Goal: Task Accomplishment & Management: Complete application form

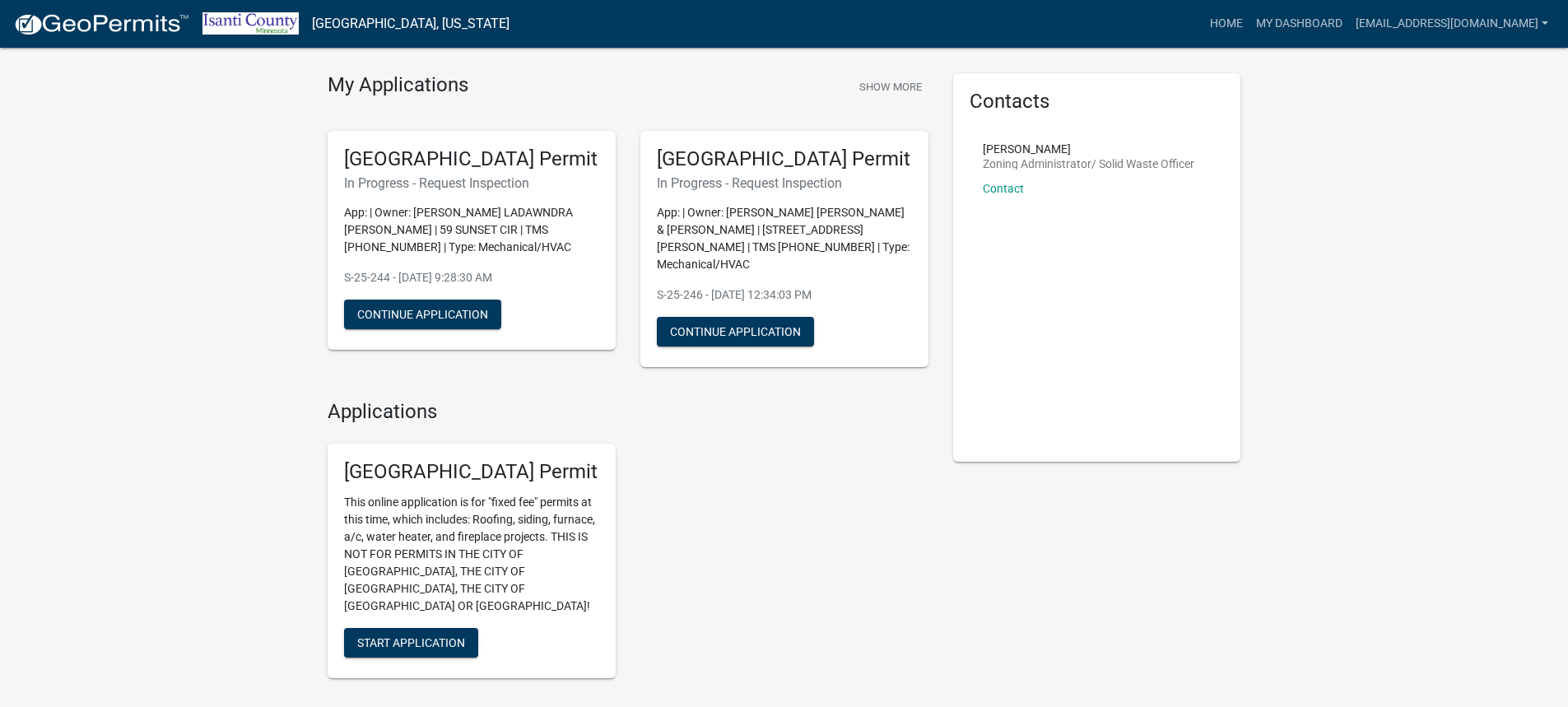
scroll to position [82, 0]
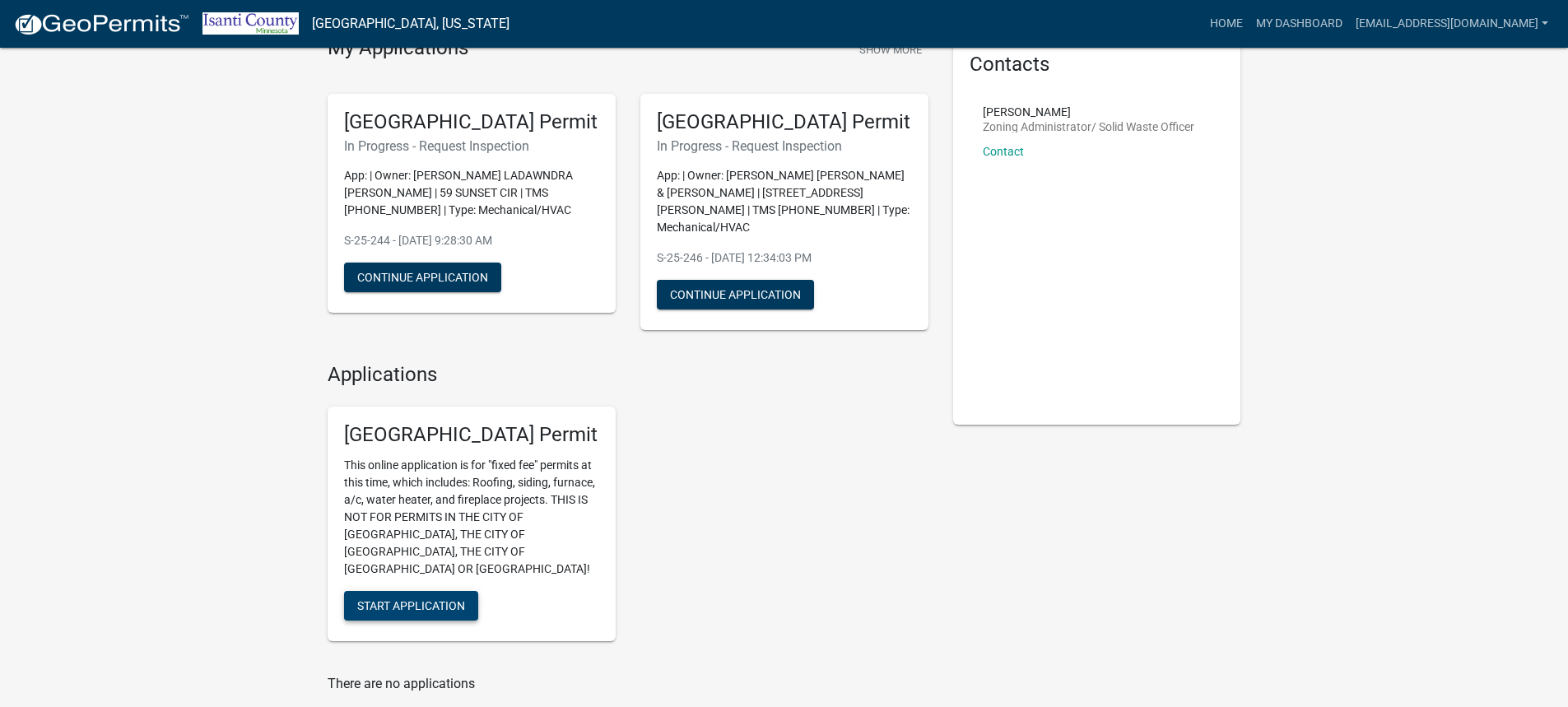
click at [456, 599] on span "Start Application" at bounding box center [411, 605] width 108 height 13
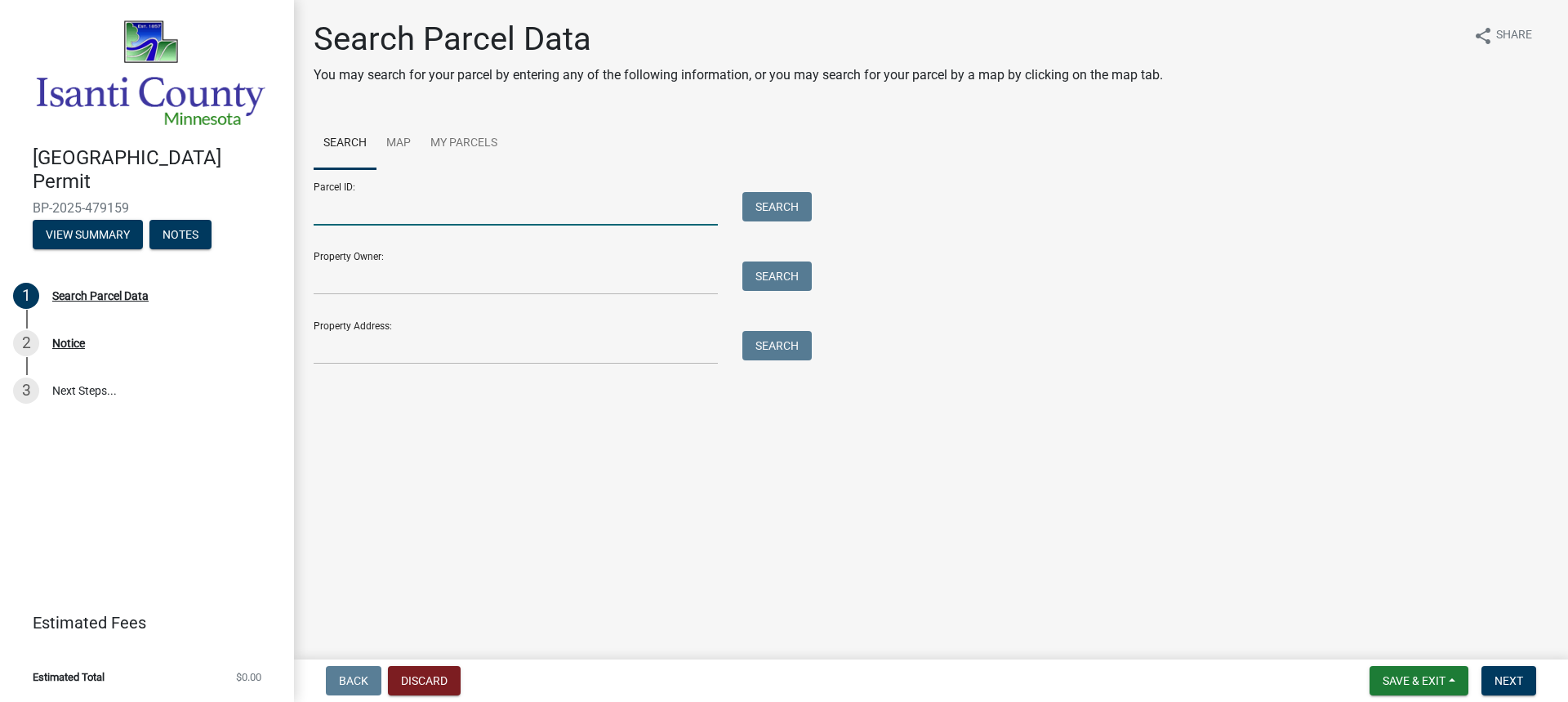
click at [449, 198] on input "Parcel ID:" at bounding box center [515, 209] width 404 height 34
click at [370, 221] on input "Parcel ID:" at bounding box center [515, 209] width 404 height 34
click at [369, 202] on input "Parcel ID:" at bounding box center [515, 209] width 404 height 34
click at [595, 281] on input "Property Owner:" at bounding box center [515, 278] width 404 height 34
click at [408, 218] on input "Parcel ID:" at bounding box center [515, 209] width 404 height 34
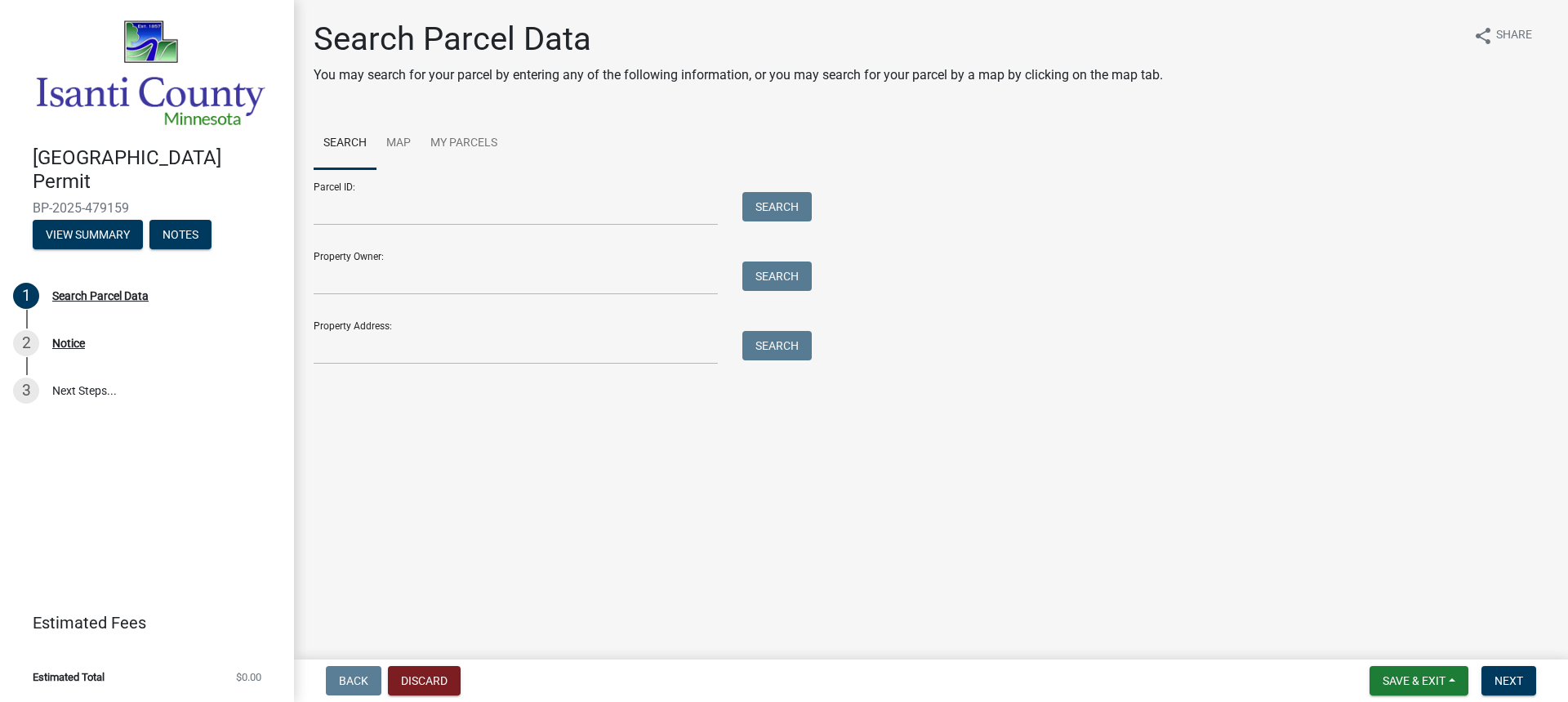
click at [449, 267] on div "Property Owner: Search" at bounding box center [558, 267] width 490 height 57
click at [446, 270] on input "Property Owner:" at bounding box center [515, 278] width 404 height 34
click at [407, 281] on input "Property Owner:" at bounding box center [515, 278] width 404 height 34
paste input "[PERSON_NAME]"
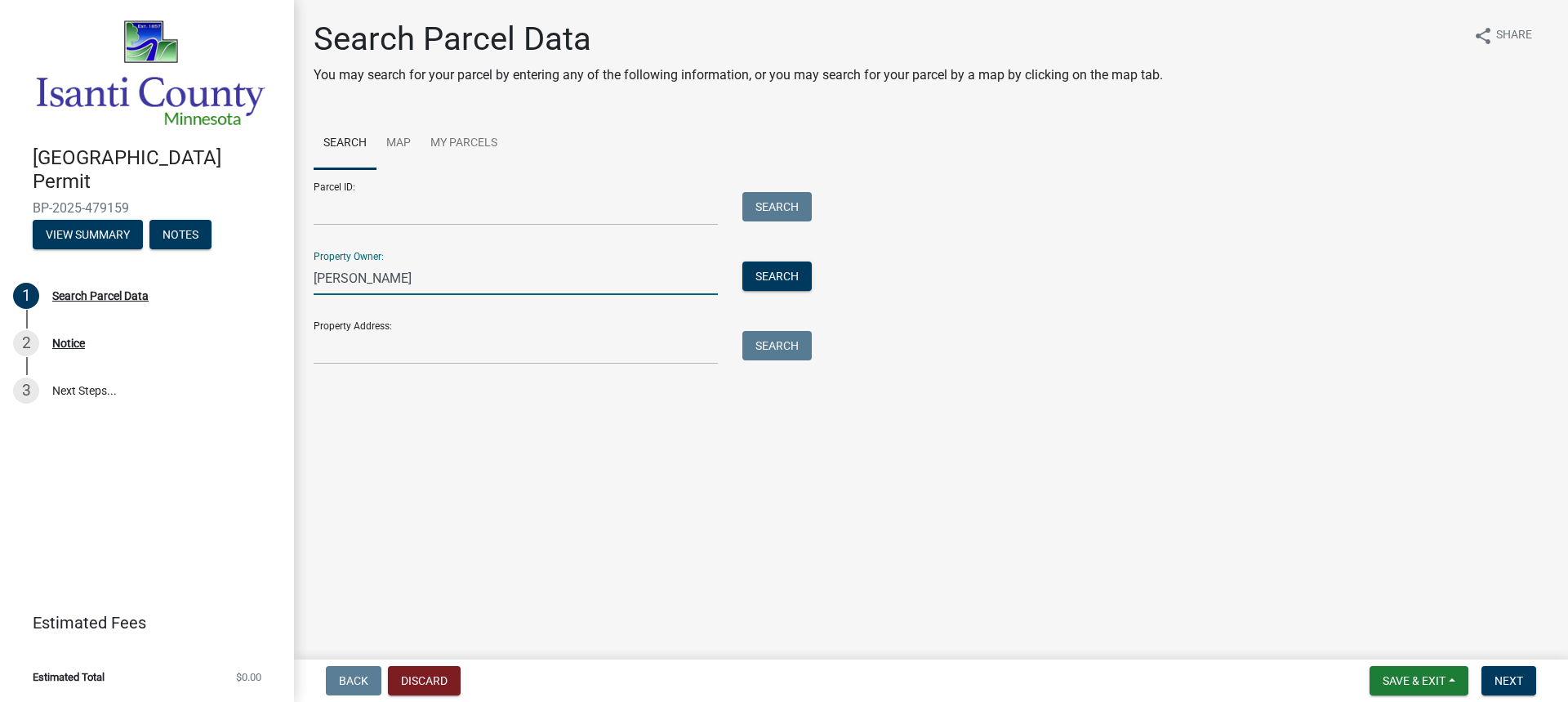
type input "[PERSON_NAME]"
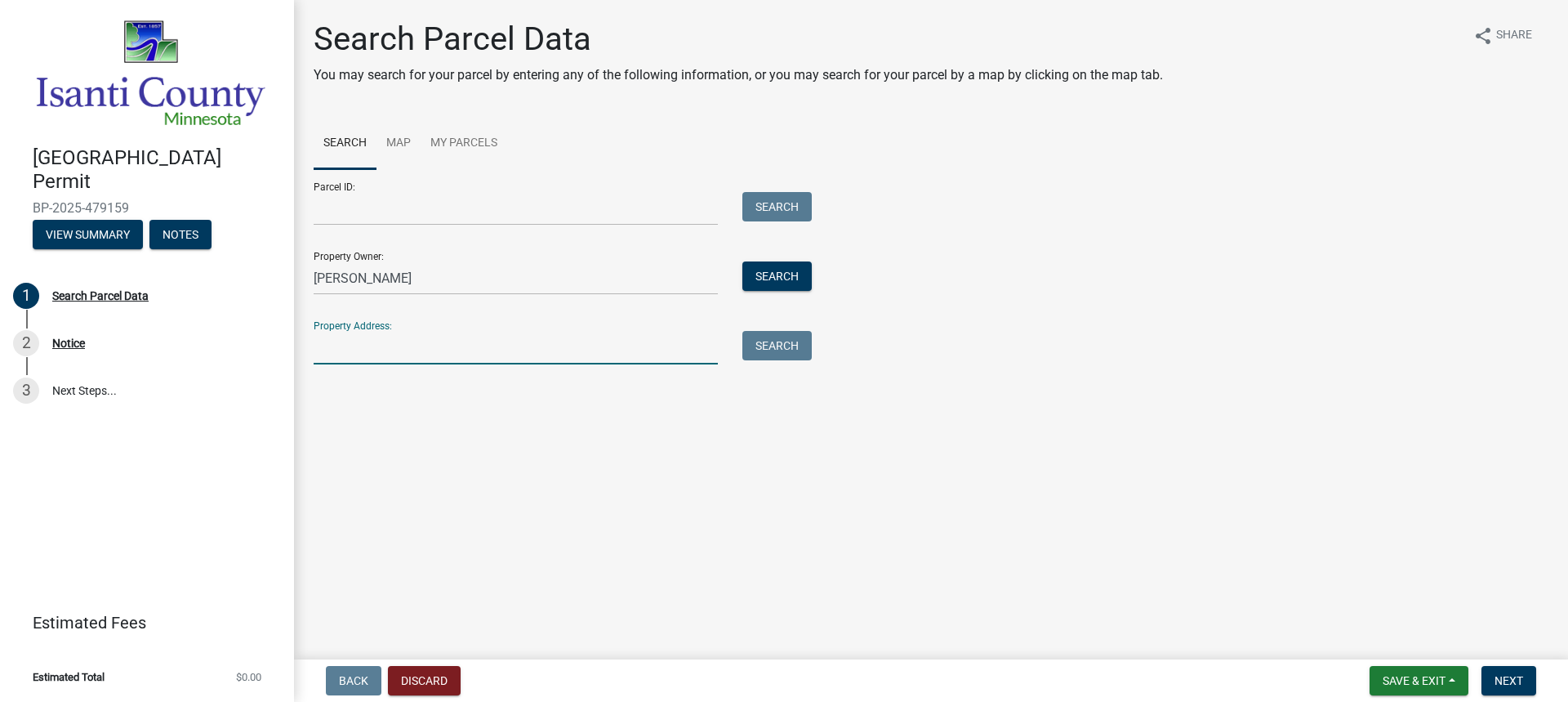
click at [538, 348] on input "Property Address:" at bounding box center [515, 348] width 404 height 34
paste input "[STREET_ADDRESS]"
type input "[STREET_ADDRESS]"
click at [782, 354] on button "Search" at bounding box center [777, 345] width 69 height 30
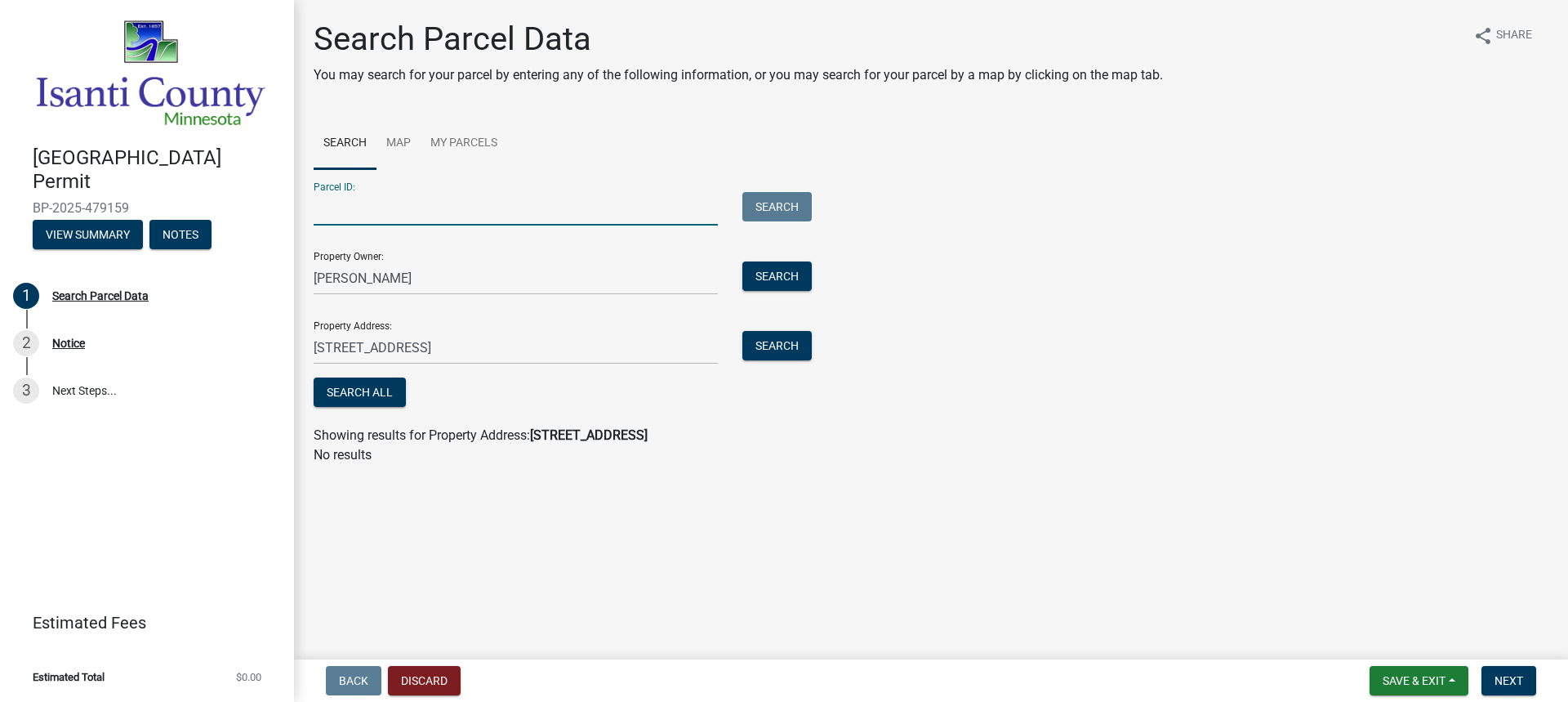
click at [574, 213] on input "Parcel ID:" at bounding box center [515, 209] width 404 height 34
click at [784, 354] on button "Search" at bounding box center [777, 345] width 69 height 30
click at [1501, 681] on span "Next" at bounding box center [1509, 680] width 29 height 13
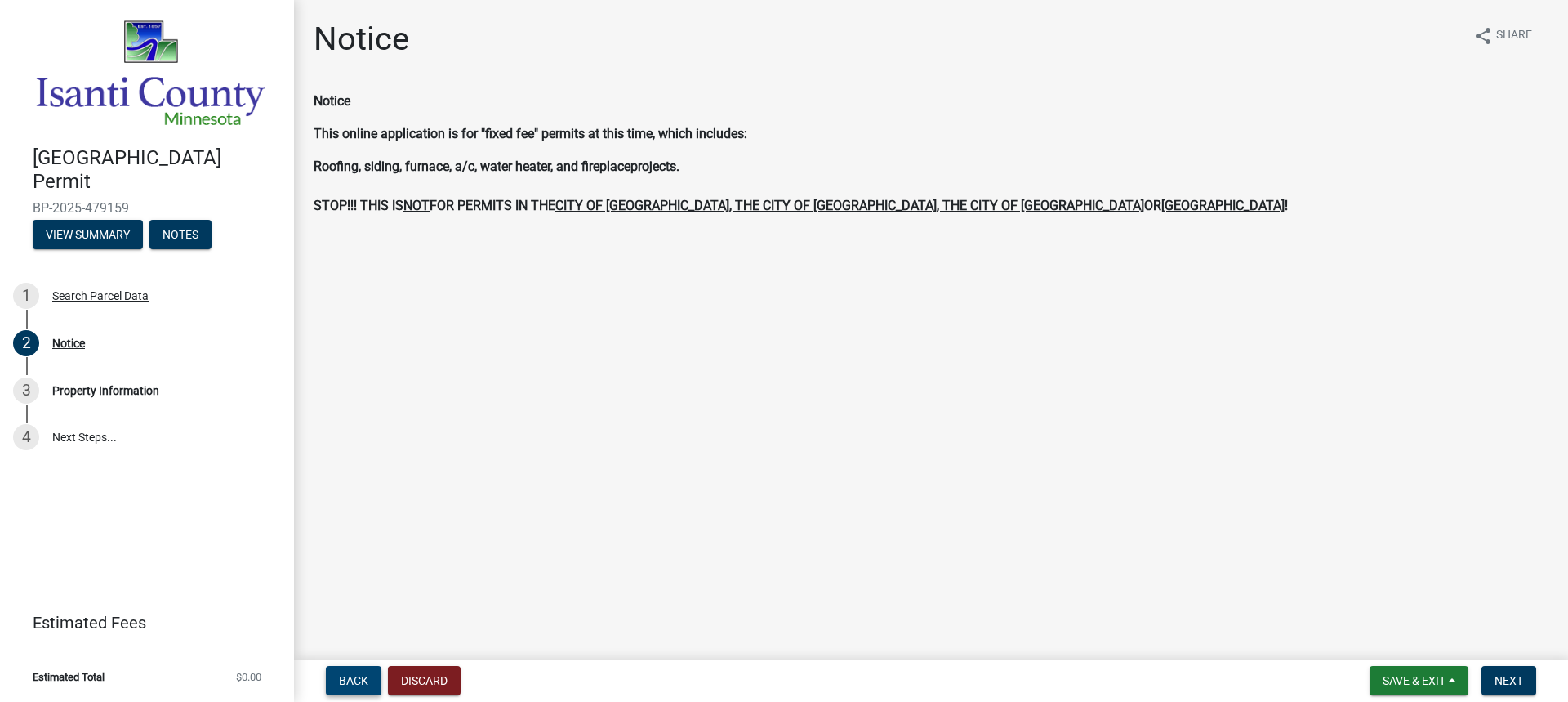
click at [358, 675] on span "Back" at bounding box center [353, 680] width 30 height 13
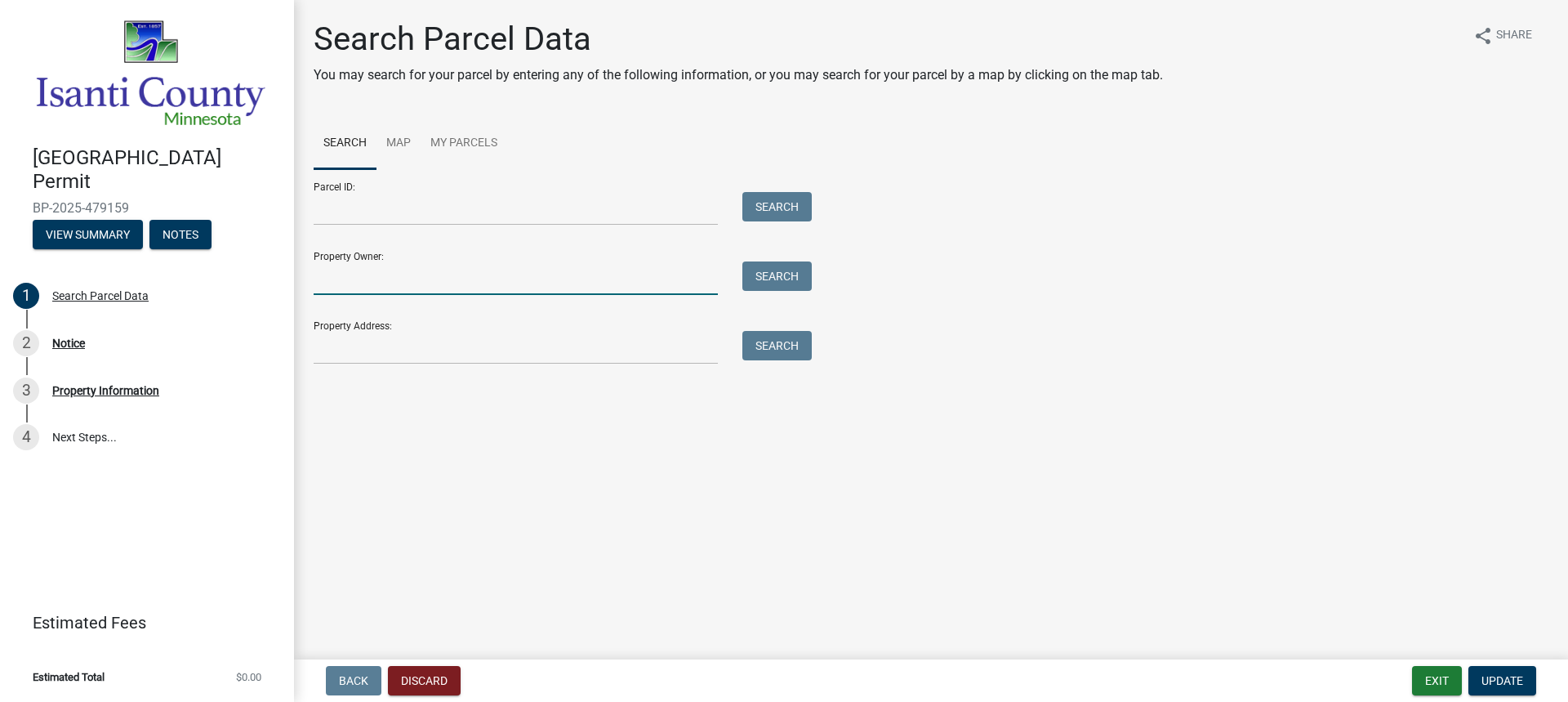
click at [473, 283] on input "Property Owner:" at bounding box center [515, 278] width 404 height 34
type input "[PERSON_NAME]"
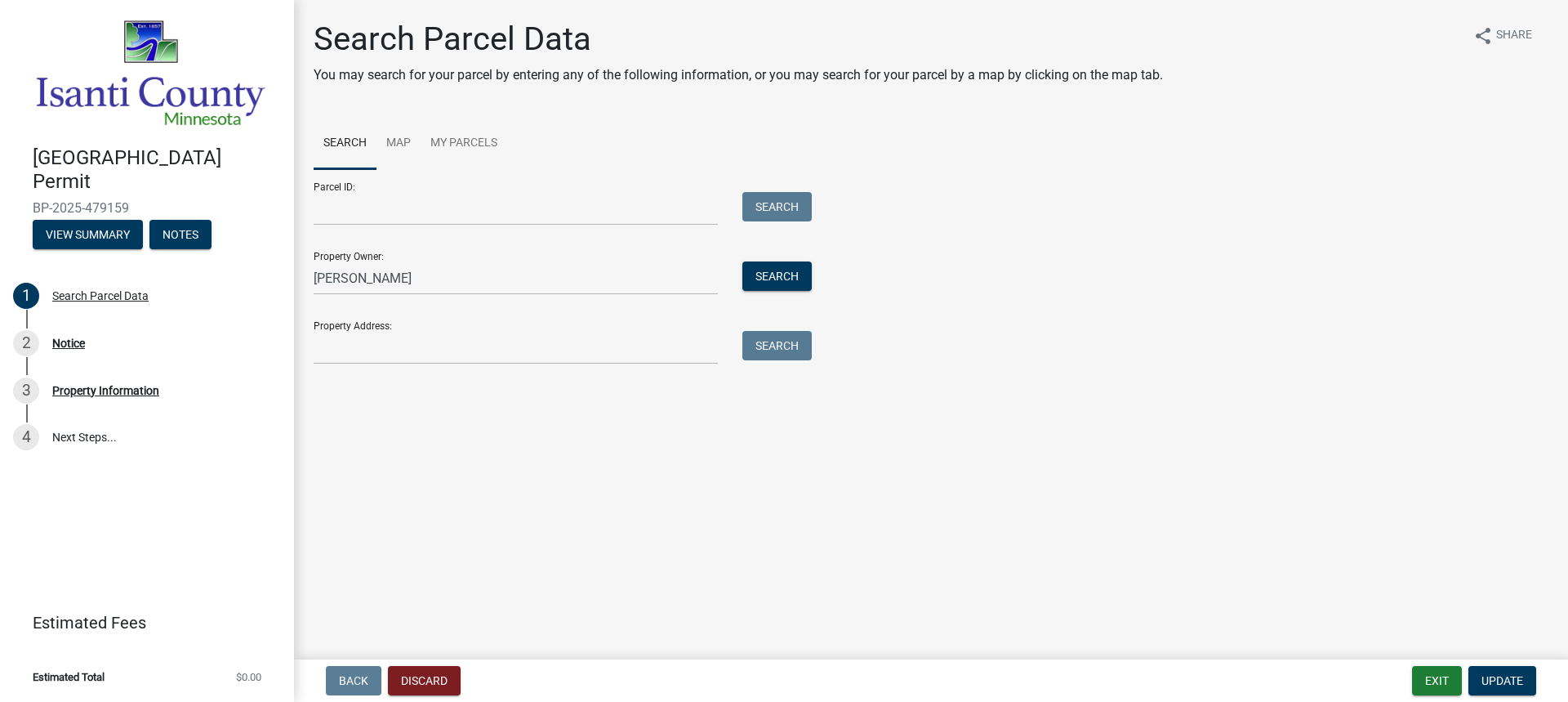
click at [548, 369] on div "Search Parcel Data You may search for your parcel by entering any of the follow…" at bounding box center [930, 199] width 1259 height 359
click at [545, 358] on input "Property Address:" at bounding box center [515, 348] width 404 height 34
paste input "[STREET_ADDRESS]"
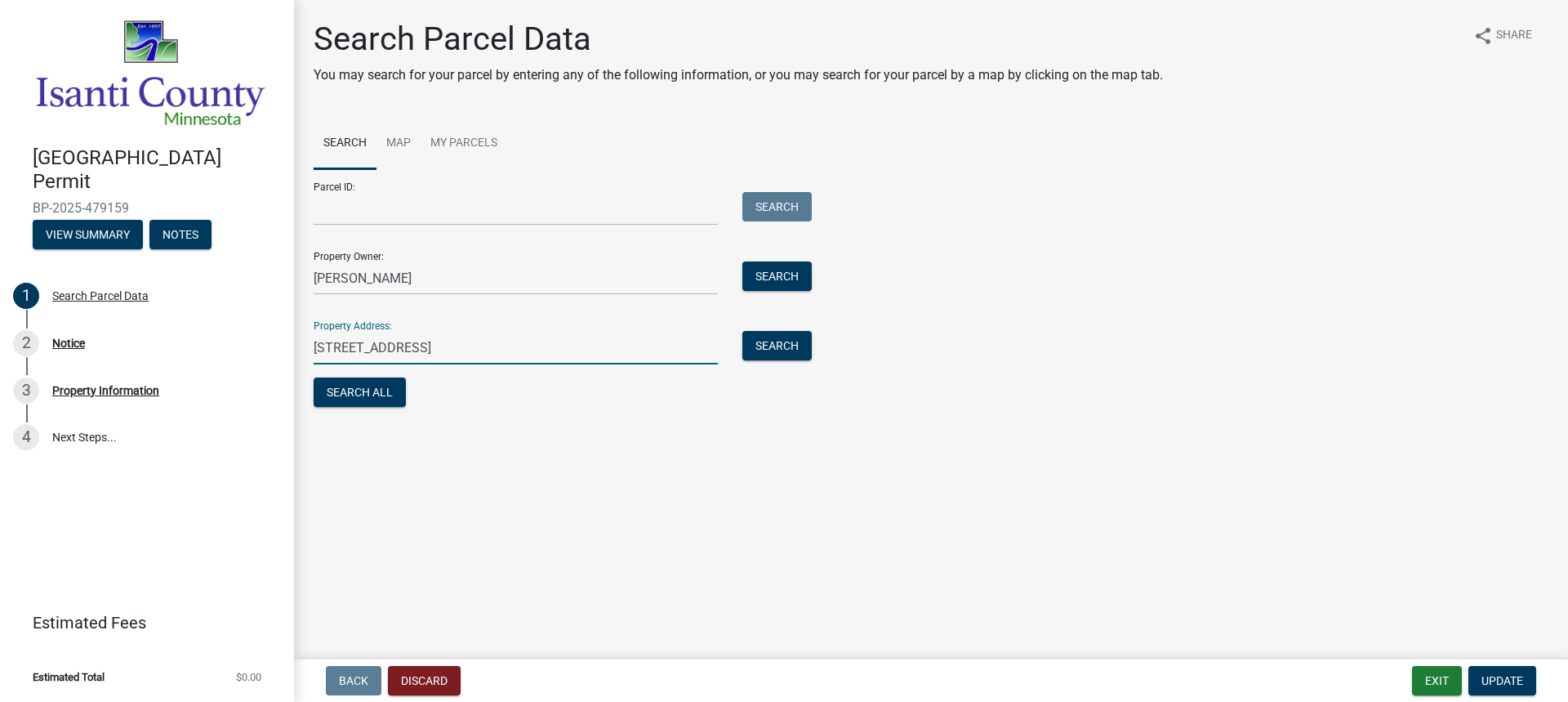
drag, startPoint x: 703, startPoint y: 348, endPoint x: 407, endPoint y: 367, distance: 296.6
click at [407, 367] on form "Parcel ID: Search Property Owner: [PERSON_NAME] Search Property Address: [STREE…" at bounding box center [558, 289] width 490 height 242
type input "32360 Roanoke"
click at [757, 354] on button "Search" at bounding box center [777, 345] width 69 height 30
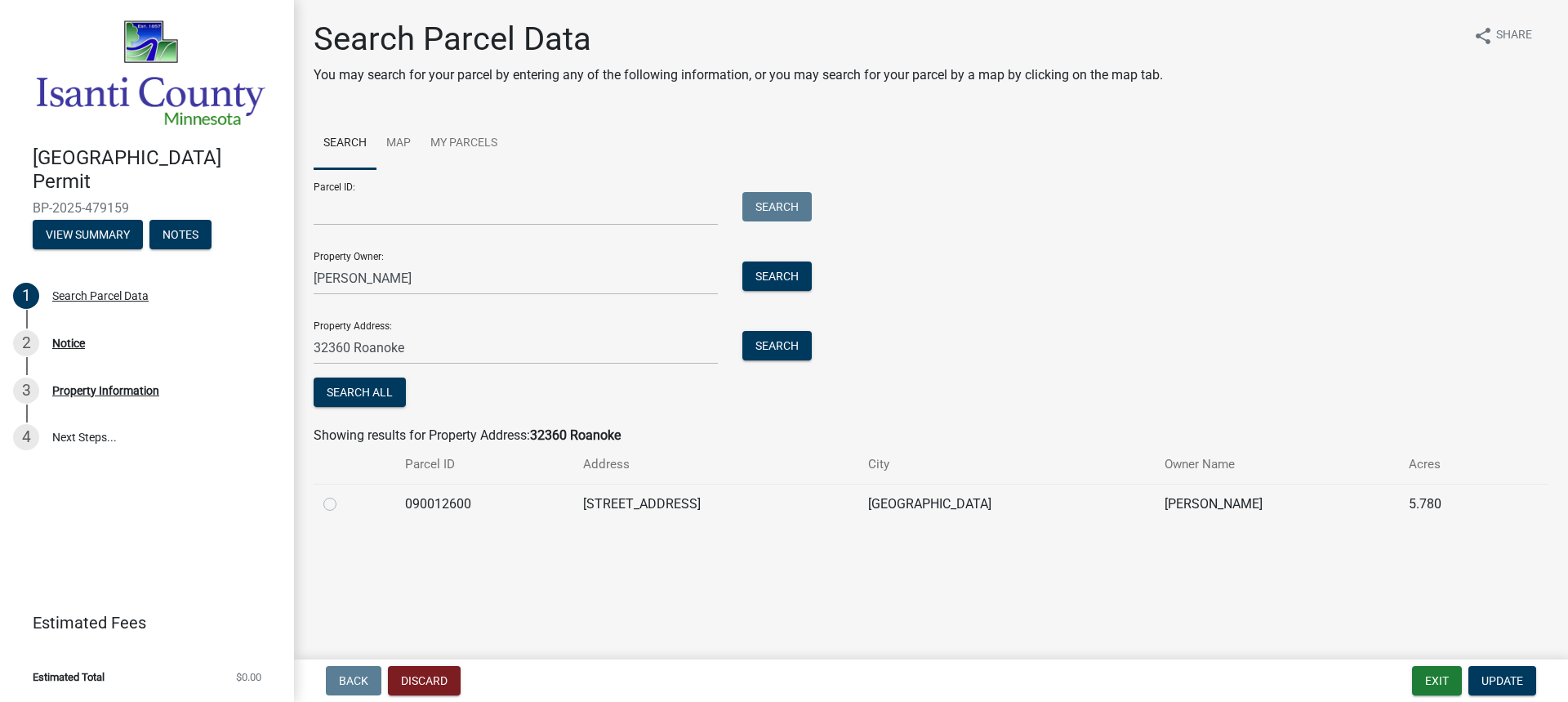
click at [343, 494] on label at bounding box center [343, 494] width 0 height 0
click at [343, 504] on input "radio" at bounding box center [348, 500] width 11 height 11
radio input "true"
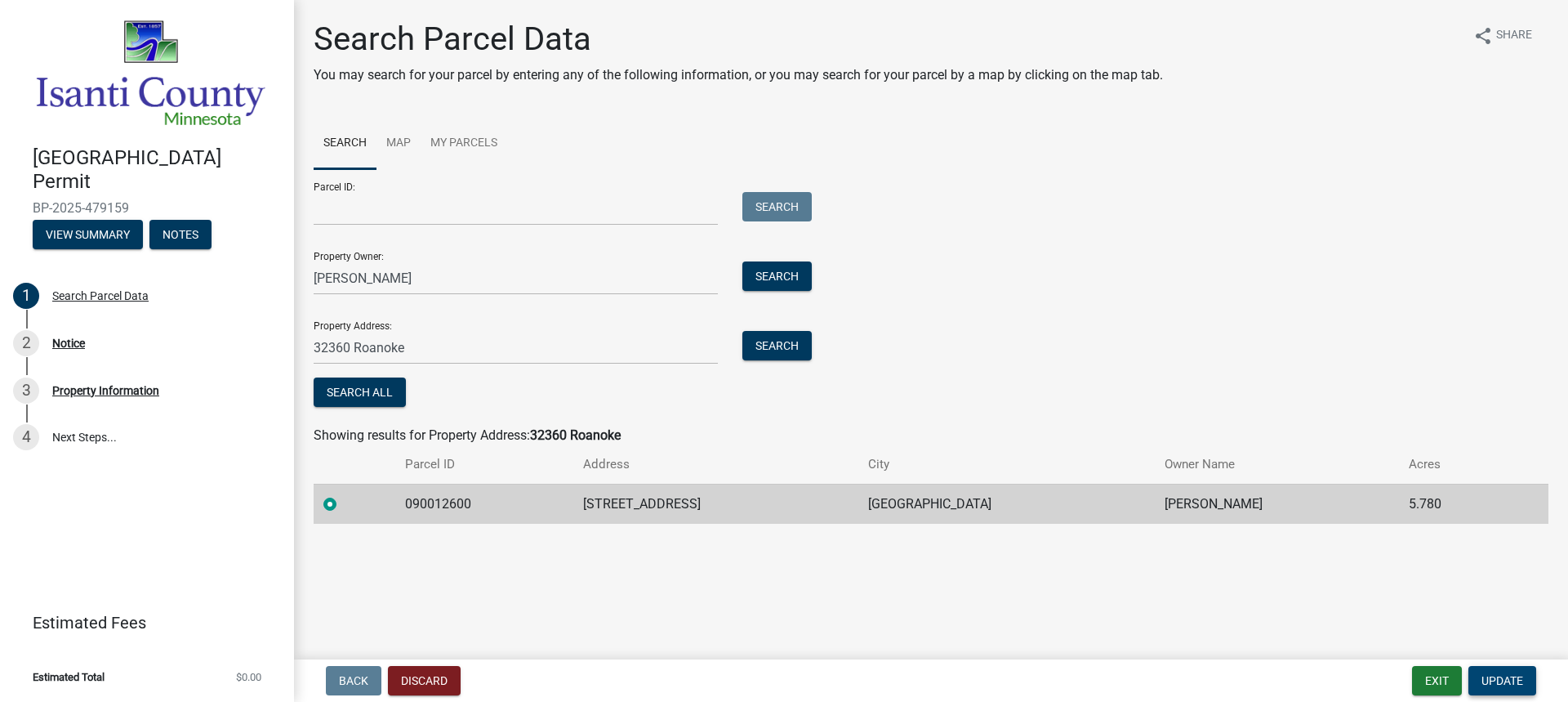
click at [1502, 683] on span "Update" at bounding box center [1501, 680] width 41 height 13
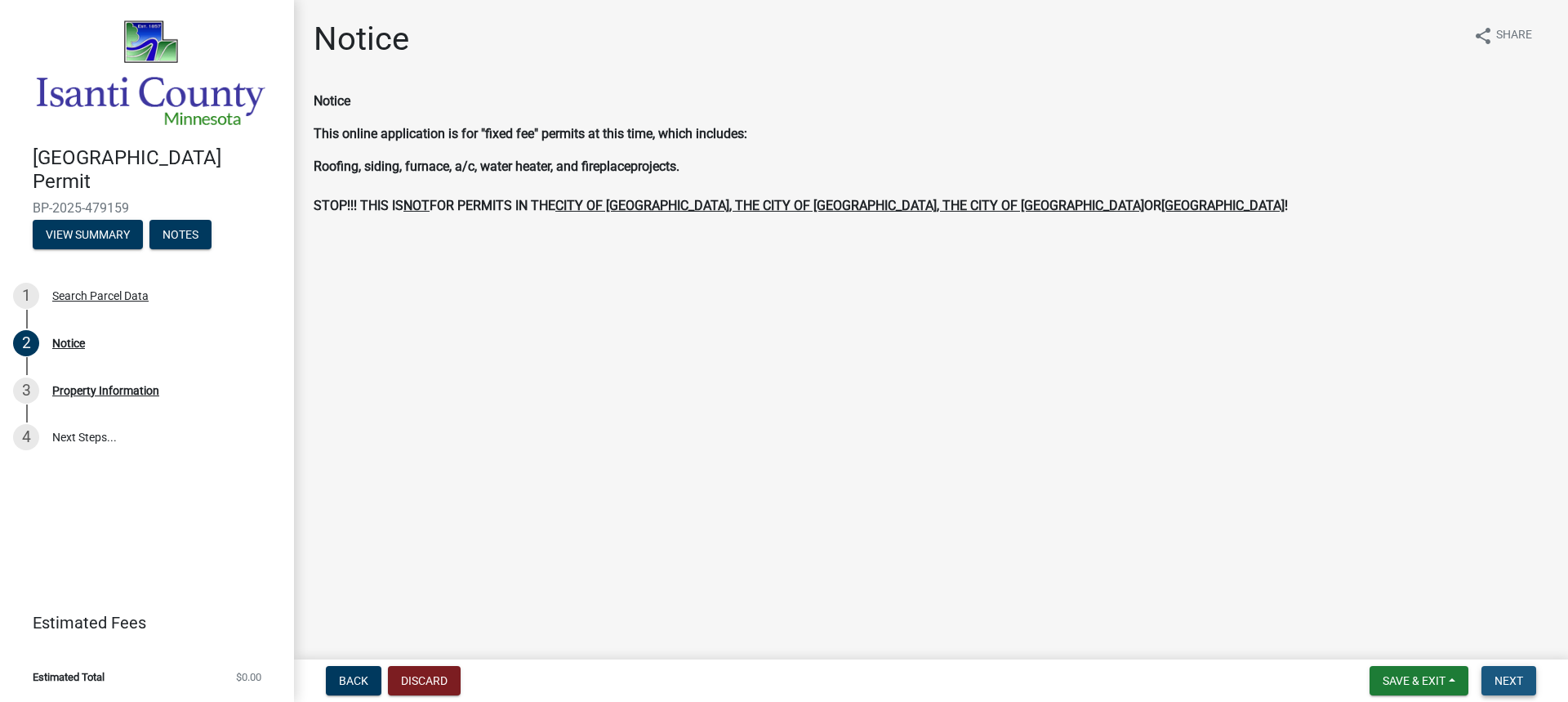
click at [1504, 683] on span "Next" at bounding box center [1509, 680] width 29 height 13
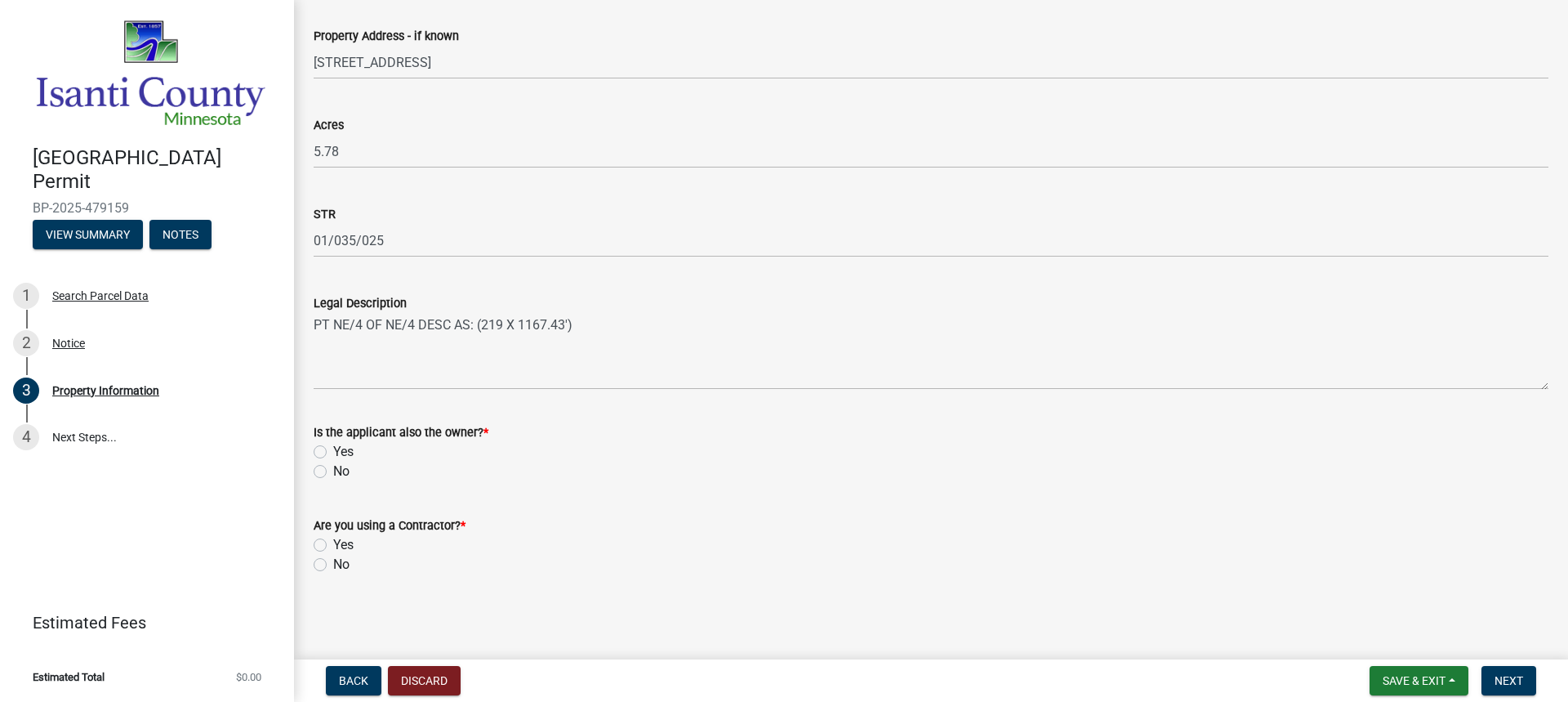
scroll to position [36, 0]
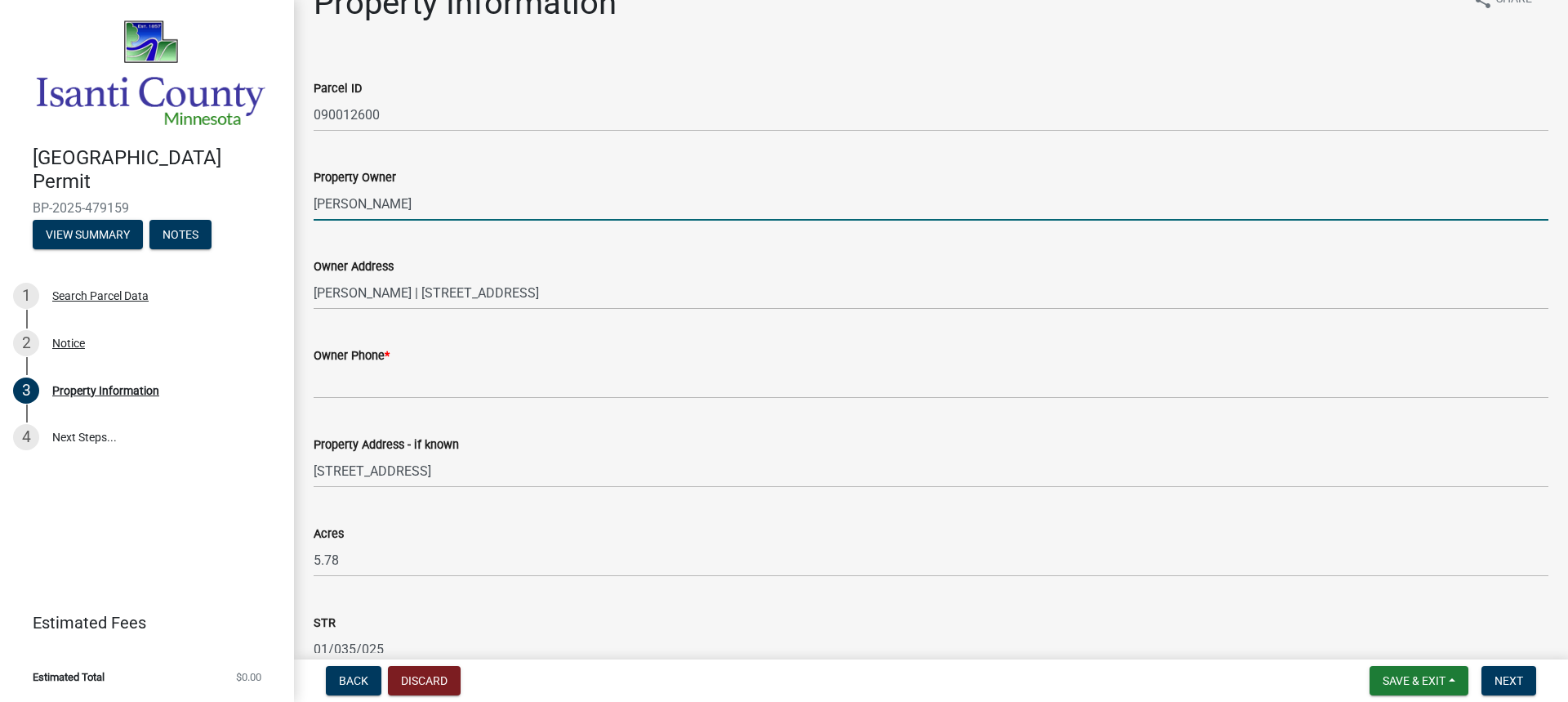
drag, startPoint x: 442, startPoint y: 194, endPoint x: 303, endPoint y: 210, distance: 139.9
click at [303, 210] on div "Property Owner [PERSON_NAME]" at bounding box center [930, 182] width 1259 height 76
click at [430, 214] on input "Property Owner" at bounding box center [931, 204] width 1235 height 34
paste input "[PERSON_NAME]"
type input "[PERSON_NAME]"
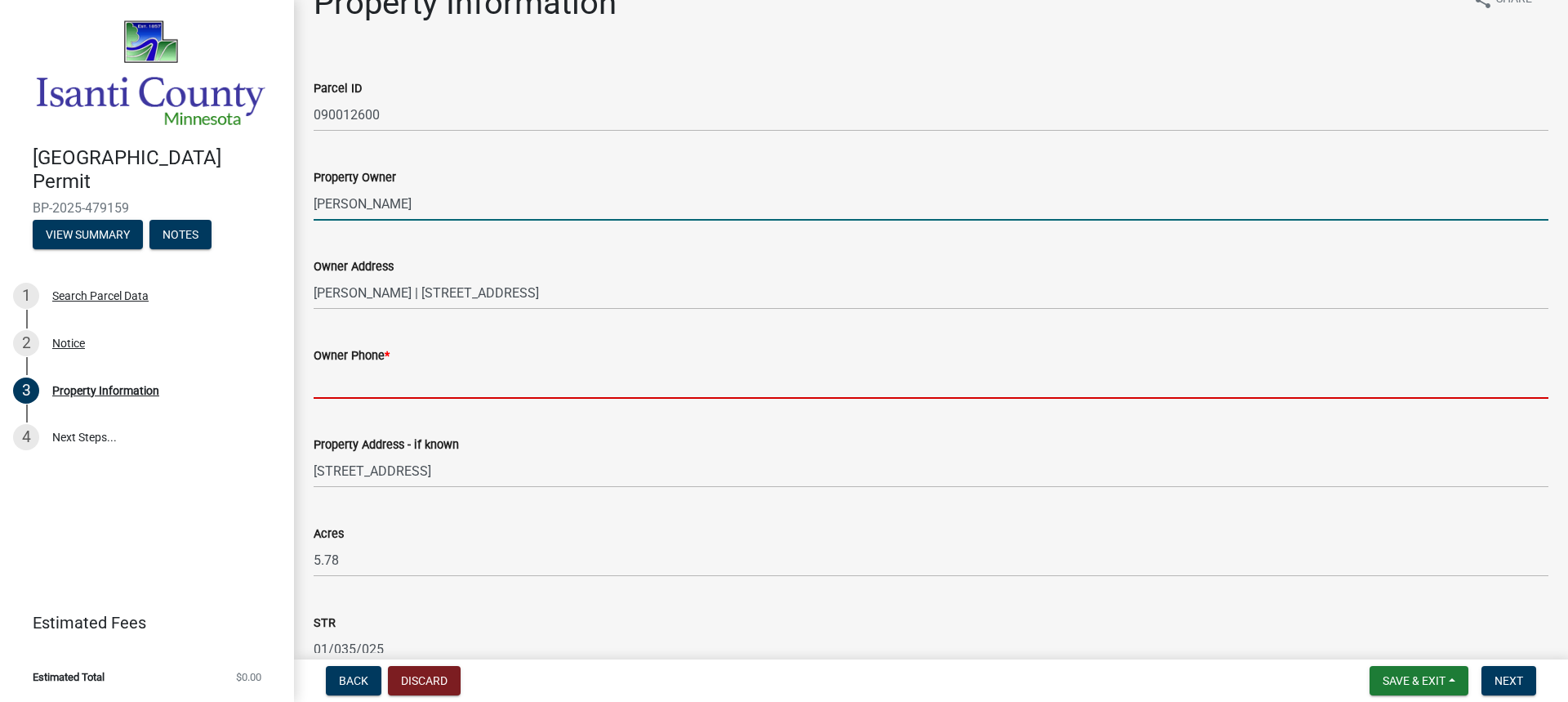
click at [380, 392] on input "Owner Phone *" at bounding box center [931, 382] width 1235 height 34
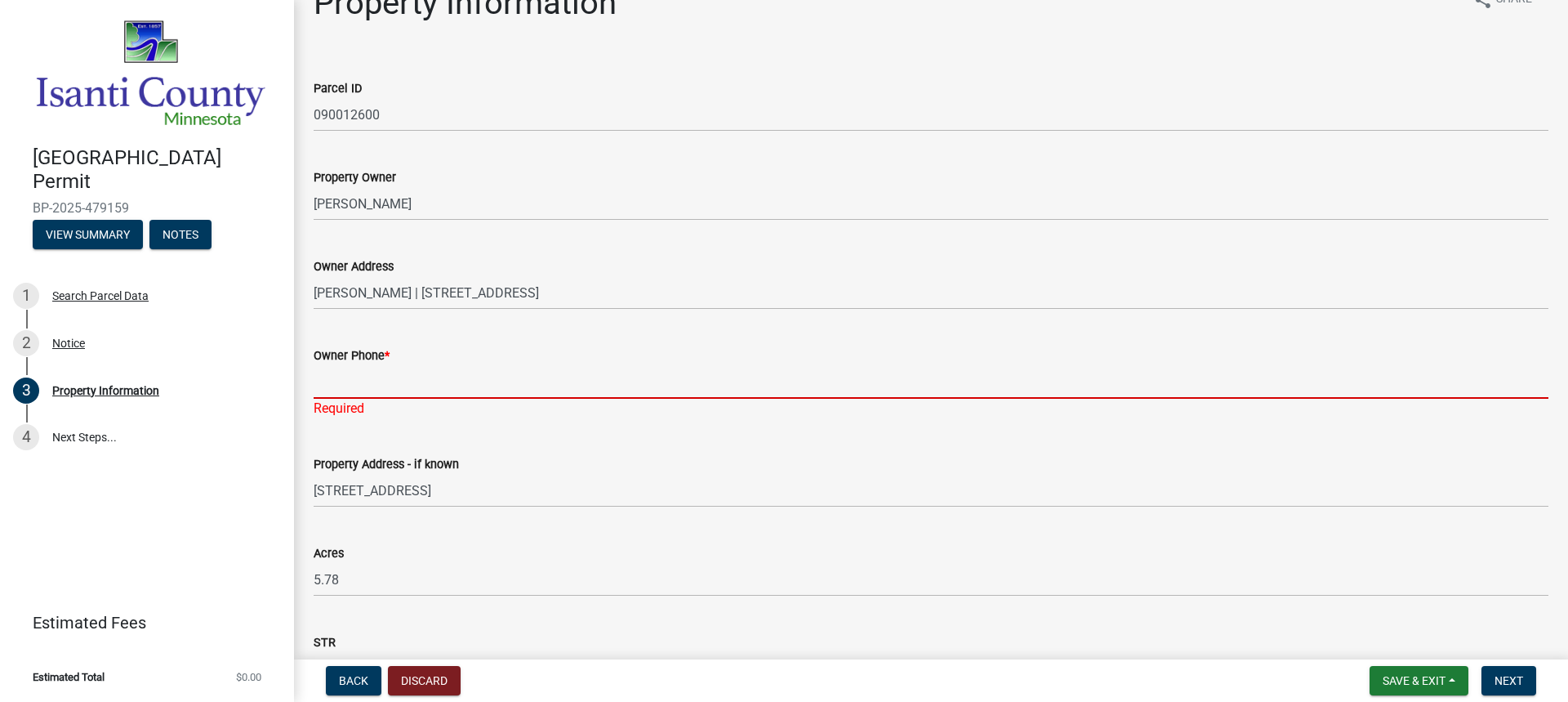
click at [392, 389] on input "Owner Phone *" at bounding box center [931, 382] width 1235 height 34
paste input "9522427673"
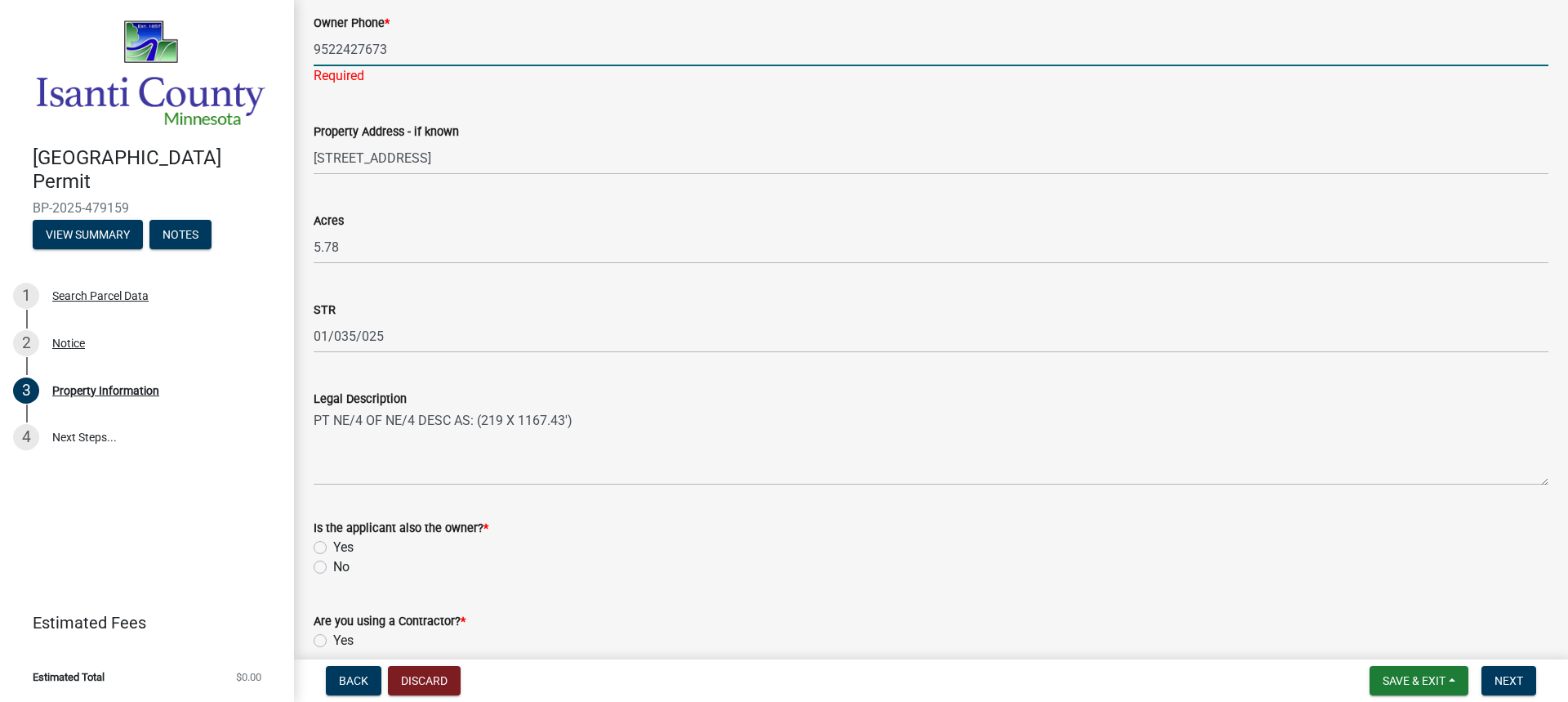
scroll to position [464, 0]
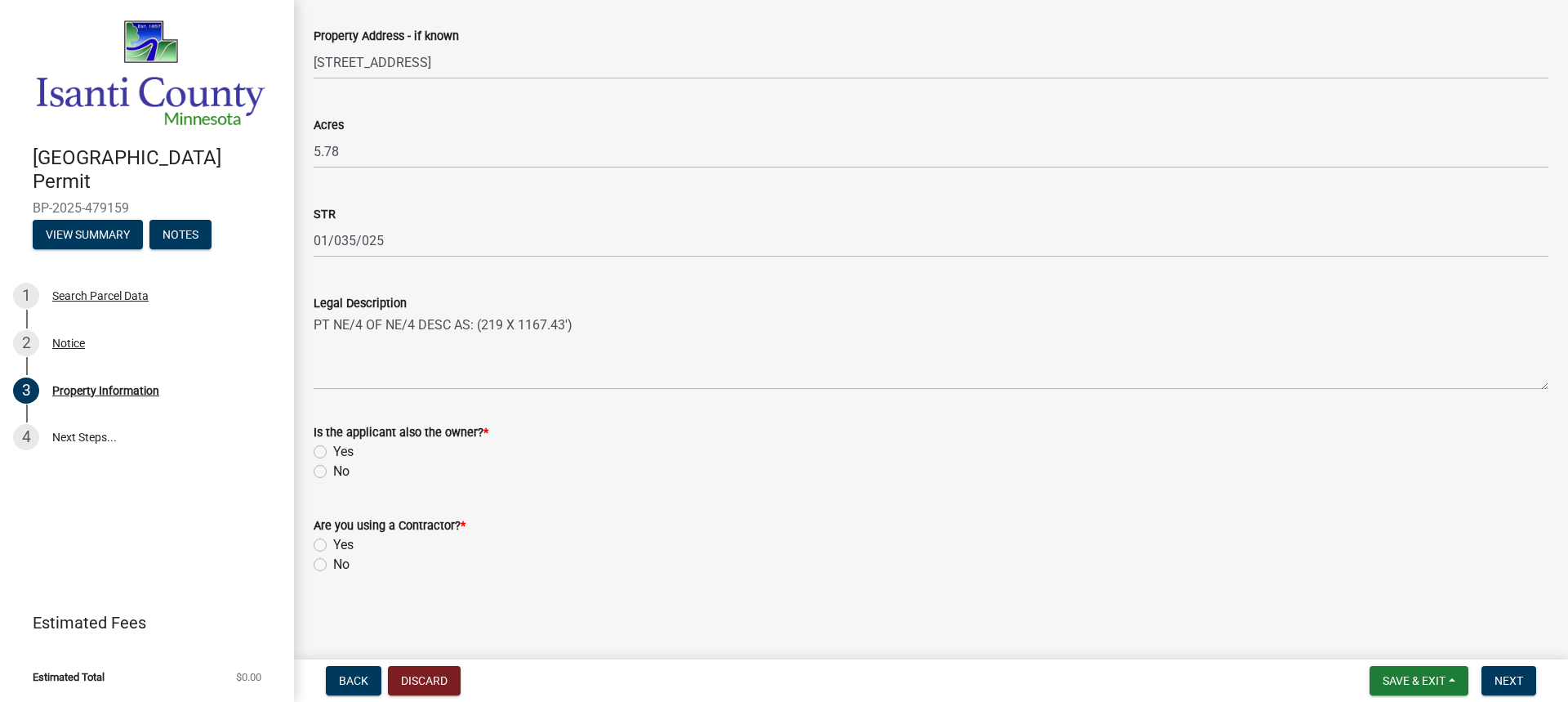
type input "9522427673"
click at [333, 470] on label "No" at bounding box center [341, 471] width 16 height 19
click at [333, 470] on input "No" at bounding box center [338, 467] width 11 height 11
radio input "true"
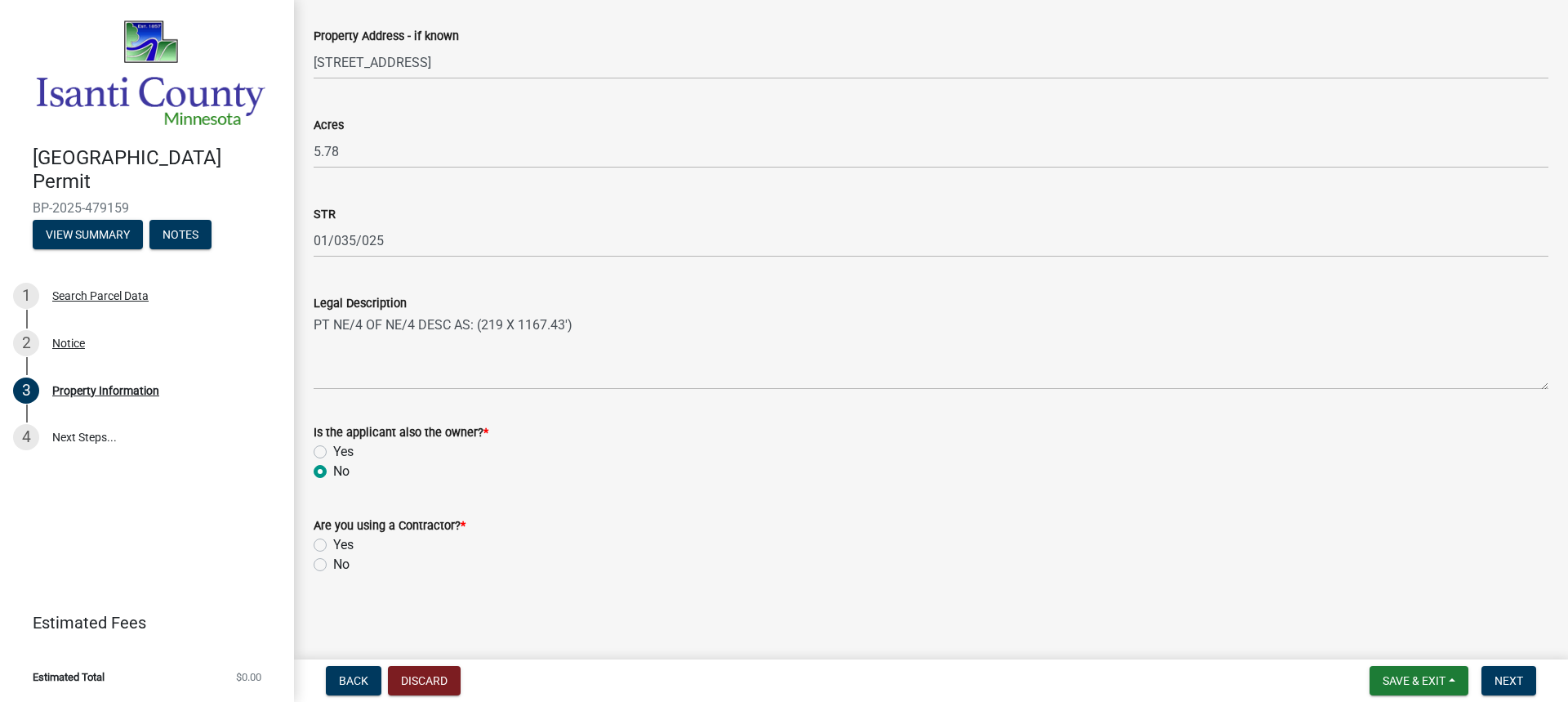
click at [333, 547] on label "Yes" at bounding box center [343, 544] width 20 height 19
click at [333, 546] on input "Yes" at bounding box center [338, 540] width 11 height 11
radio input "true"
click at [1518, 679] on span "Next" at bounding box center [1509, 680] width 29 height 13
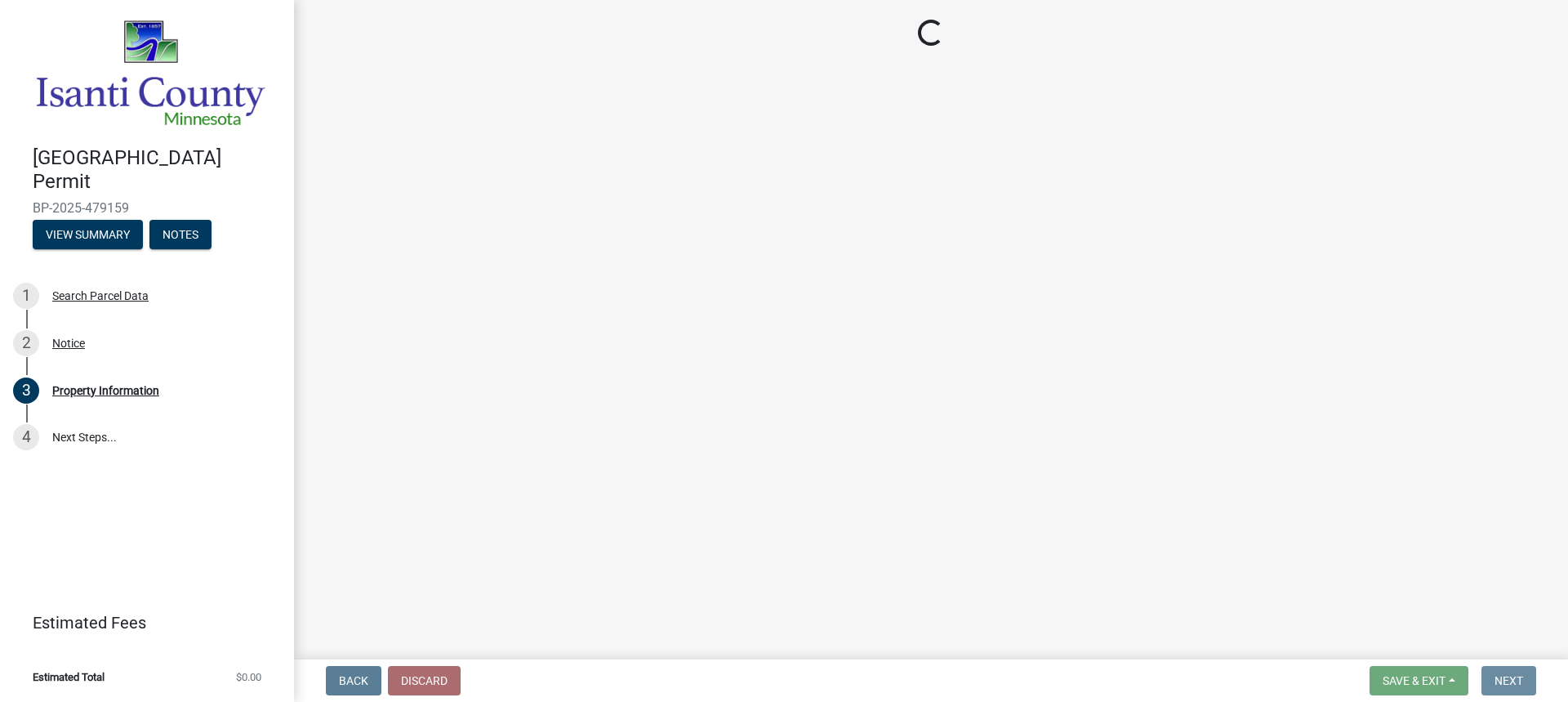
scroll to position [0, 0]
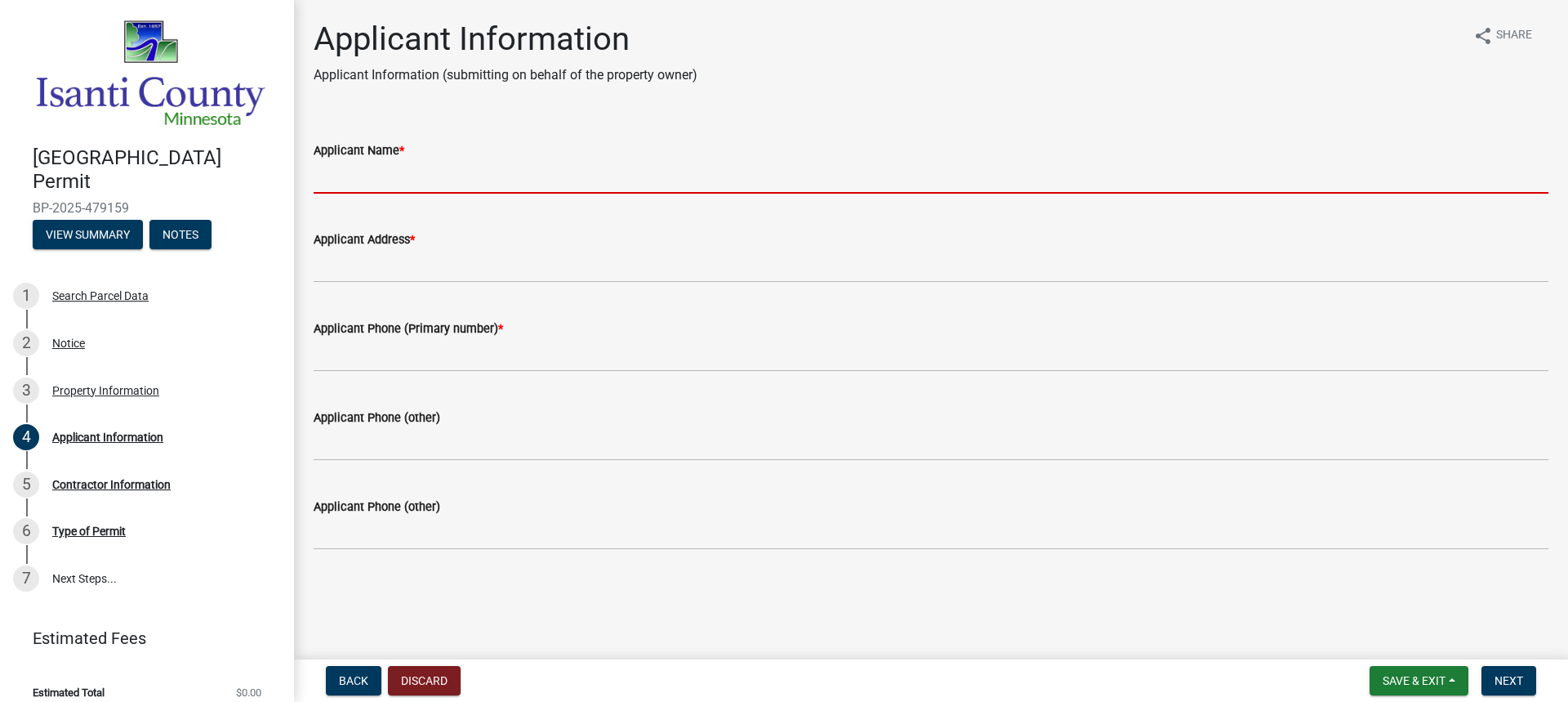
click at [411, 178] on input "Applicant Name *" at bounding box center [931, 177] width 1235 height 34
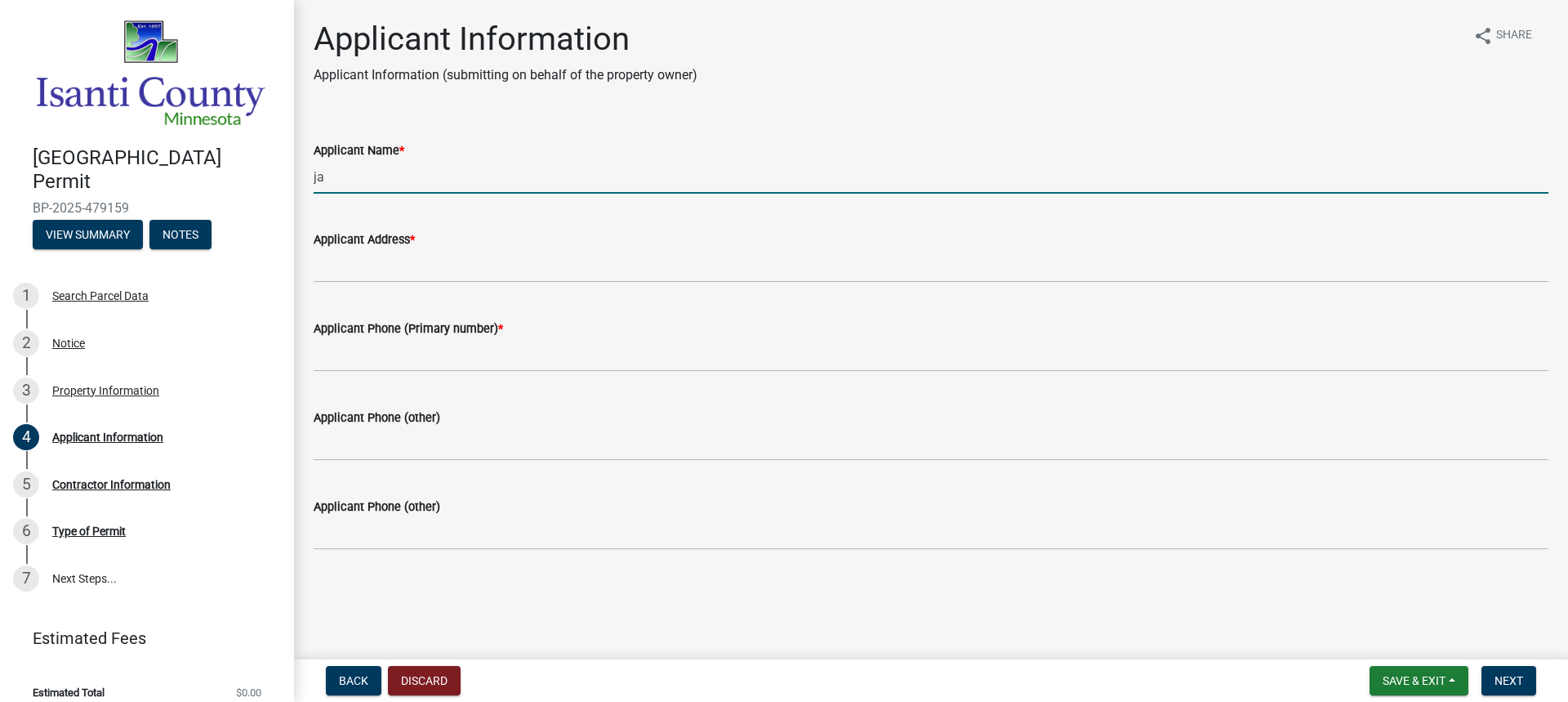
type input "j"
type input "[PERSON_NAME]"
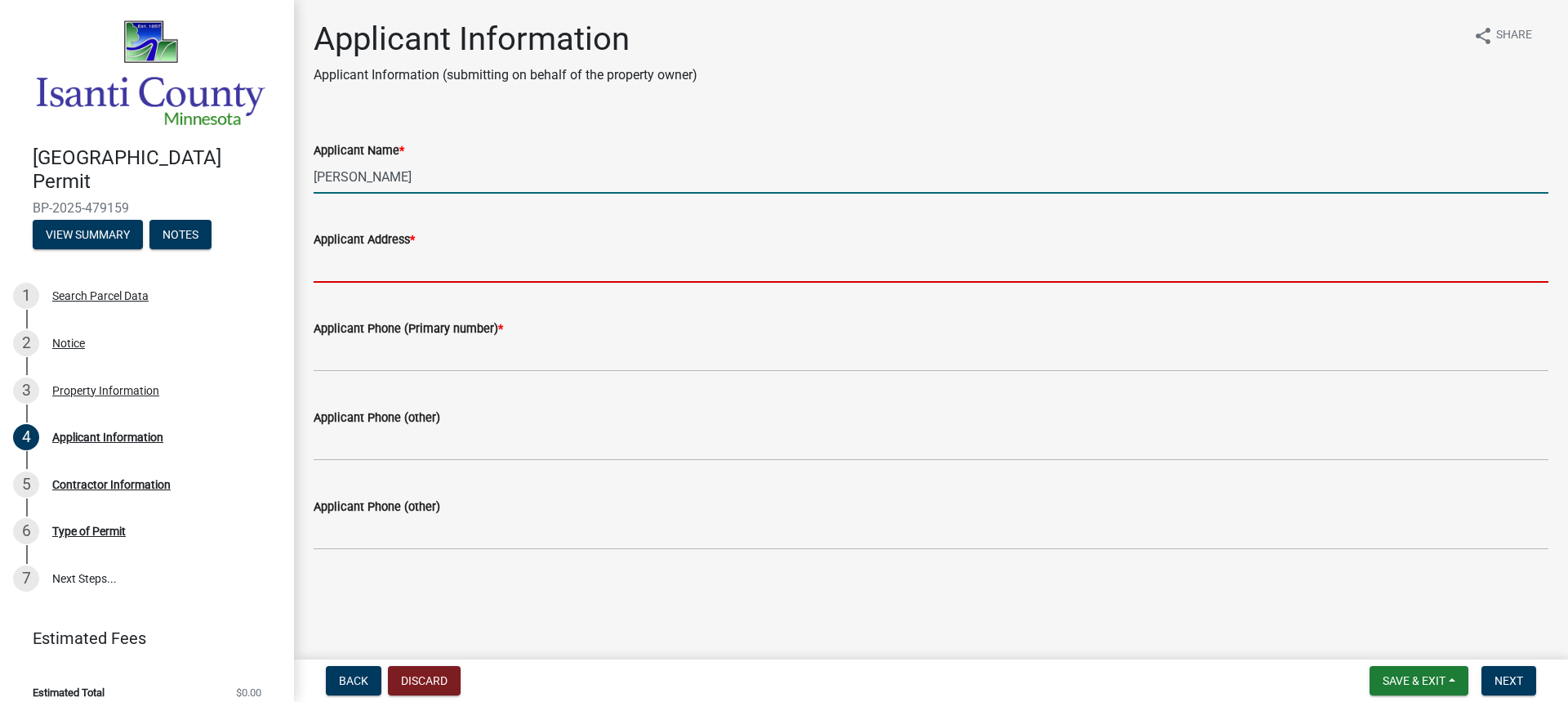
click at [482, 277] on input "Applicant Address *" at bounding box center [931, 266] width 1235 height 34
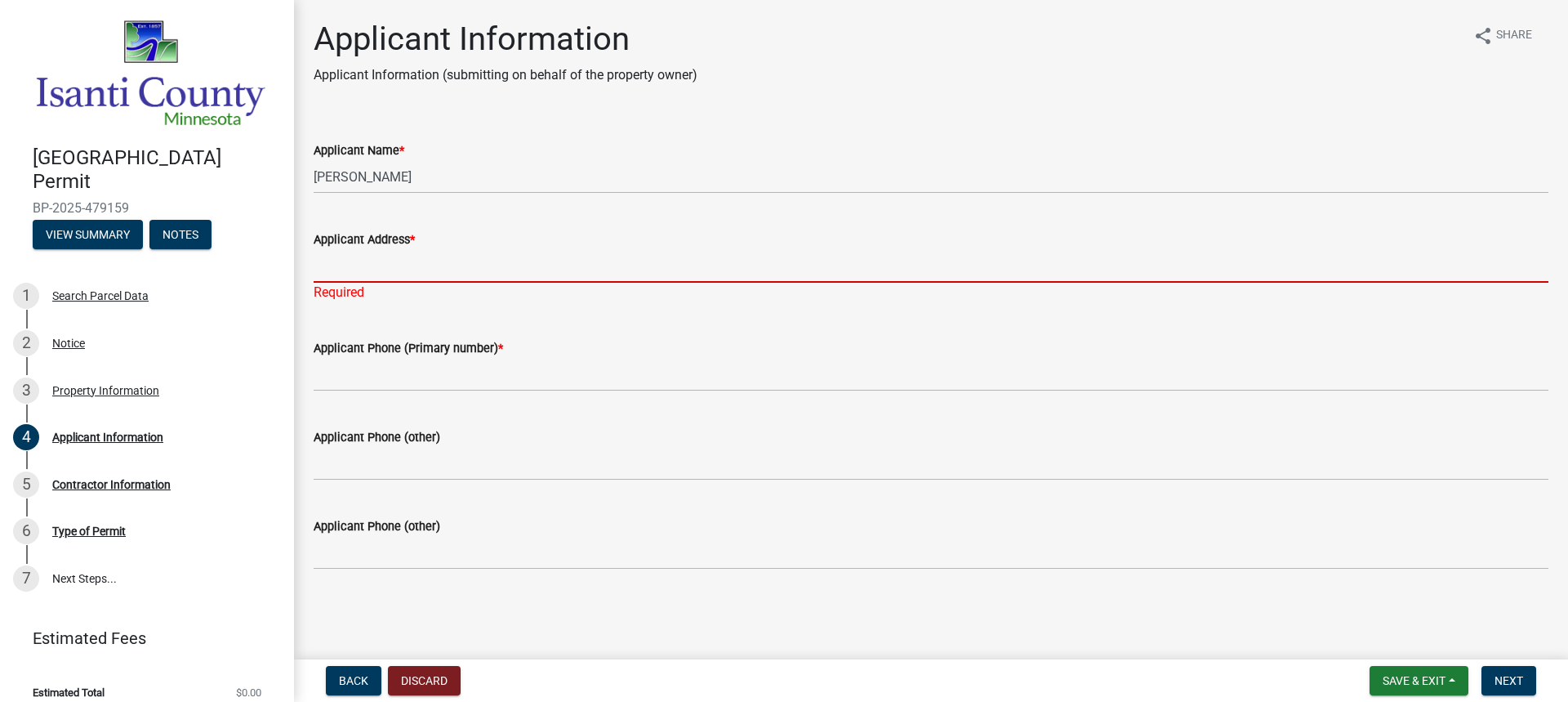
click at [379, 274] on input "Applicant Address *" at bounding box center [931, 266] width 1235 height 34
paste input "[STREET_ADDRESS]"
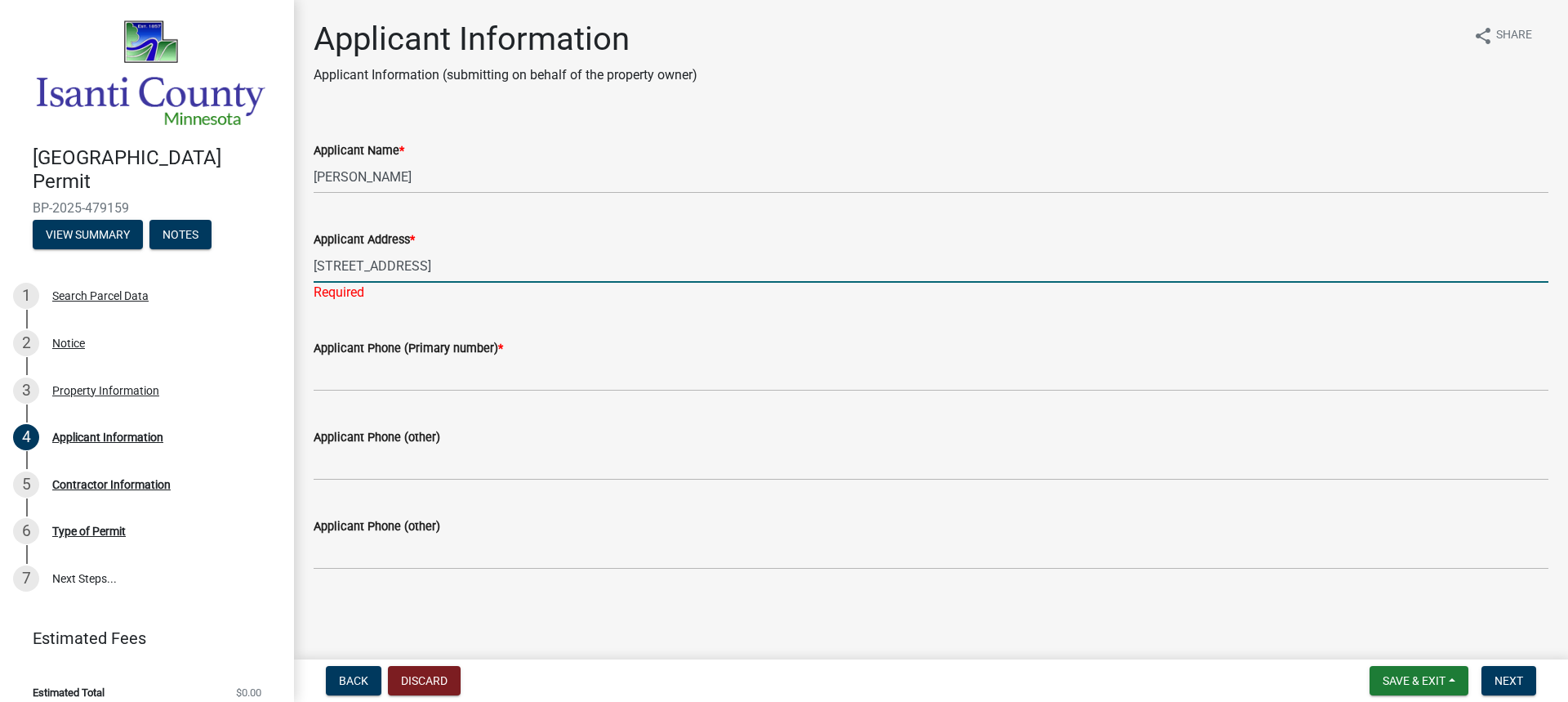
type input "[STREET_ADDRESS]"
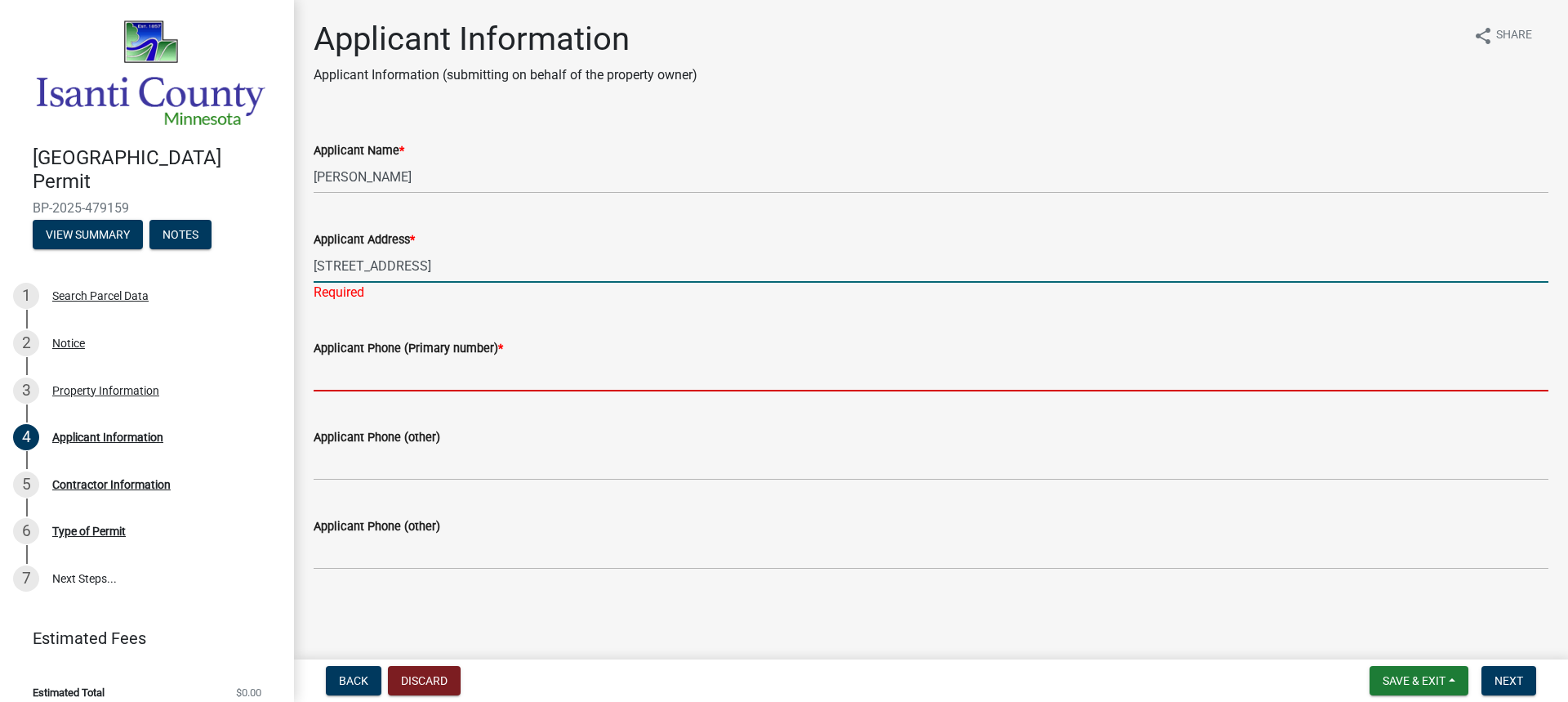
click at [412, 381] on wm-data-entity-input "Applicant Phone (Primary number) *" at bounding box center [931, 360] width 1235 height 89
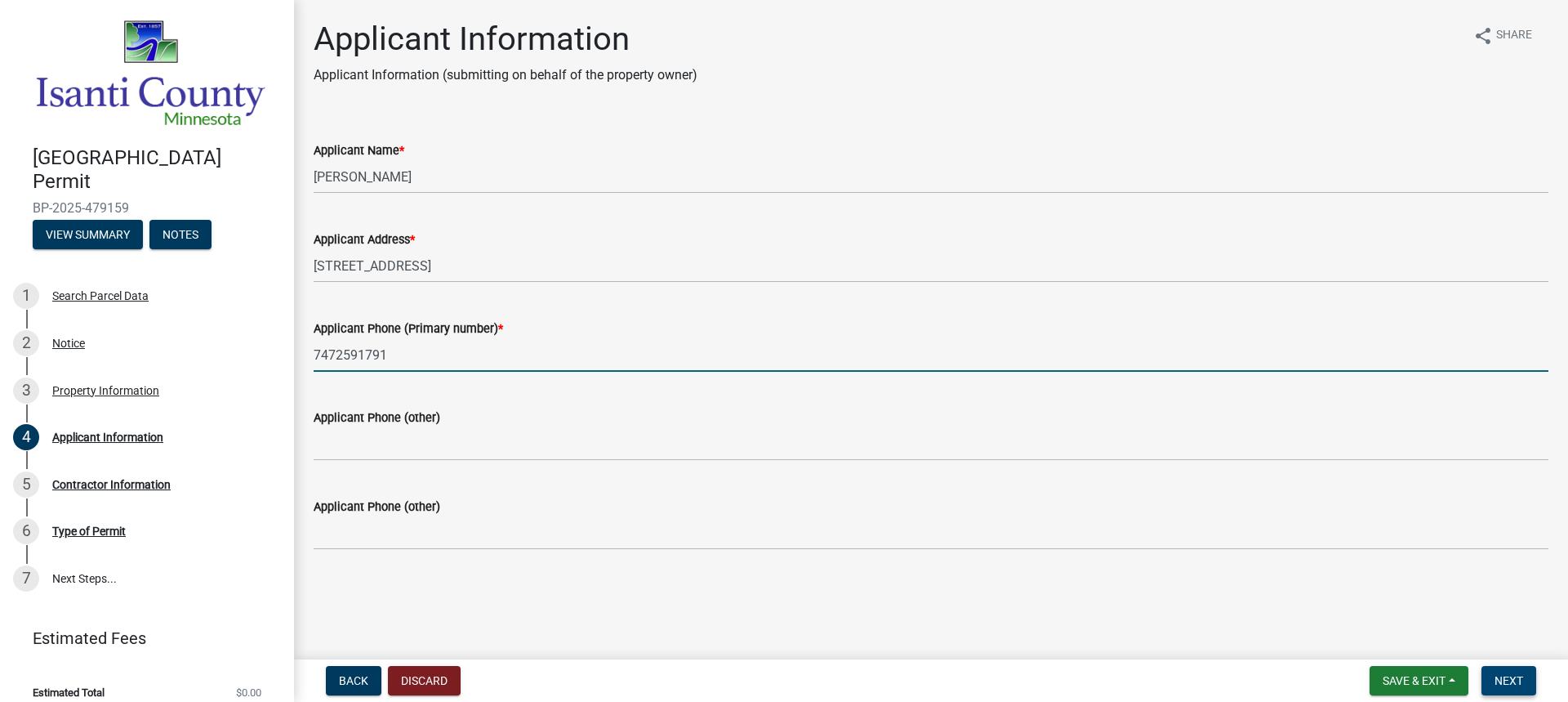
type input "7472591791"
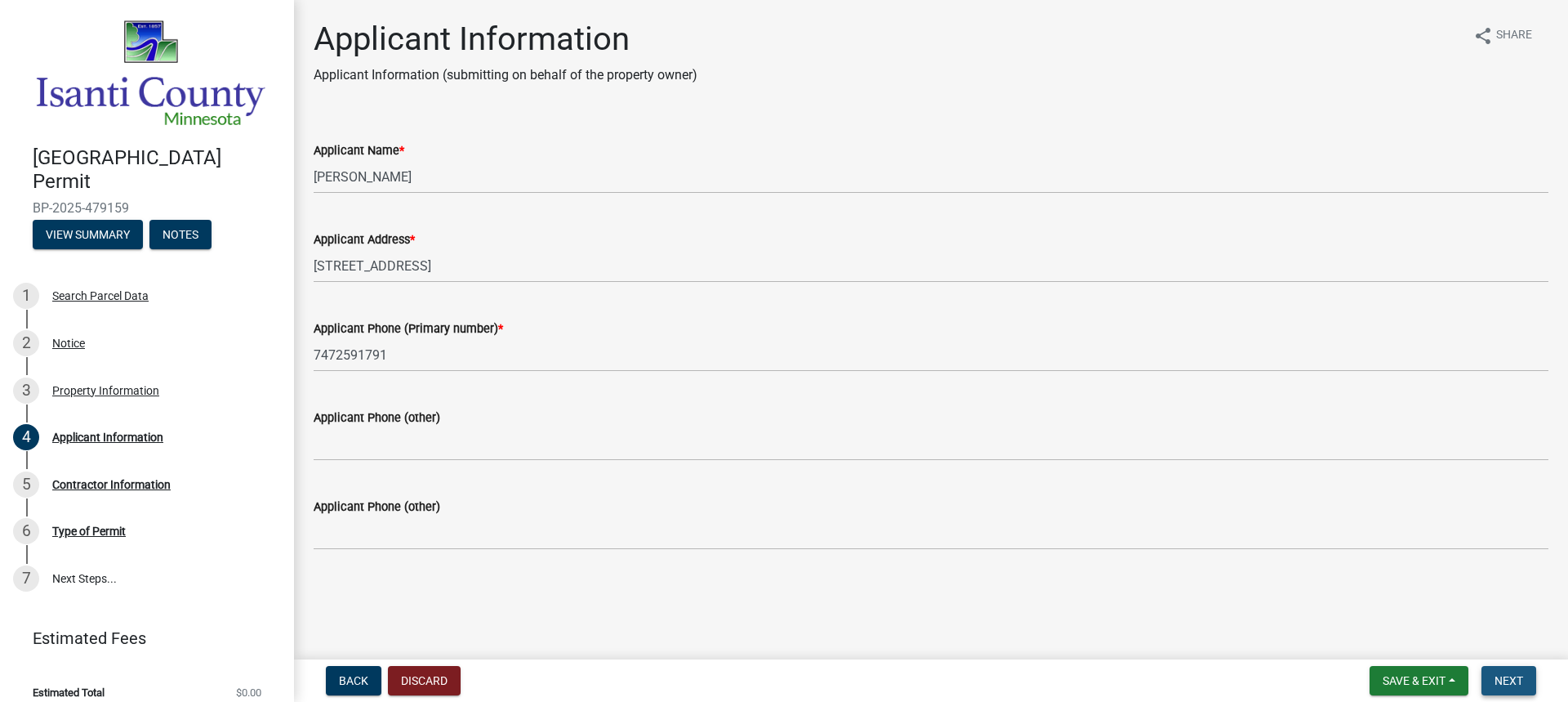
click at [1493, 677] on button "Next" at bounding box center [1508, 680] width 55 height 30
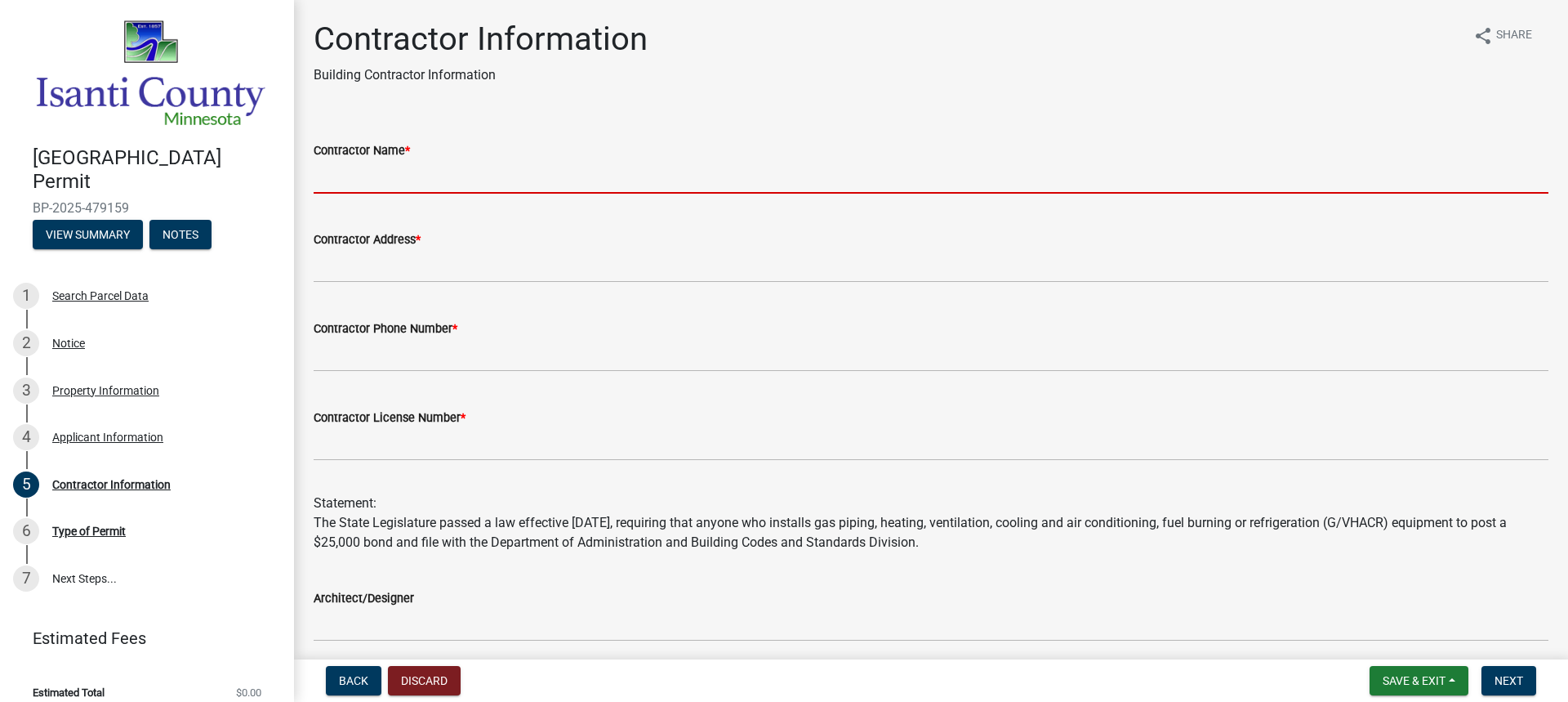
click at [384, 188] on input "Contractor Name *" at bounding box center [931, 177] width 1235 height 34
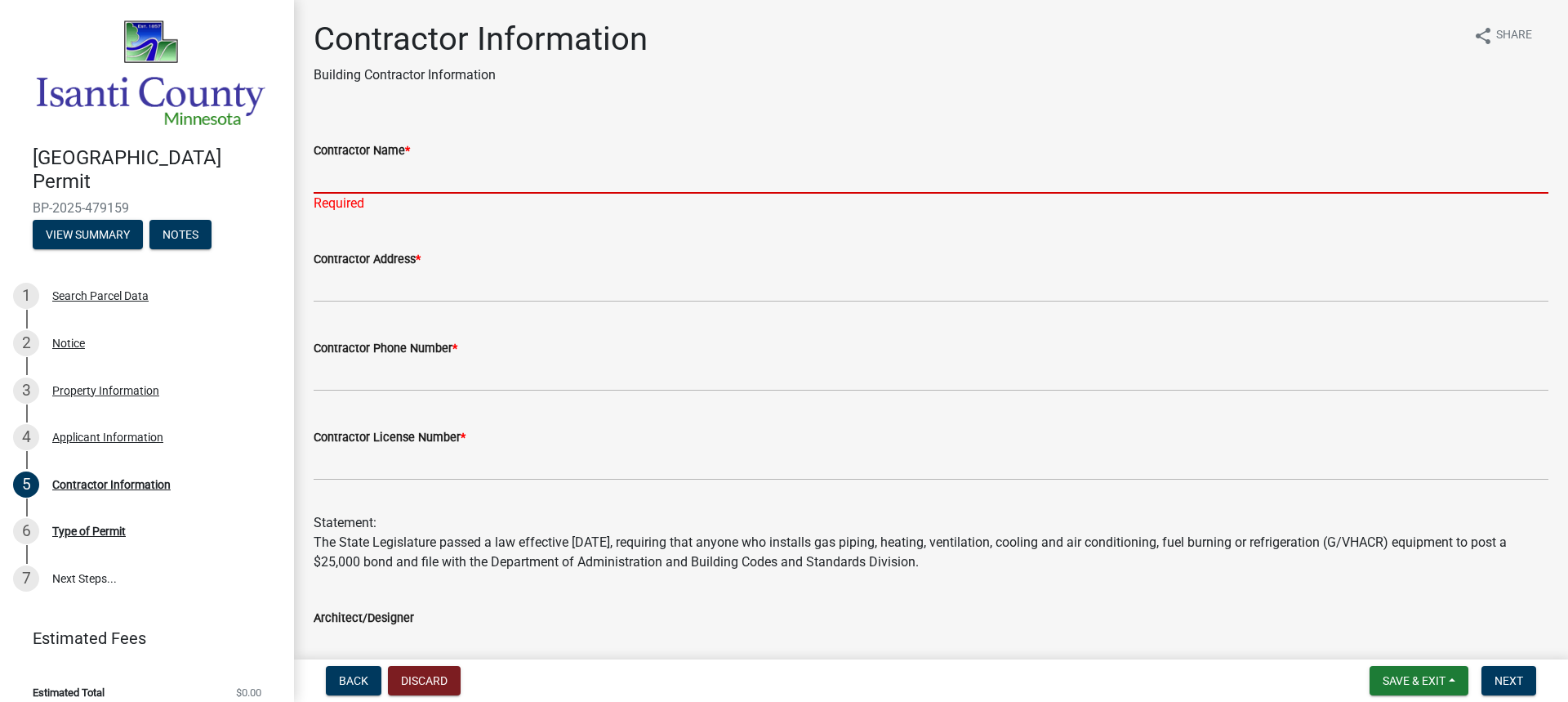
click at [373, 180] on input "Contractor Name *" at bounding box center [931, 177] width 1235 height 34
paste input "HOME ENERGY CENTER"
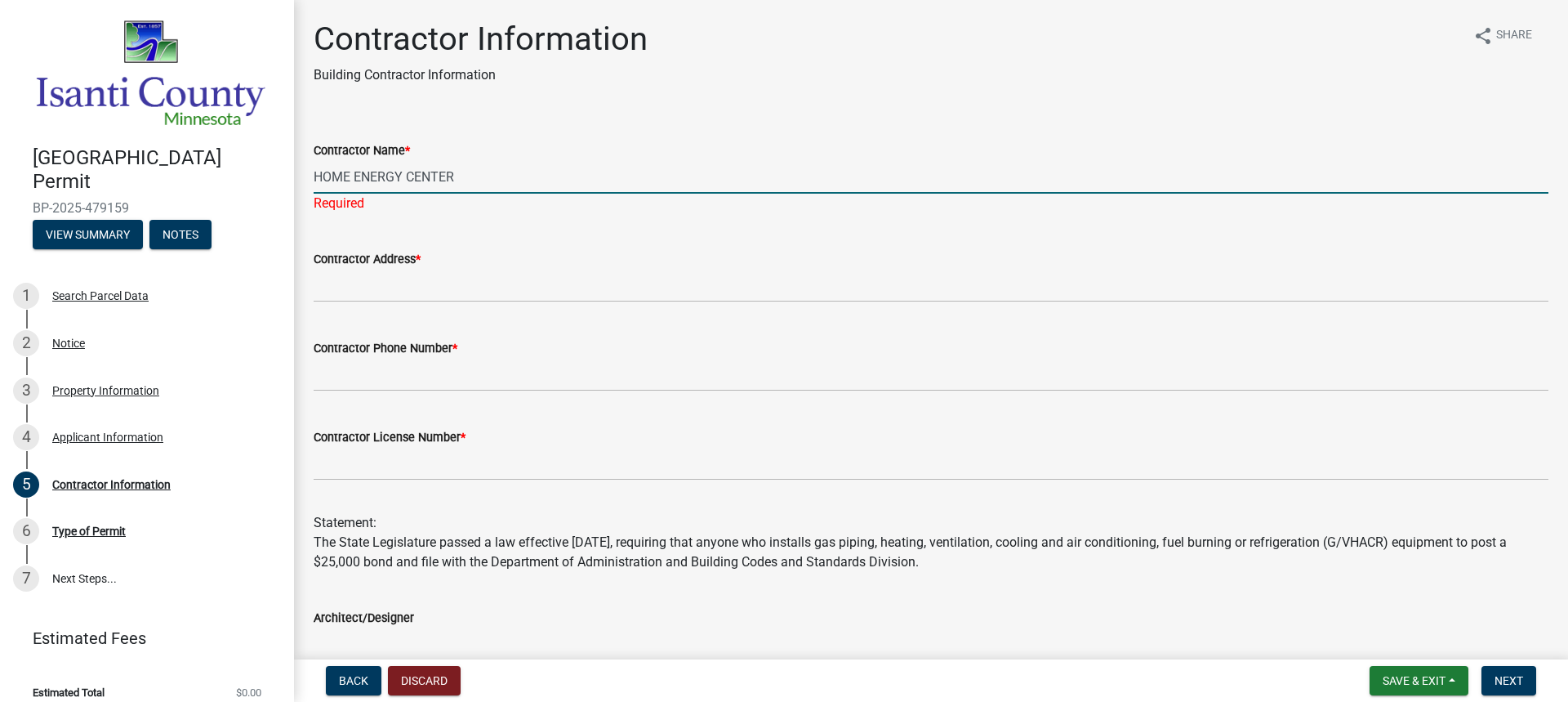
type input "HOME ENERGY CENTER"
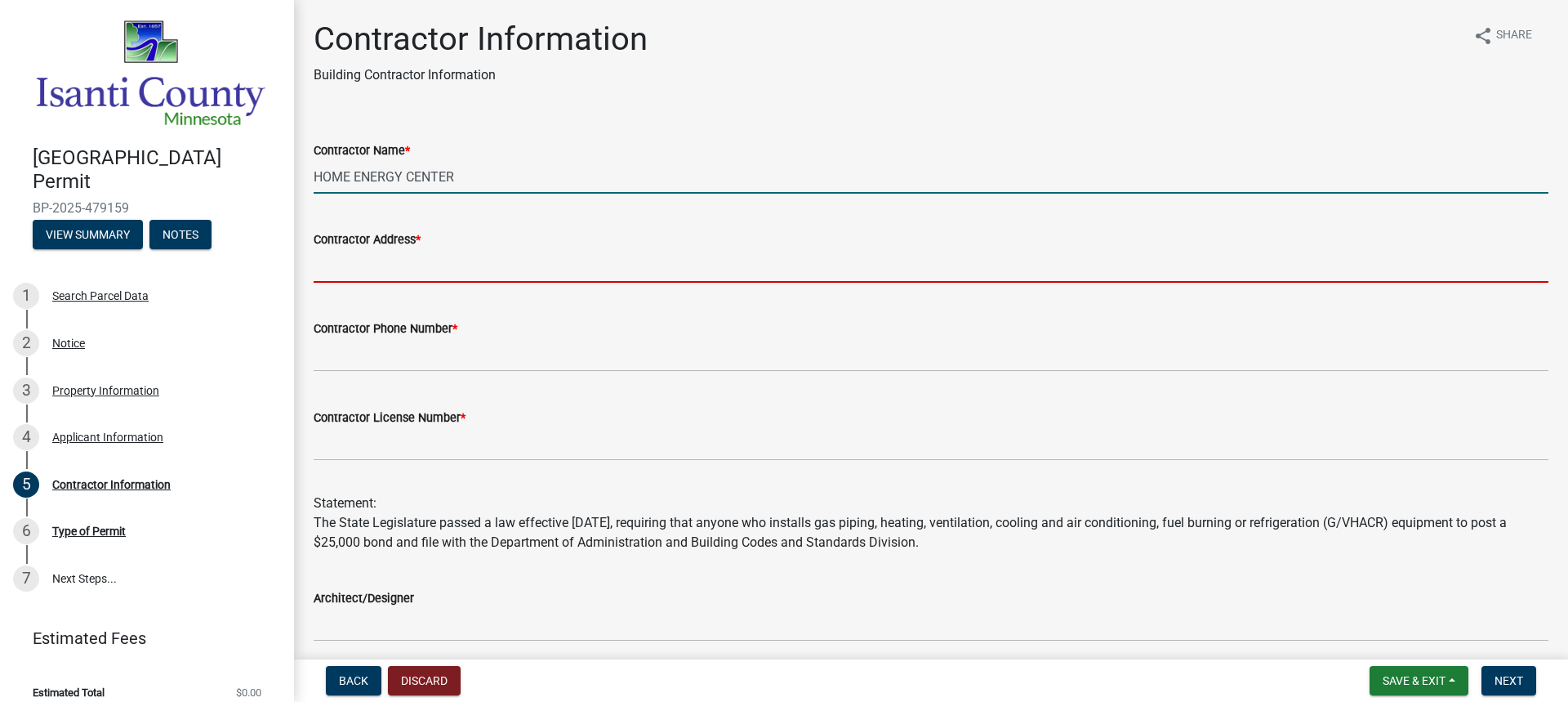
click at [445, 269] on input "Contractor Address *" at bounding box center [931, 266] width 1235 height 34
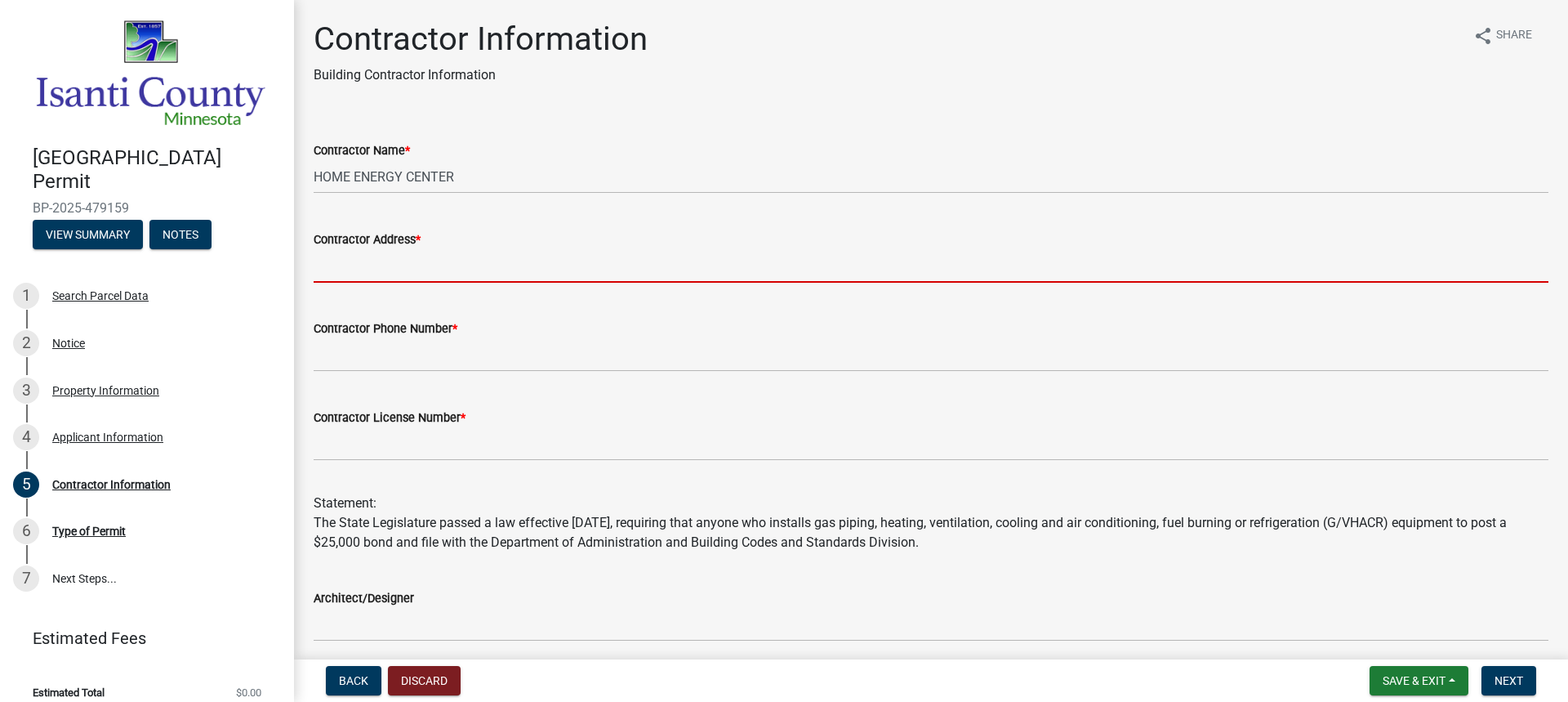
paste input "[STREET_ADDRESS]"
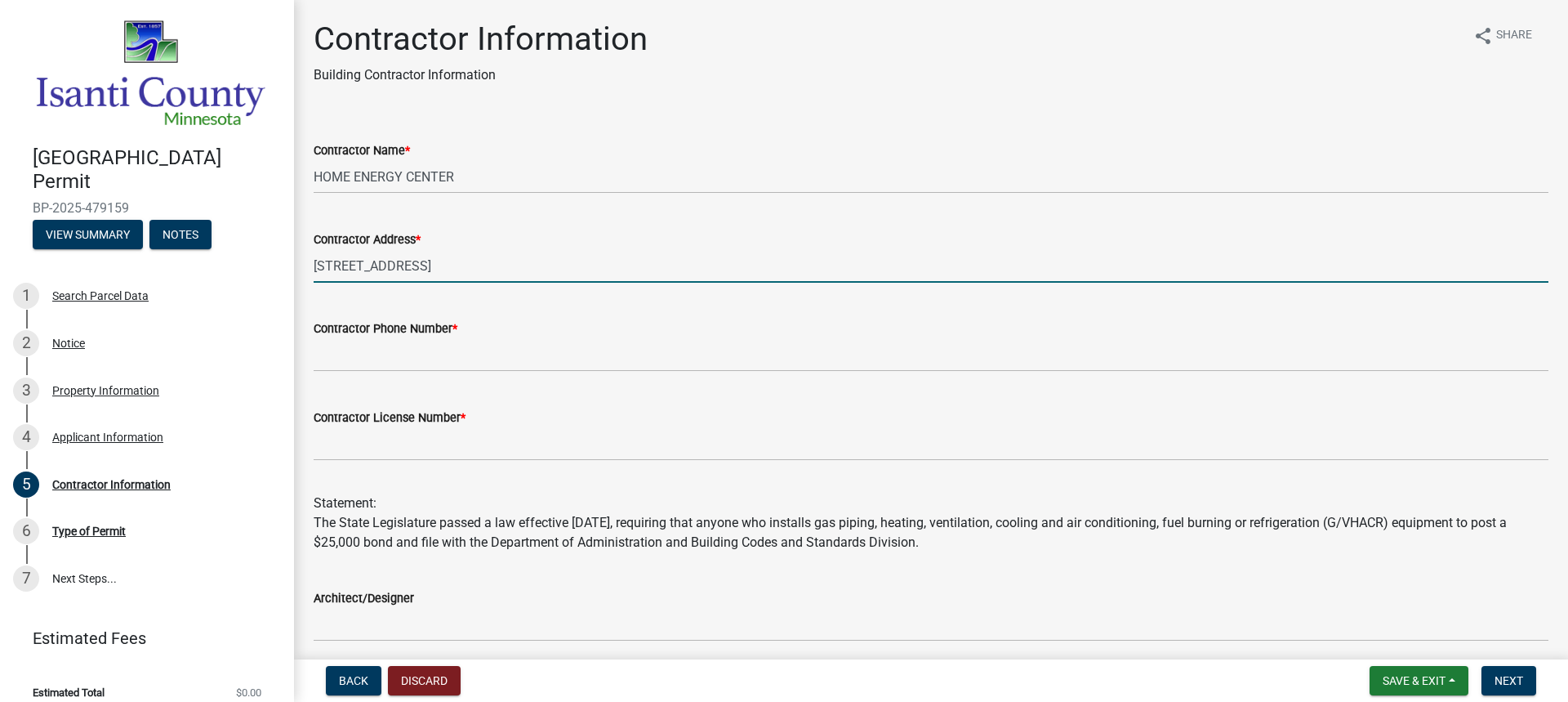
type input "[STREET_ADDRESS]"
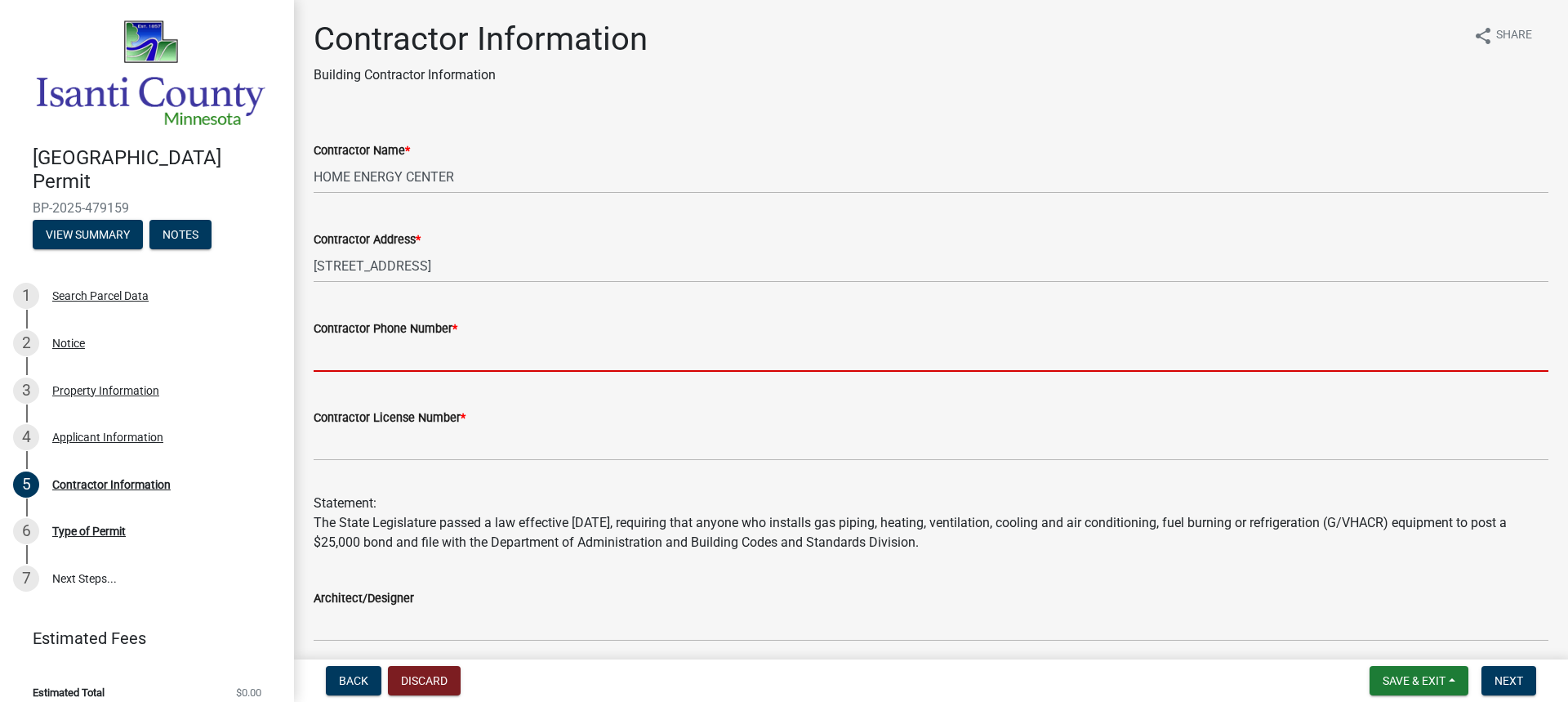
click at [428, 356] on input "Contractor Phone Number *" at bounding box center [931, 355] width 1235 height 34
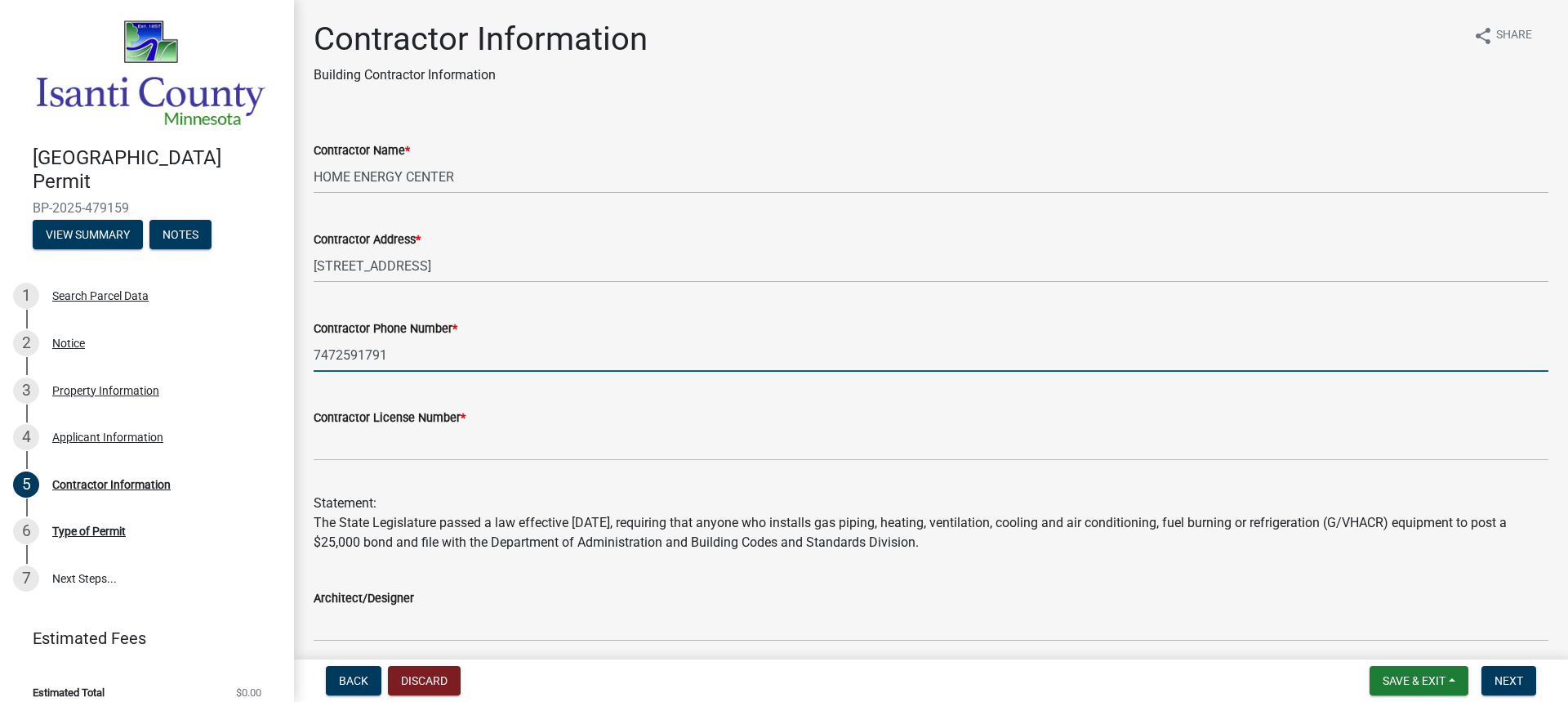
type input "7472591791"
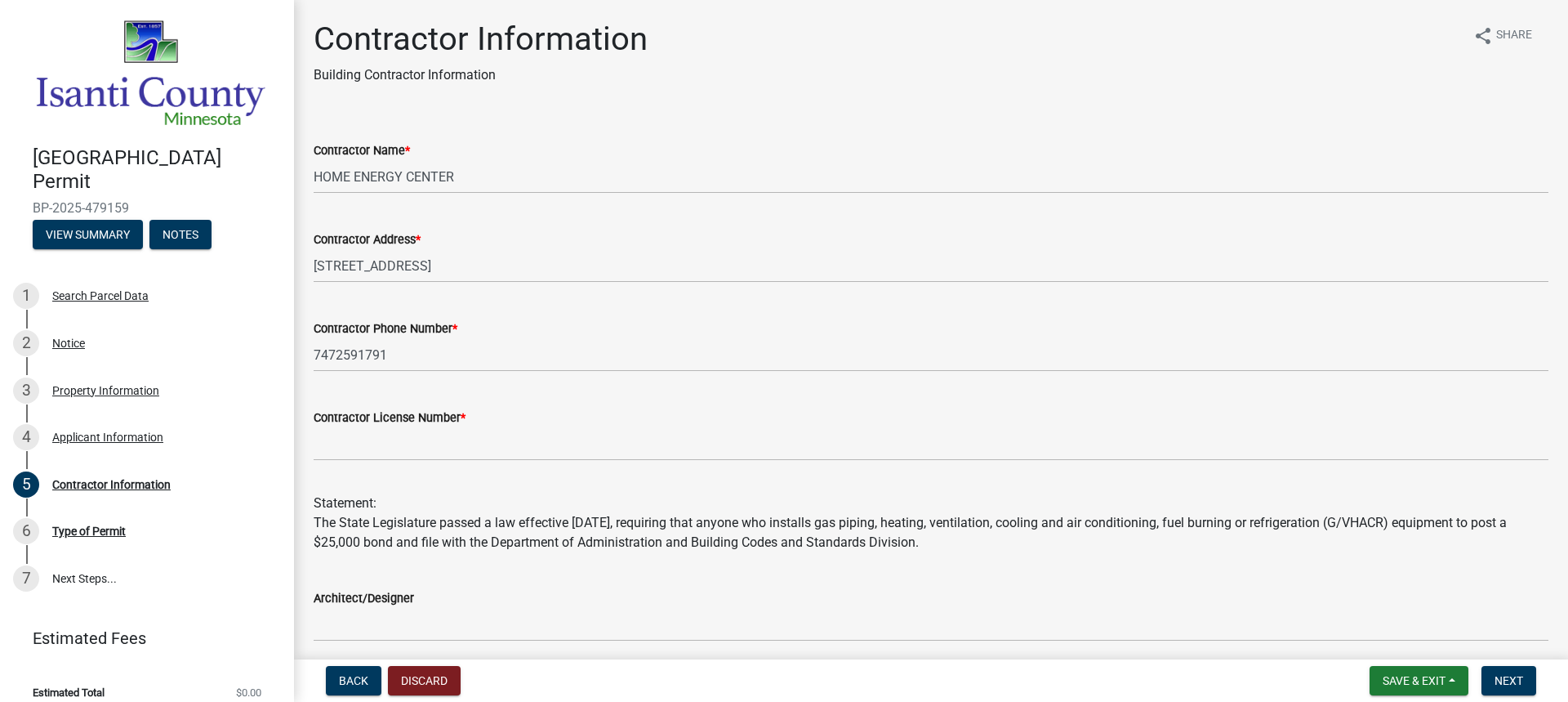
click at [301, 456] on div "Contractor License Number *" at bounding box center [930, 423] width 1259 height 76
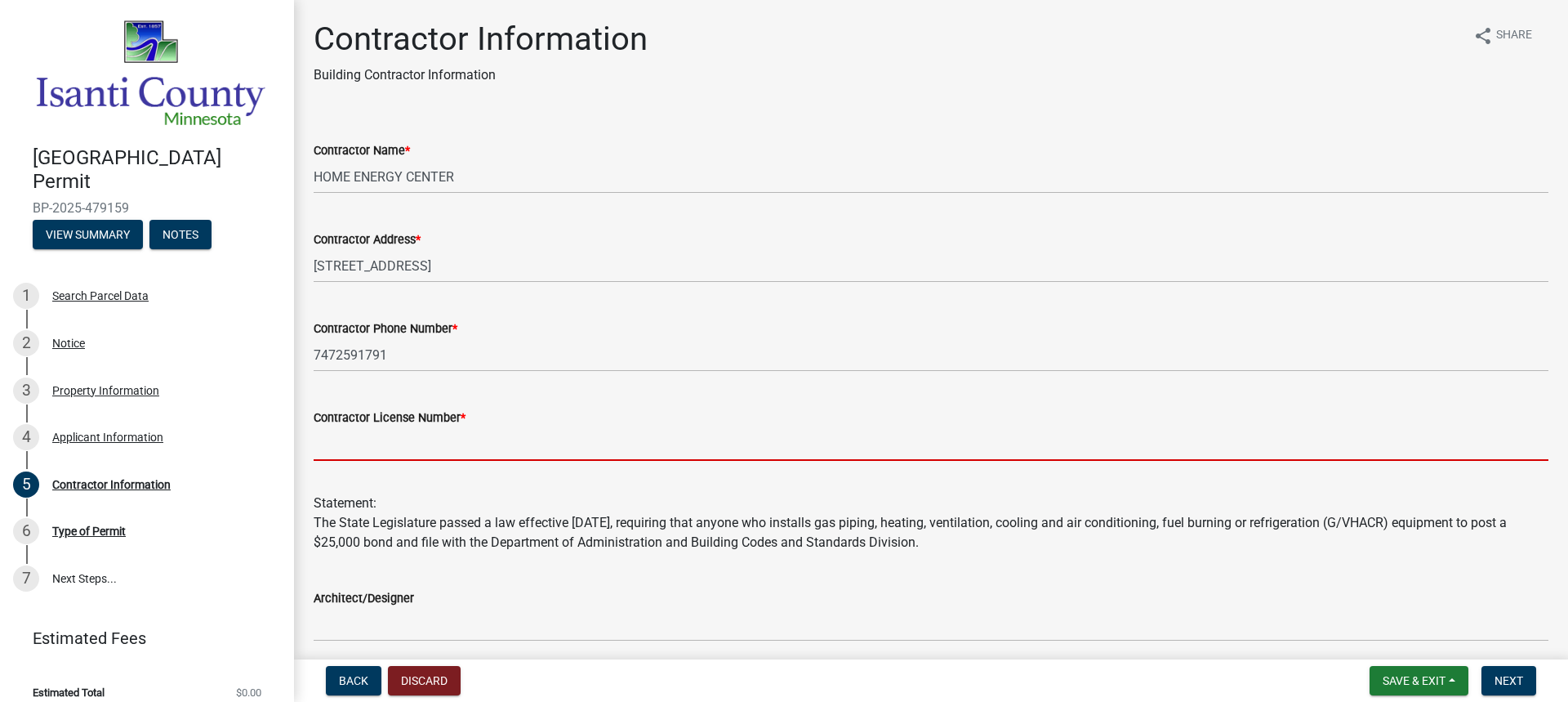
drag, startPoint x: 348, startPoint y: 453, endPoint x: 364, endPoint y: 469, distance: 22.6
click at [349, 453] on input "Contractor License Number *" at bounding box center [931, 444] width 1235 height 34
paste input "MB003447"
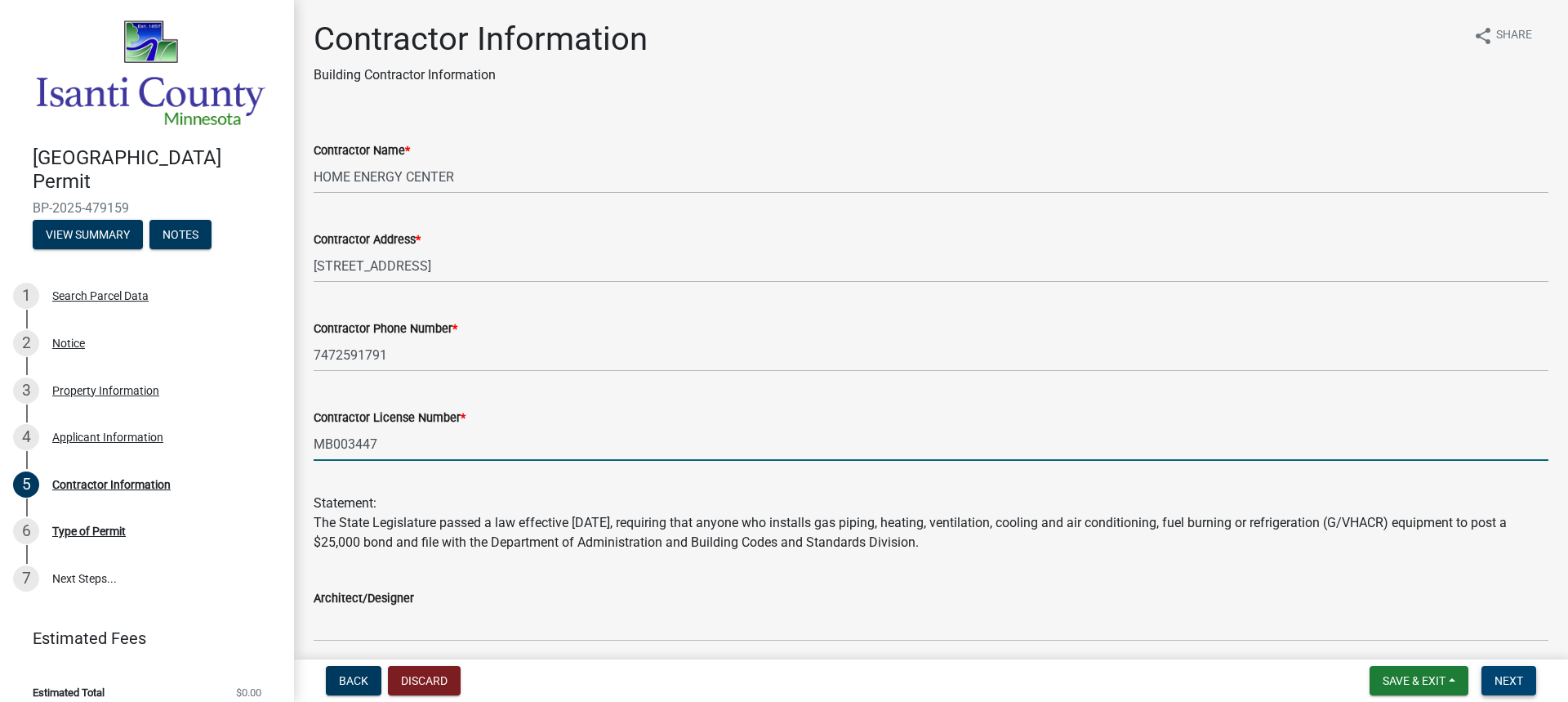
type input "MB003447"
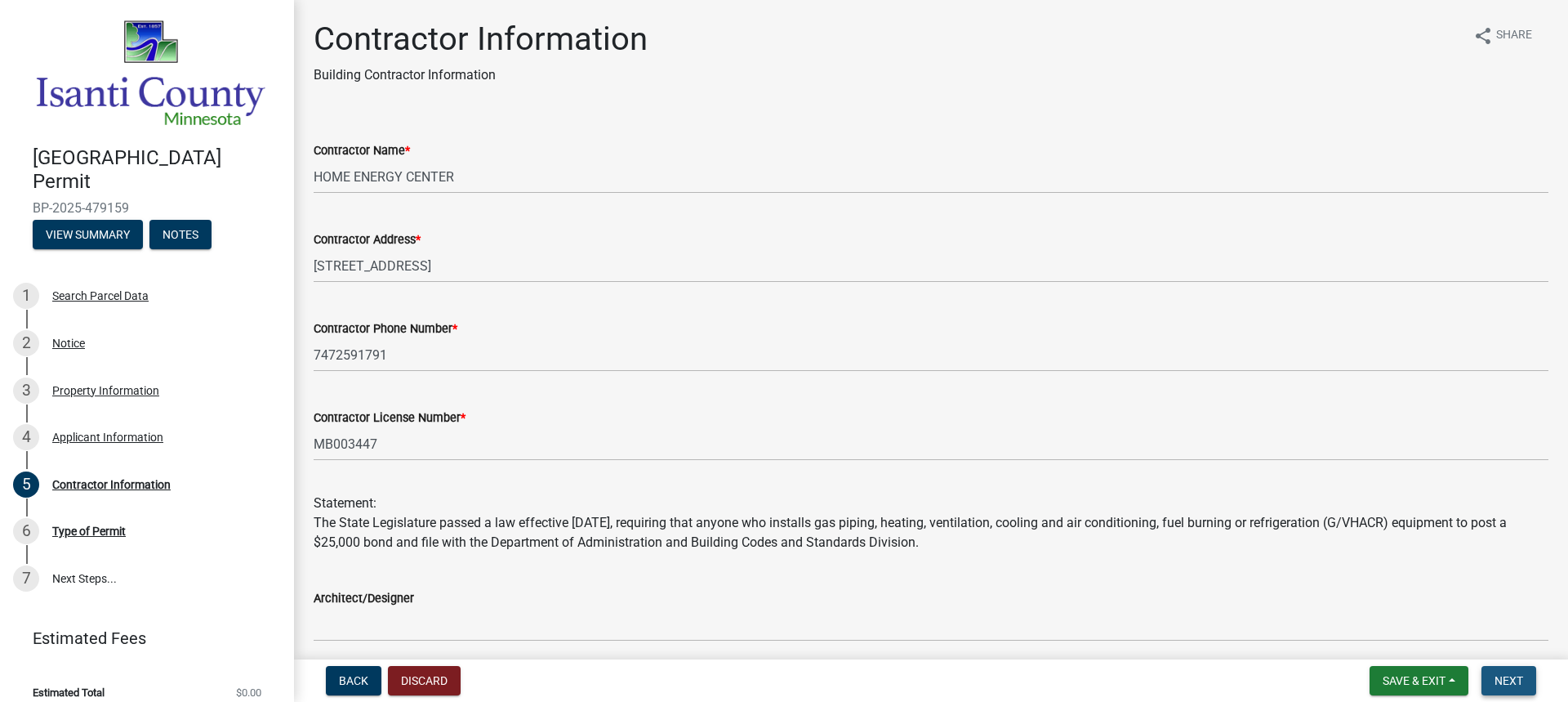
click at [1522, 683] on span "Next" at bounding box center [1509, 680] width 29 height 13
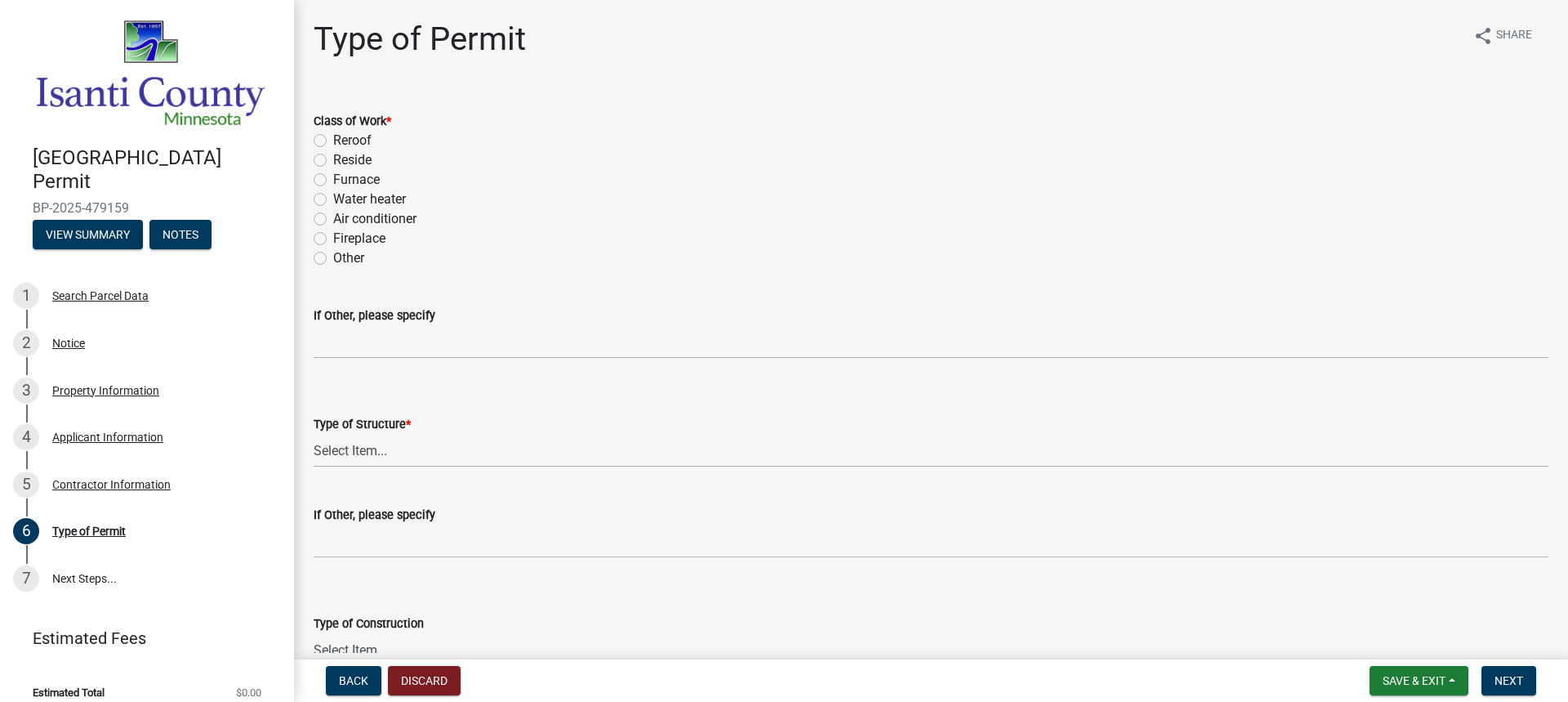
click at [333, 178] on label "Furnace" at bounding box center [356, 179] width 46 height 19
click at [333, 178] on input "Furnace" at bounding box center [338, 175] width 11 height 11
radio input "true"
click at [333, 220] on label "Air conditioner" at bounding box center [374, 219] width 84 height 19
click at [333, 219] on input "Air conditioner" at bounding box center [338, 214] width 11 height 11
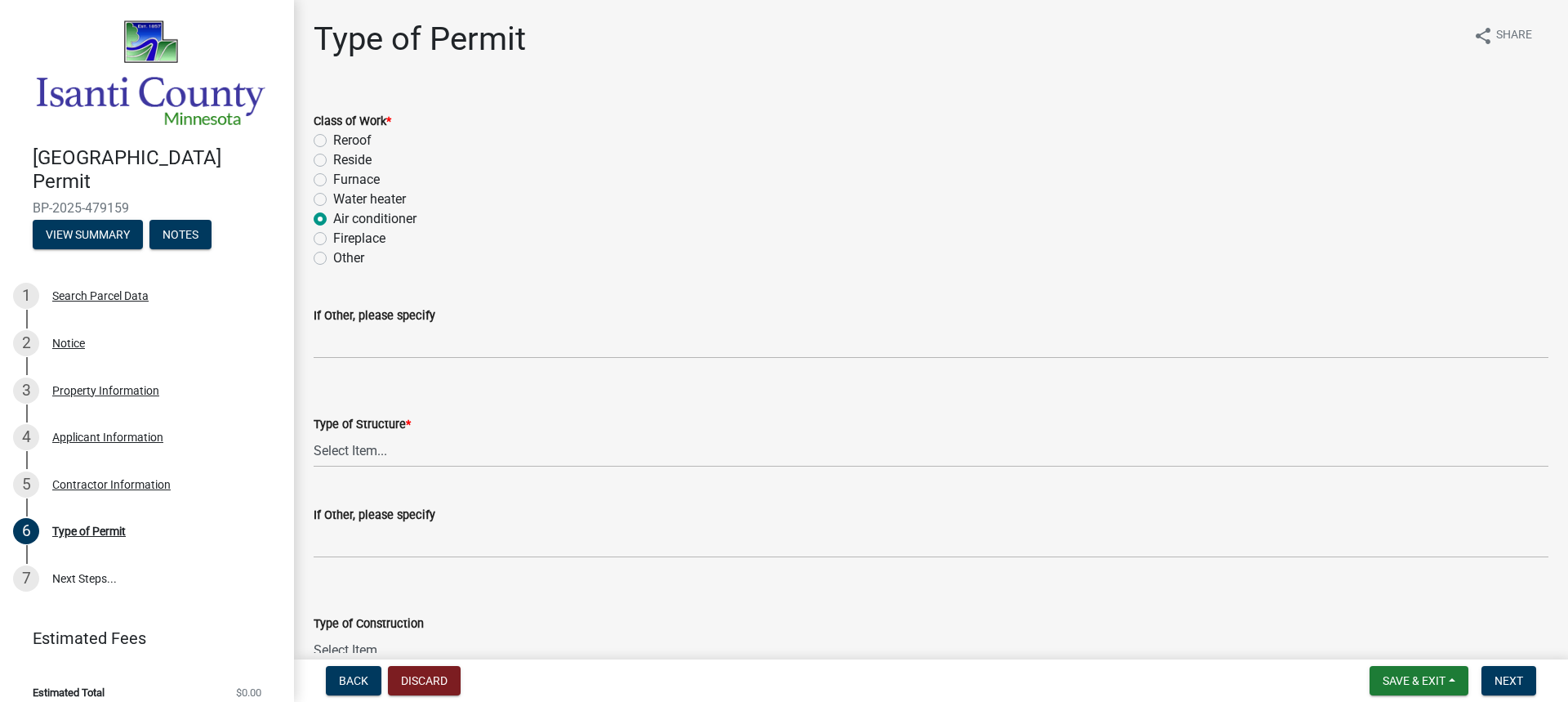
radio input "true"
click at [417, 456] on select "Select Item... Accessory Commercial Single Family Agricultural Other N/A" at bounding box center [931, 451] width 1235 height 34
click at [314, 434] on select "Select Item... Accessory Commercial Single Family Agricultural Other N/A" at bounding box center [931, 451] width 1235 height 34
select select "eb4da8a3-282e-4d3e-a231-485219132635"
click at [321, 172] on div "Furnace" at bounding box center [931, 179] width 1235 height 19
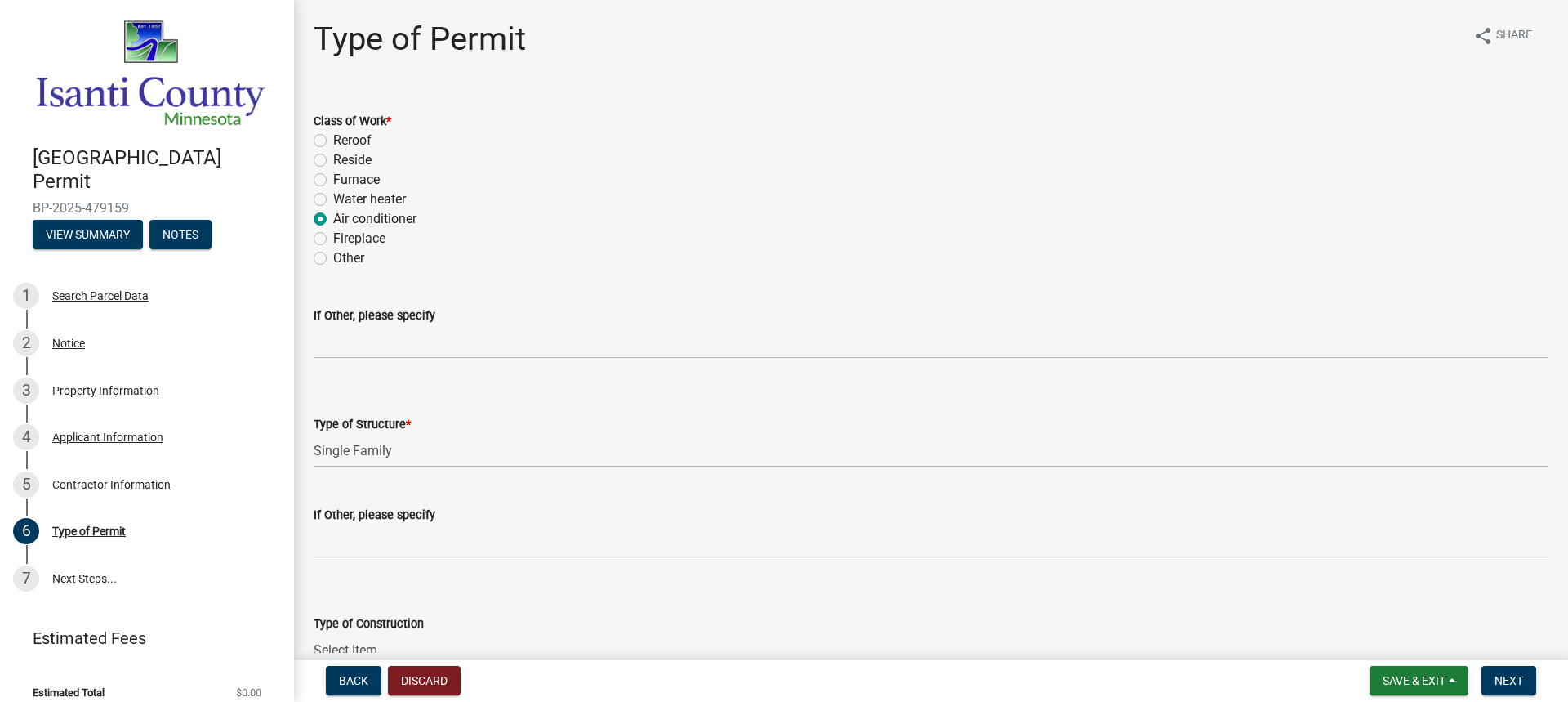
click at [333, 176] on label "Furnace" at bounding box center [356, 179] width 46 height 19
click at [333, 176] on input "Furnace" at bounding box center [338, 175] width 11 height 11
radio input "true"
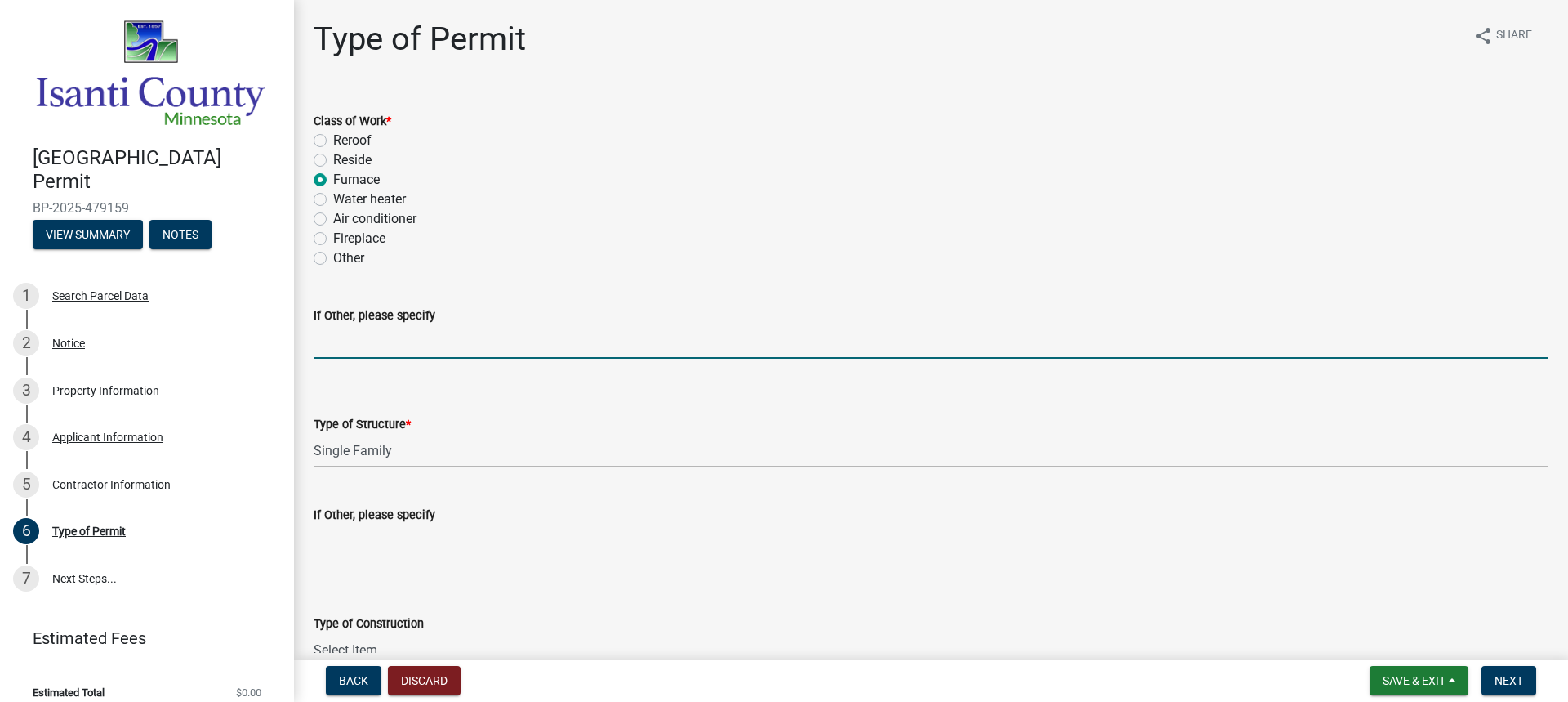
click at [386, 347] on input "If Other, please specify" at bounding box center [931, 342] width 1235 height 34
click at [563, 348] on input "If Other, please specify" at bounding box center [931, 342] width 1235 height 34
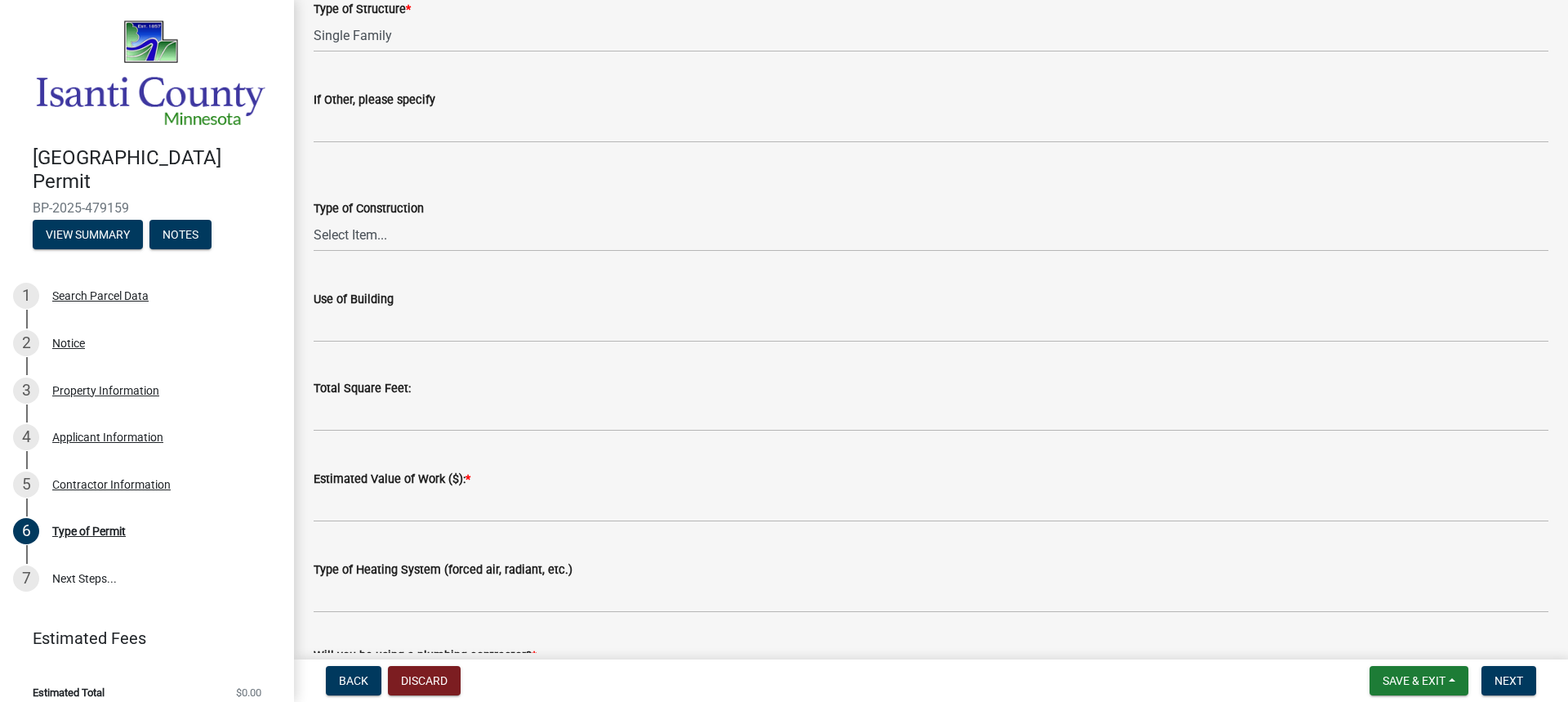
scroll to position [490, 0]
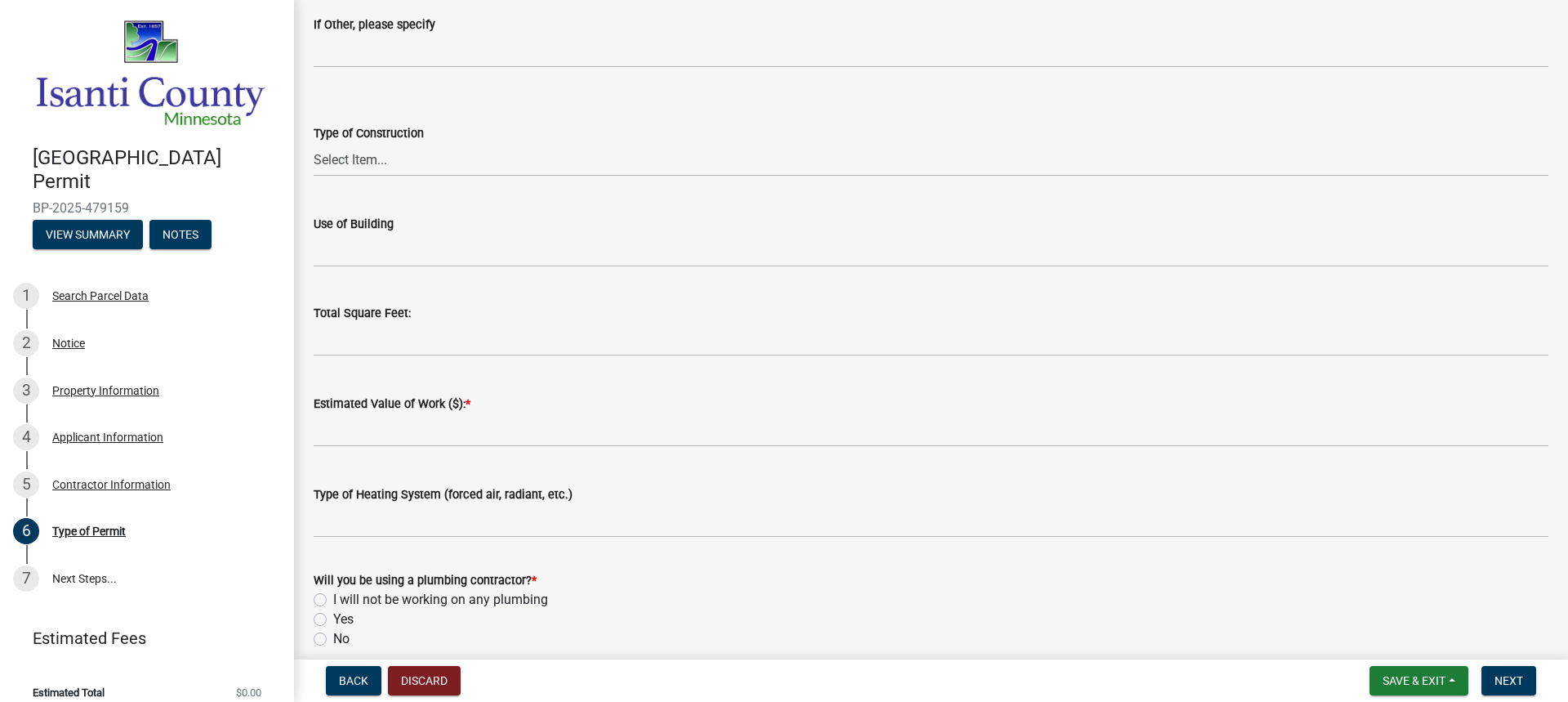
type input "2 ton condenser changeout as well."
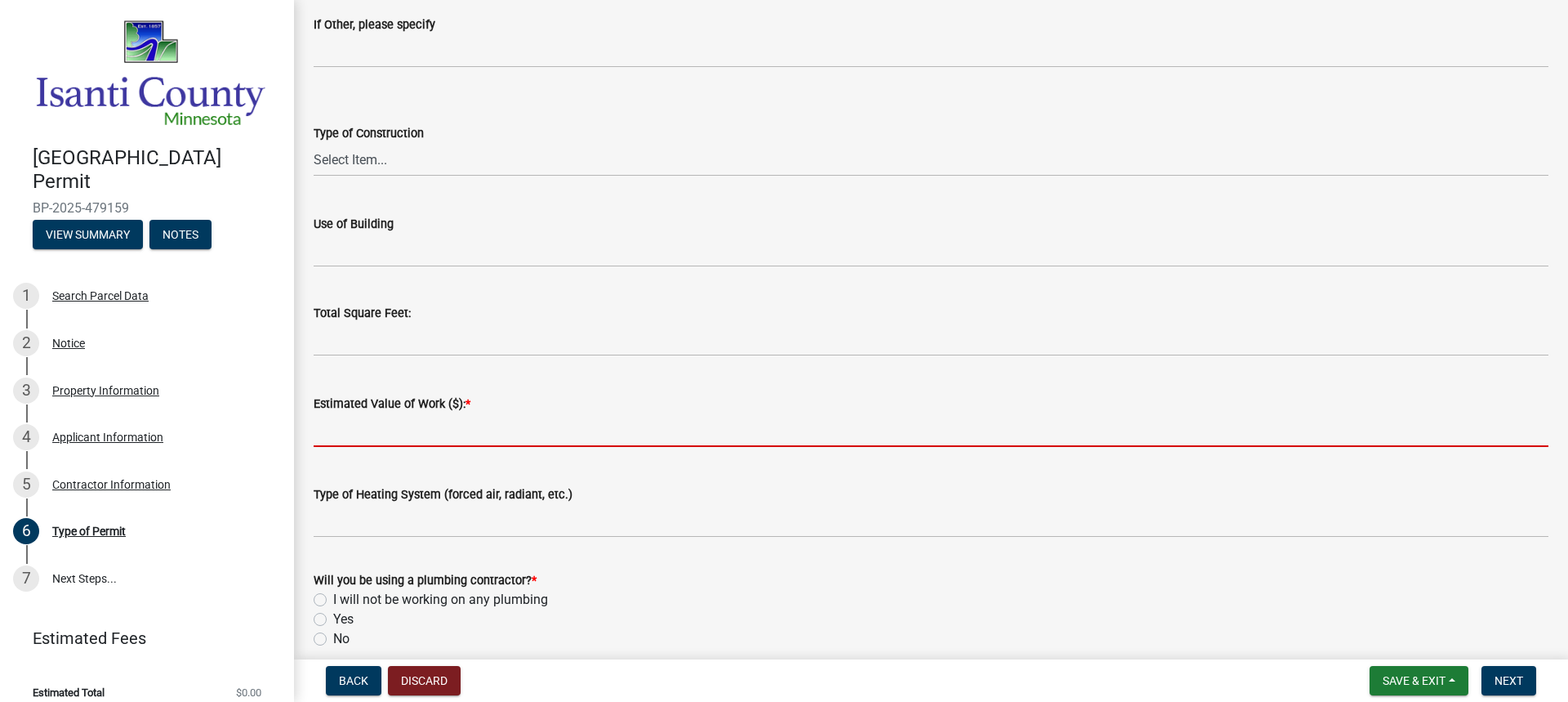
click at [438, 421] on input "text" at bounding box center [931, 430] width 1235 height 34
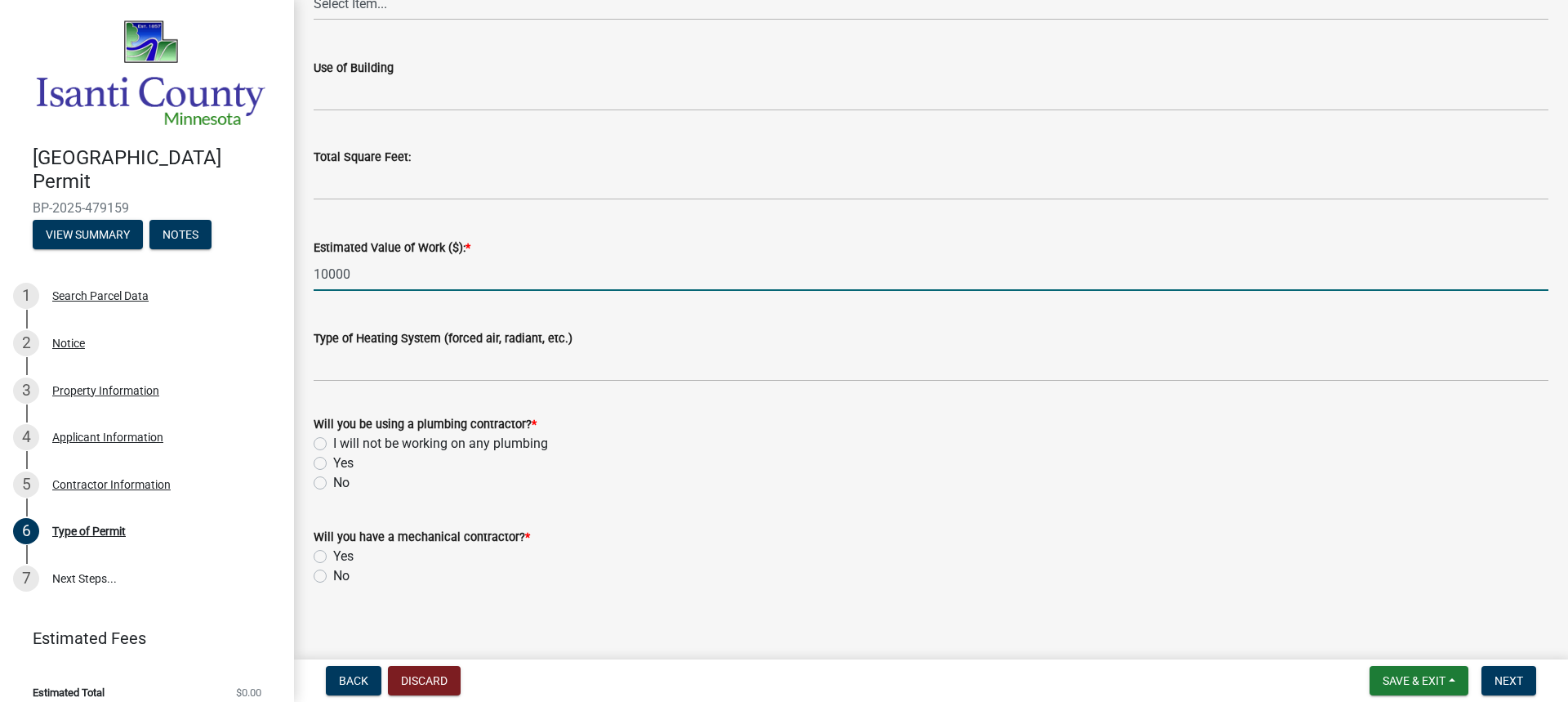
scroll to position [657, 0]
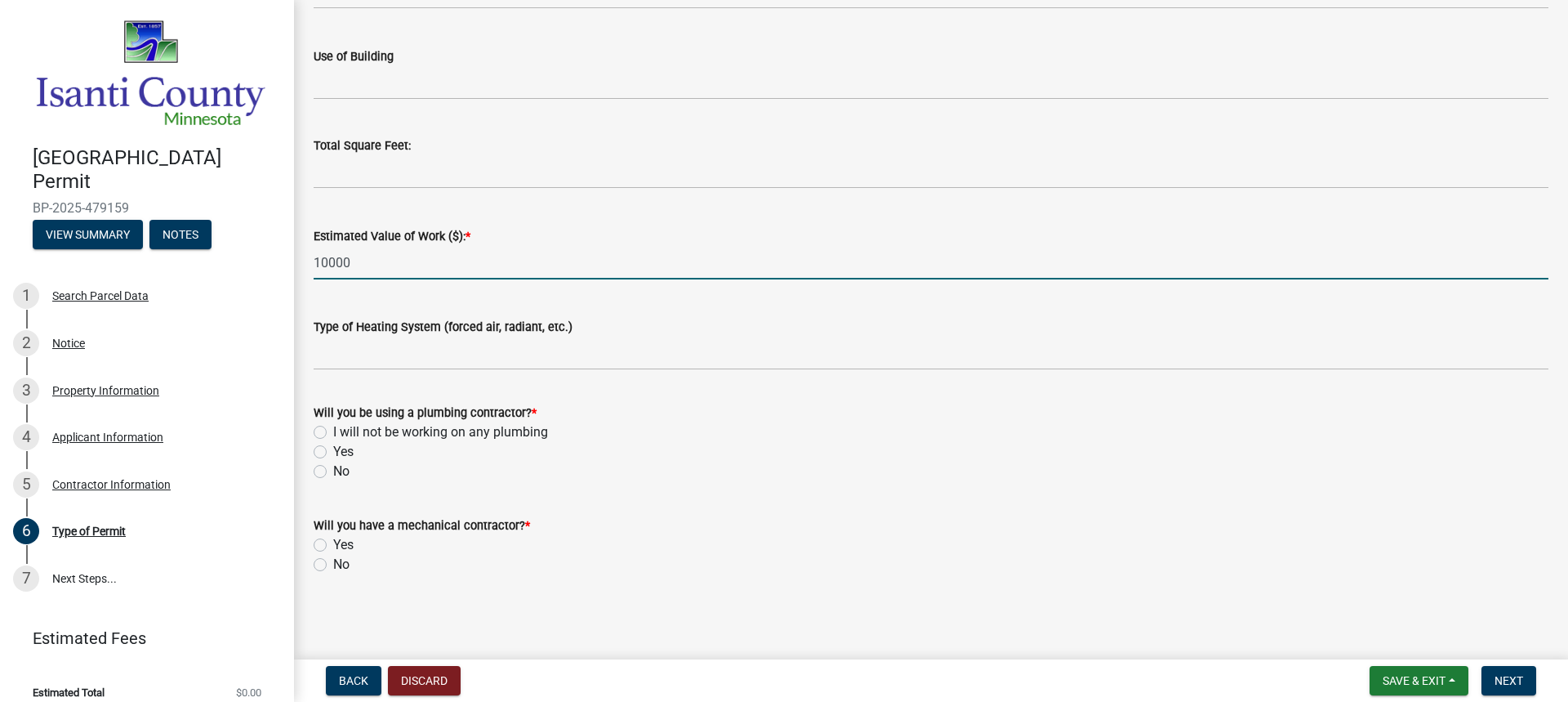
type input "10000"
click at [333, 474] on label "No" at bounding box center [341, 471] width 16 height 19
click at [333, 472] on input "No" at bounding box center [338, 467] width 11 height 11
radio input "true"
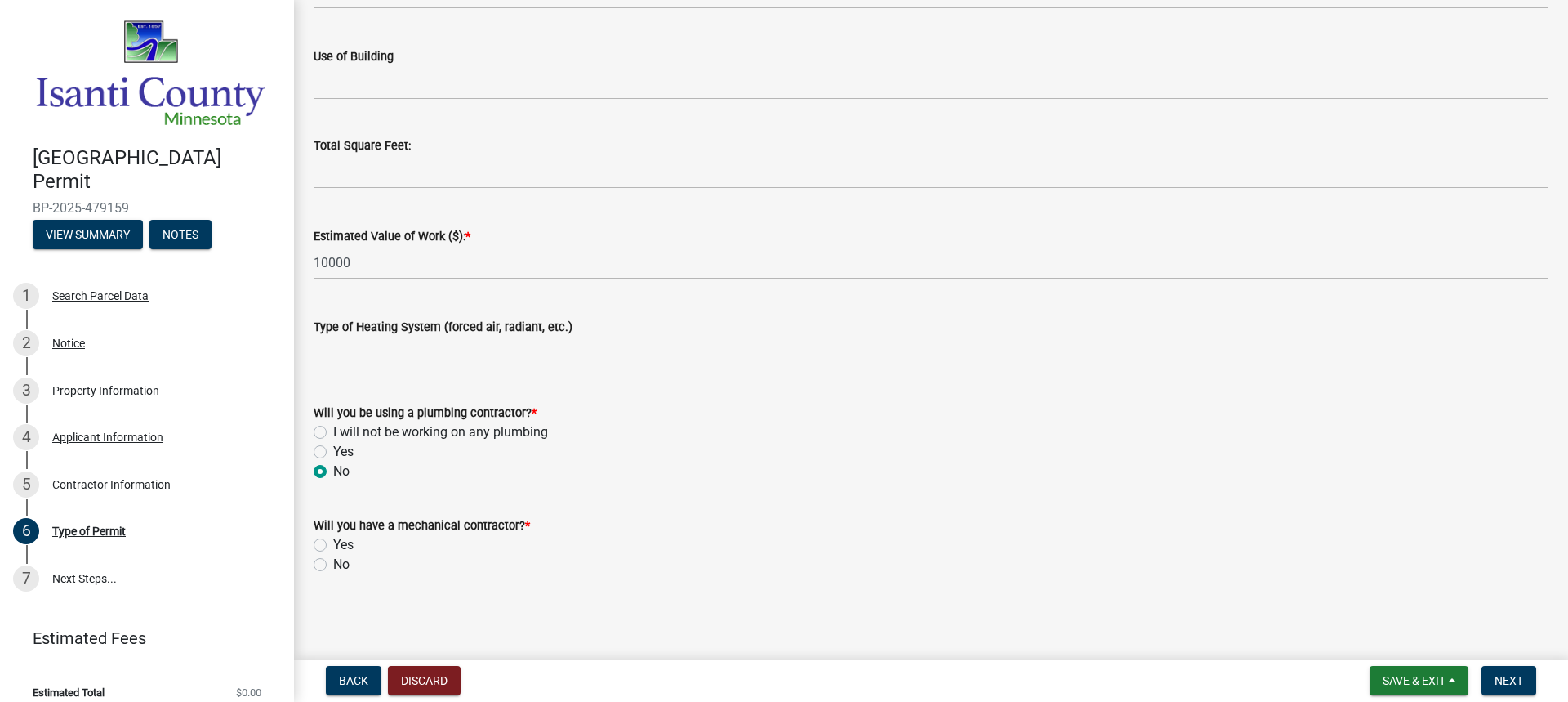
click at [312, 544] on div "Will you have a mechanical contractor? * Yes No" at bounding box center [930, 535] width 1259 height 78
click at [333, 545] on label "Yes" at bounding box center [343, 544] width 20 height 19
click at [333, 545] on input "Yes" at bounding box center [338, 540] width 11 height 11
radio input "true"
click at [333, 433] on label "I will not be working on any plumbing" at bounding box center [440, 432] width 215 height 19
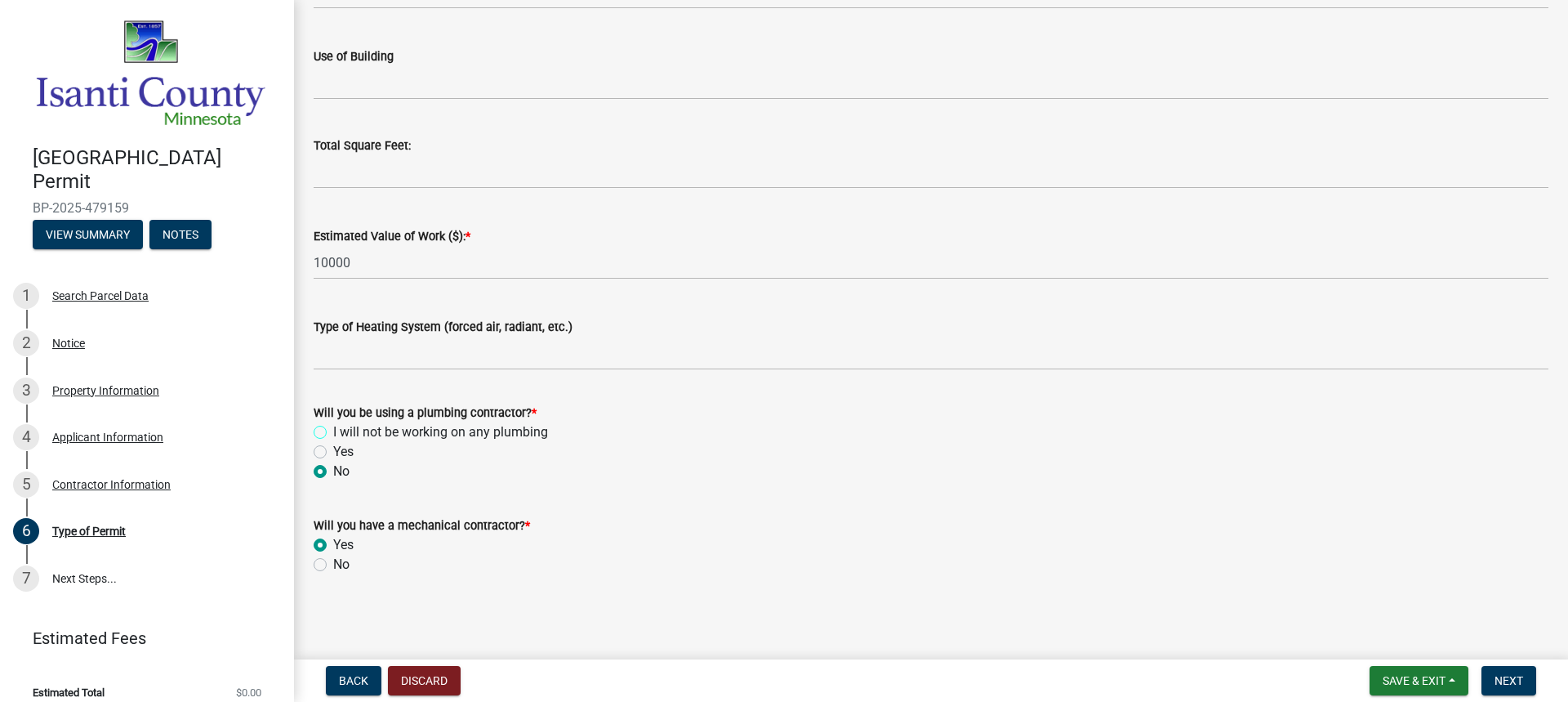
click at [333, 433] on input "I will not be working on any plumbing" at bounding box center [338, 428] width 11 height 11
radio input "true"
click at [1519, 683] on span "Next" at bounding box center [1509, 680] width 29 height 13
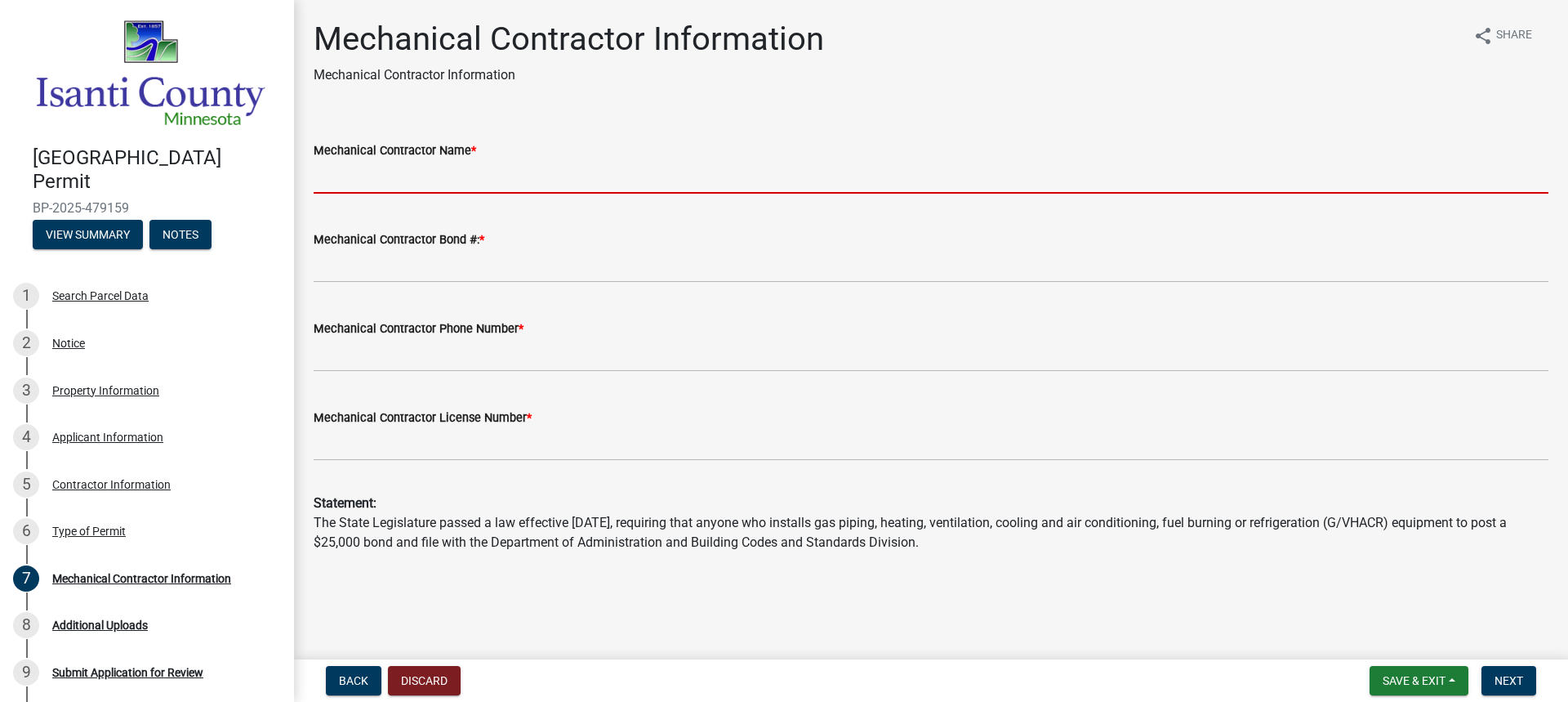
click at [402, 183] on input "Mechanical Contractor Name *" at bounding box center [931, 177] width 1235 height 34
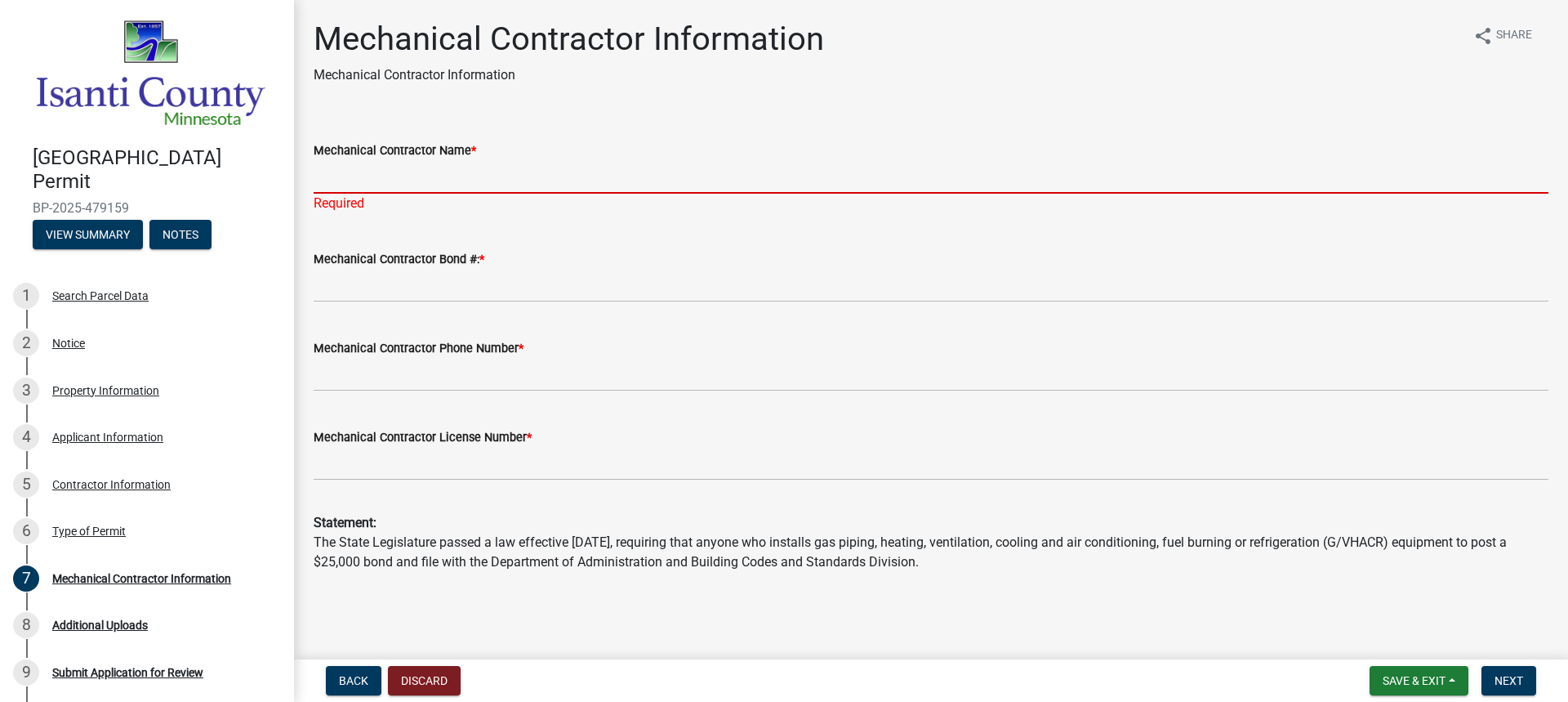
click at [487, 164] on input "Mechanical Contractor Name *" at bounding box center [931, 177] width 1235 height 34
paste input "HOME ENERGY CENTER"
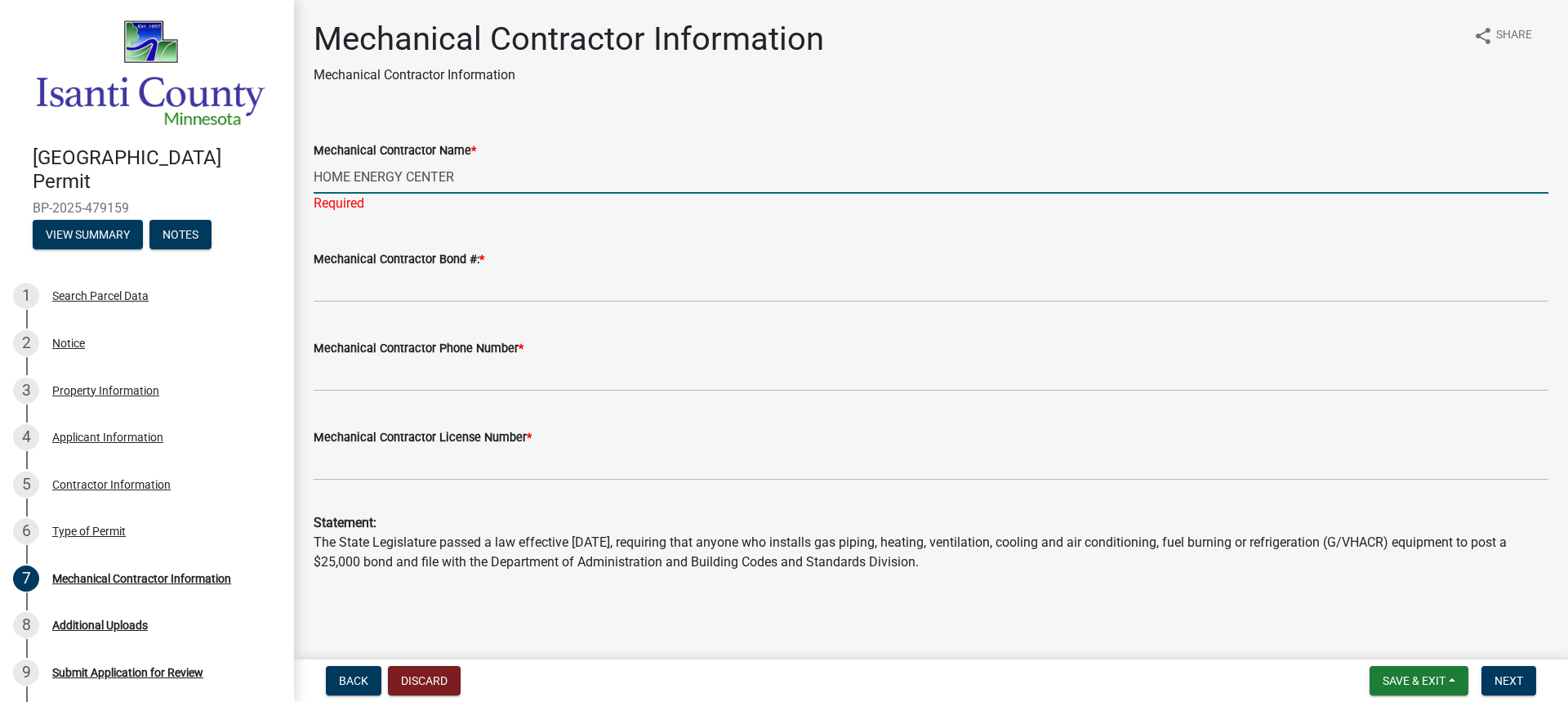
type input "HOME ENERGY CENTER"
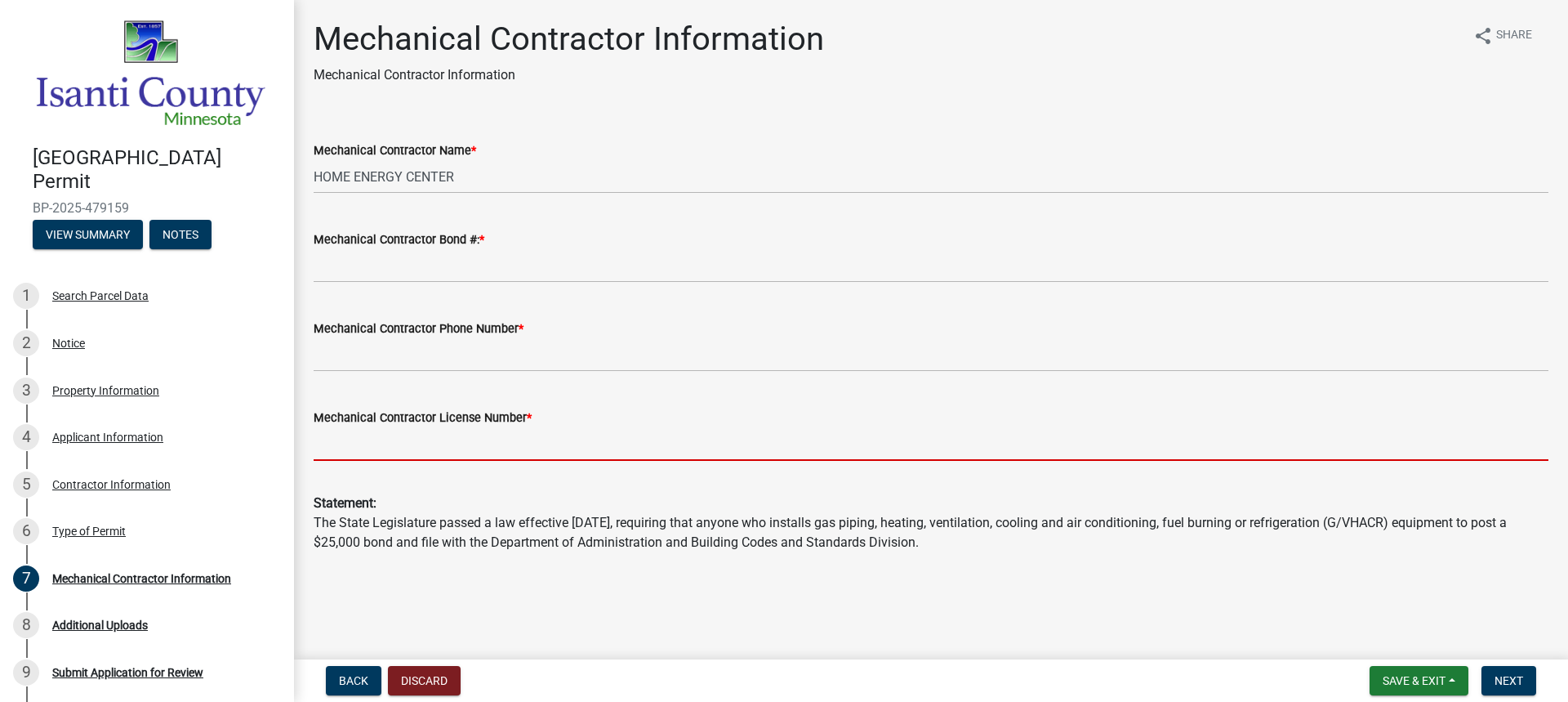
click at [455, 439] on input "Mechanical Contractor License Number *" at bounding box center [931, 444] width 1235 height 34
paste input "MB003447"
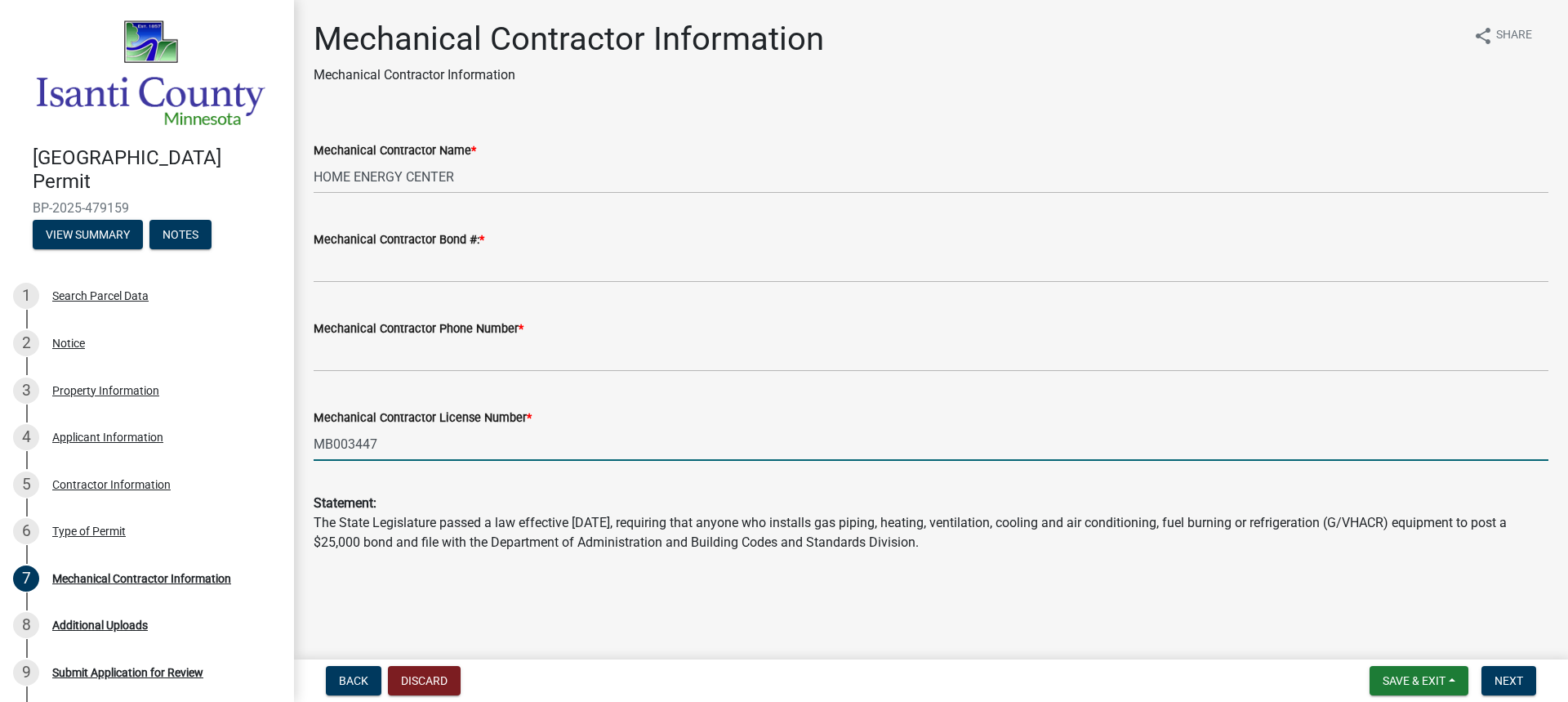
type input "MB003447"
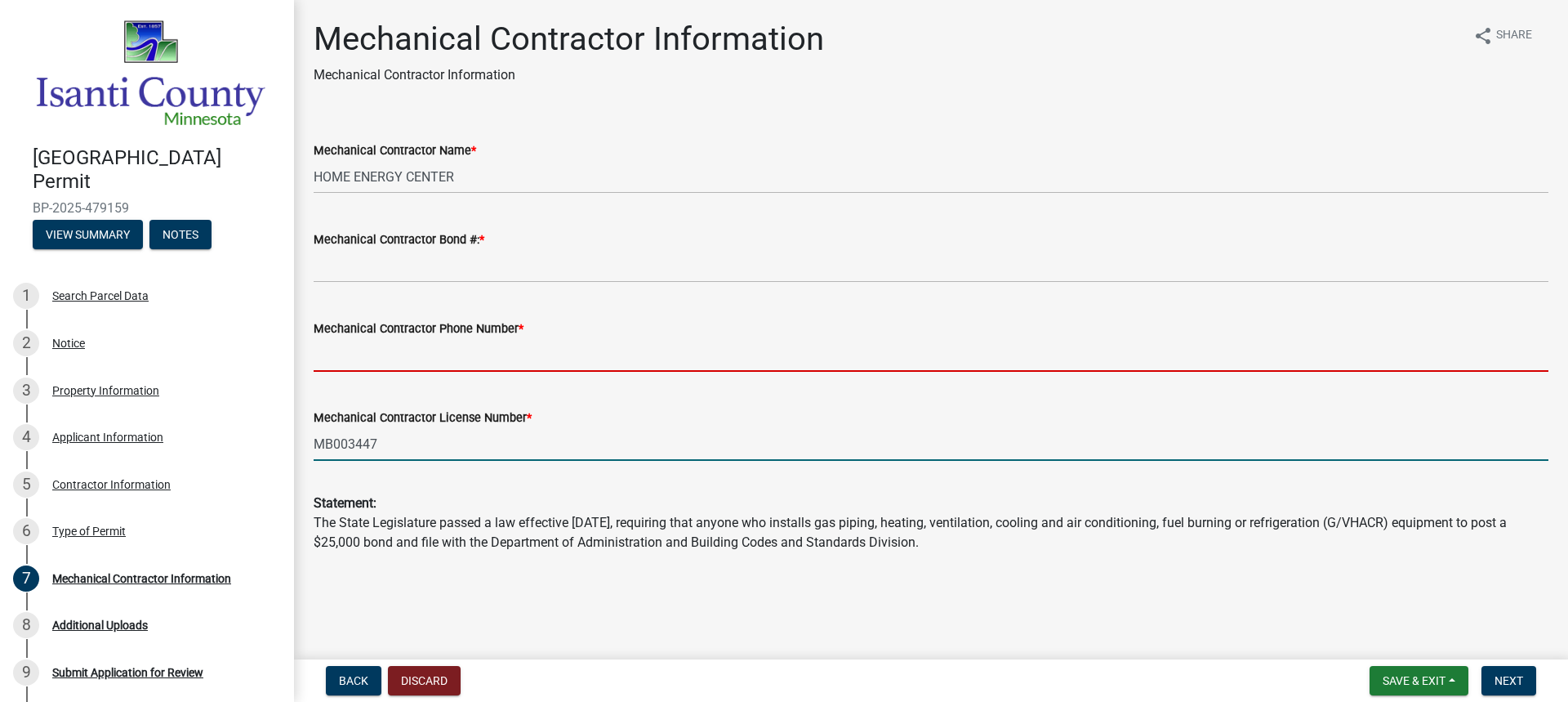
click at [476, 356] on input "Mechanical Contractor Phone Number *" at bounding box center [931, 355] width 1235 height 34
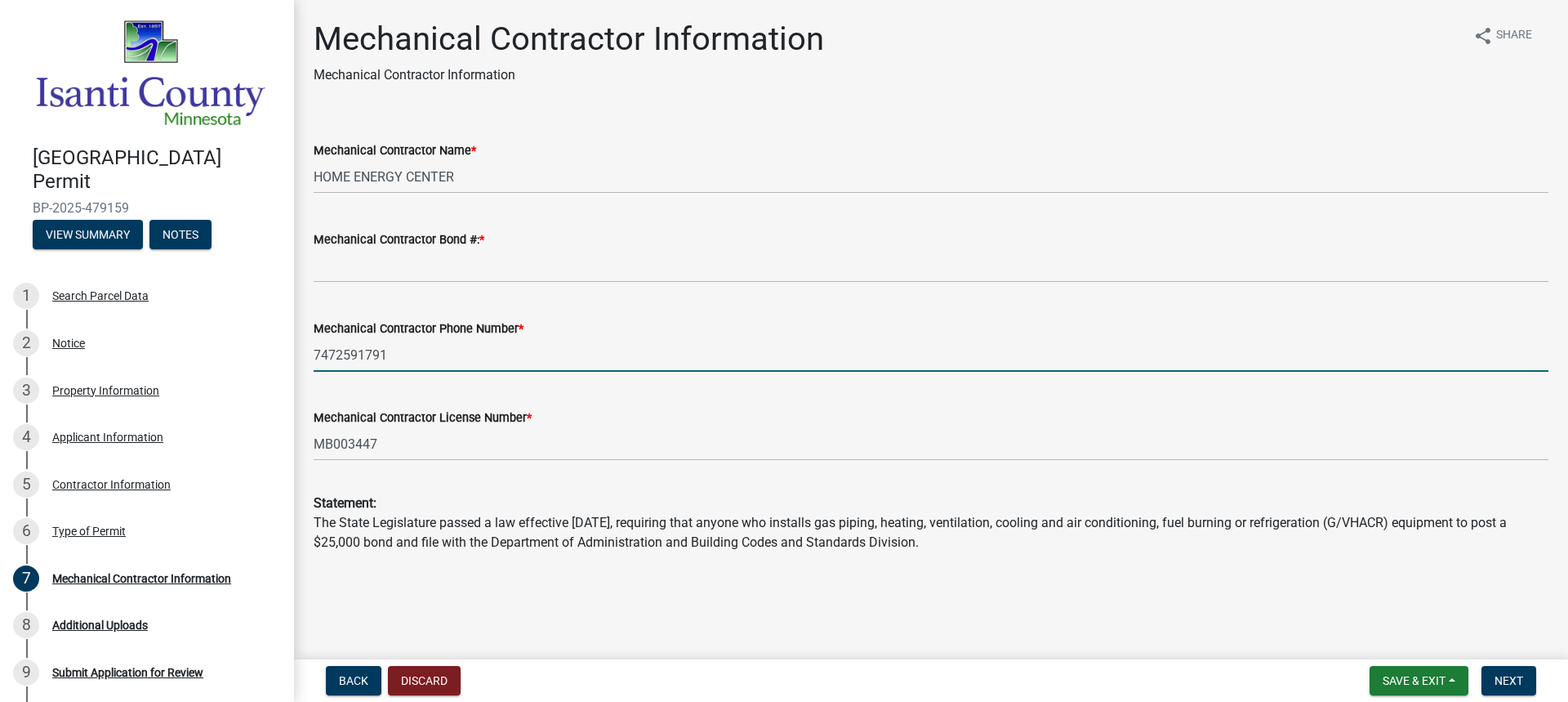
type input "7472591791"
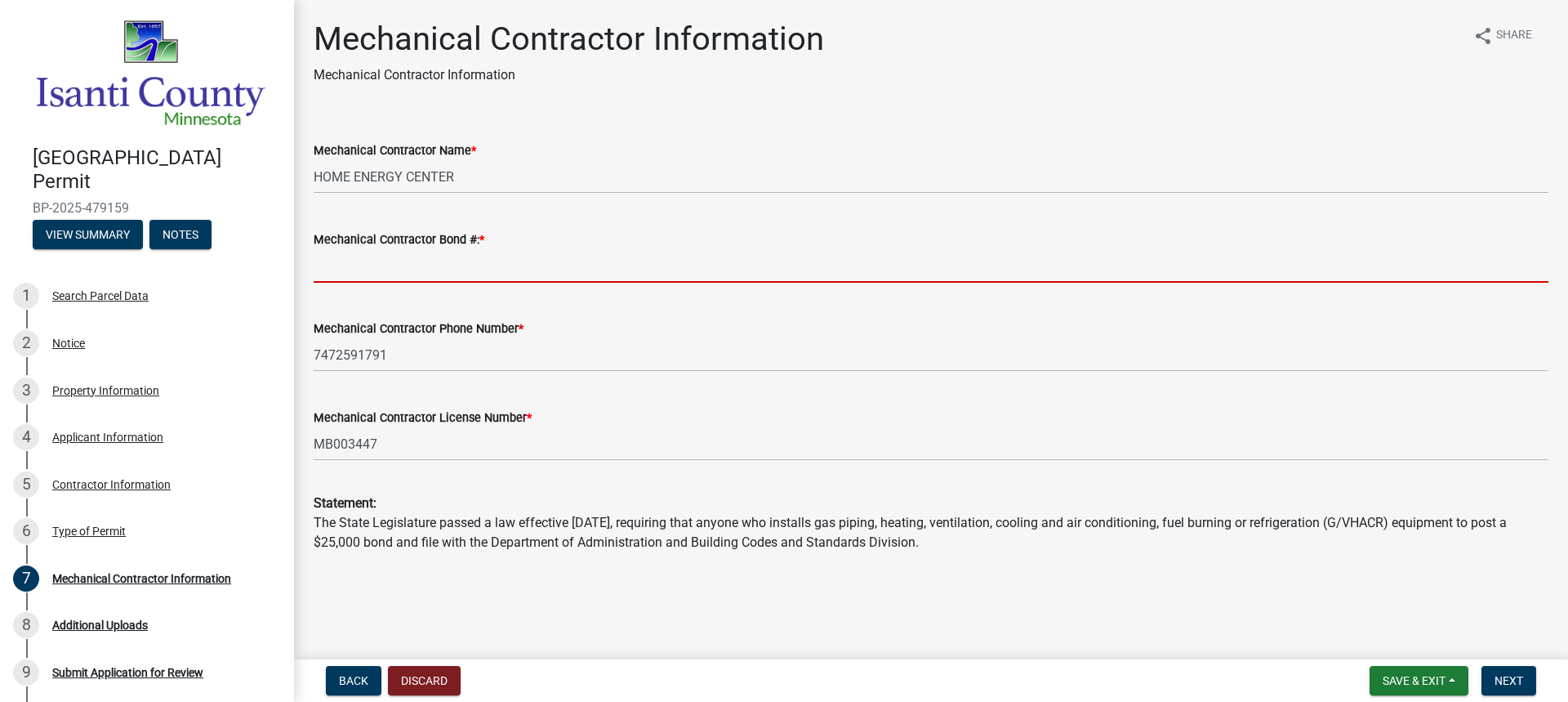
click at [379, 259] on input "Mechanical Contractor Bond #: *" at bounding box center [931, 266] width 1235 height 34
paste input "69576014"
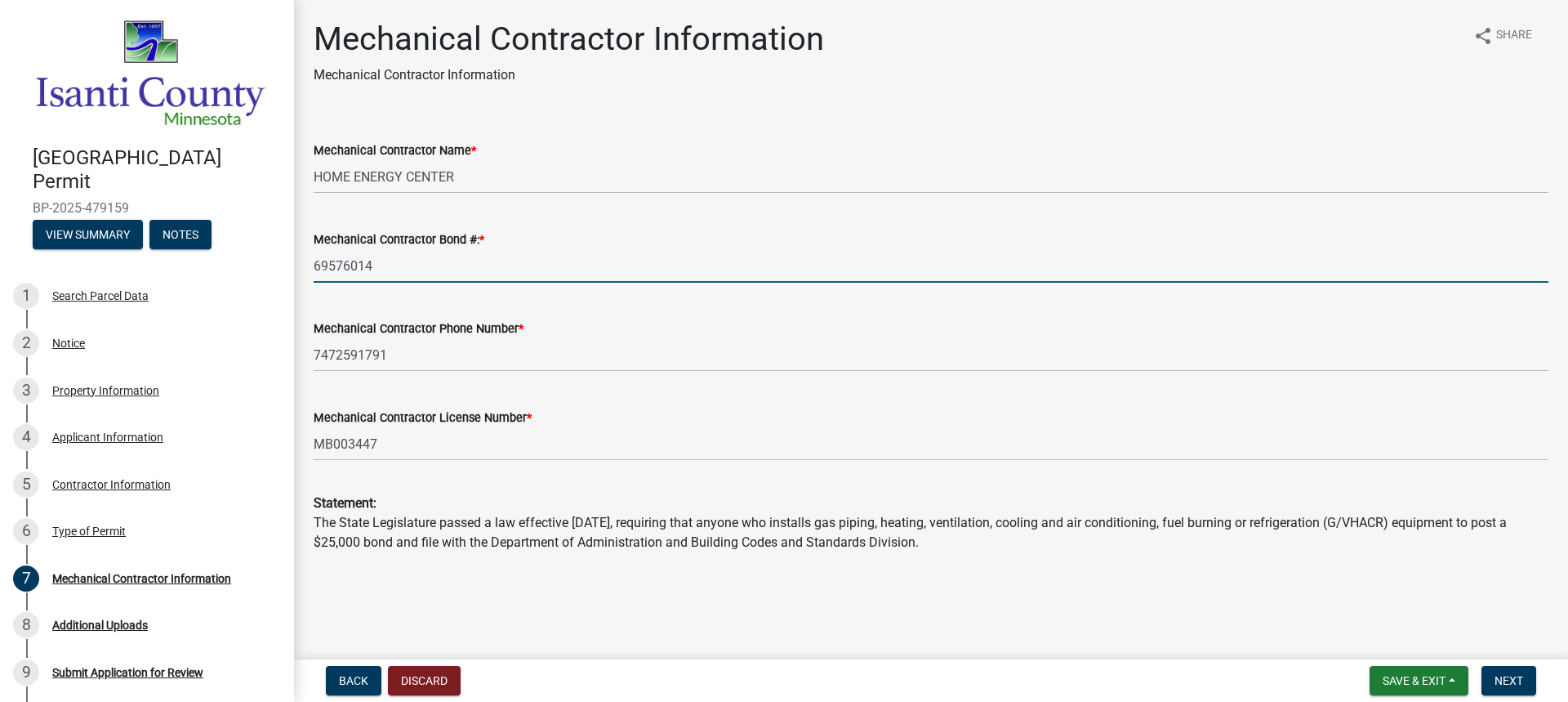
type input "69576014"
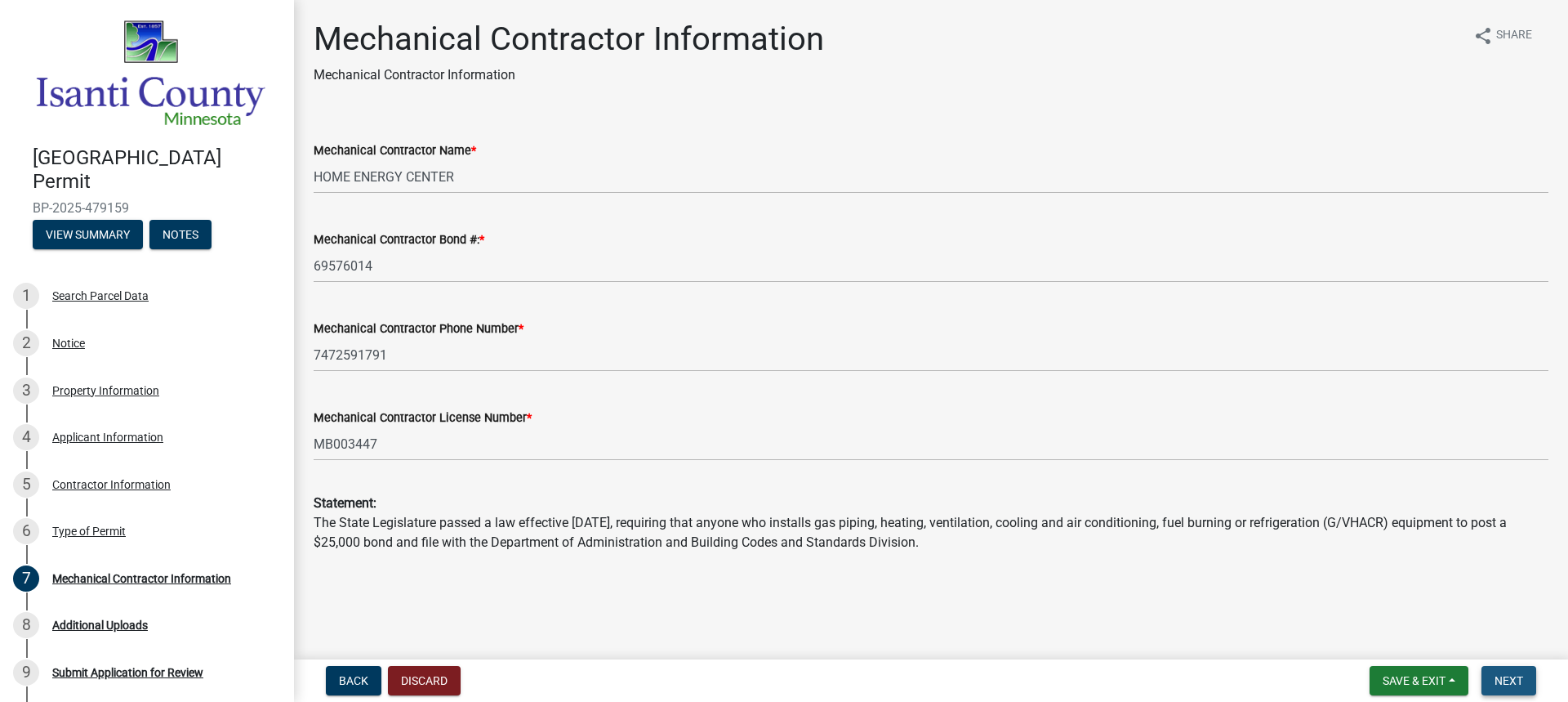
click at [1511, 677] on span "Next" at bounding box center [1509, 680] width 29 height 13
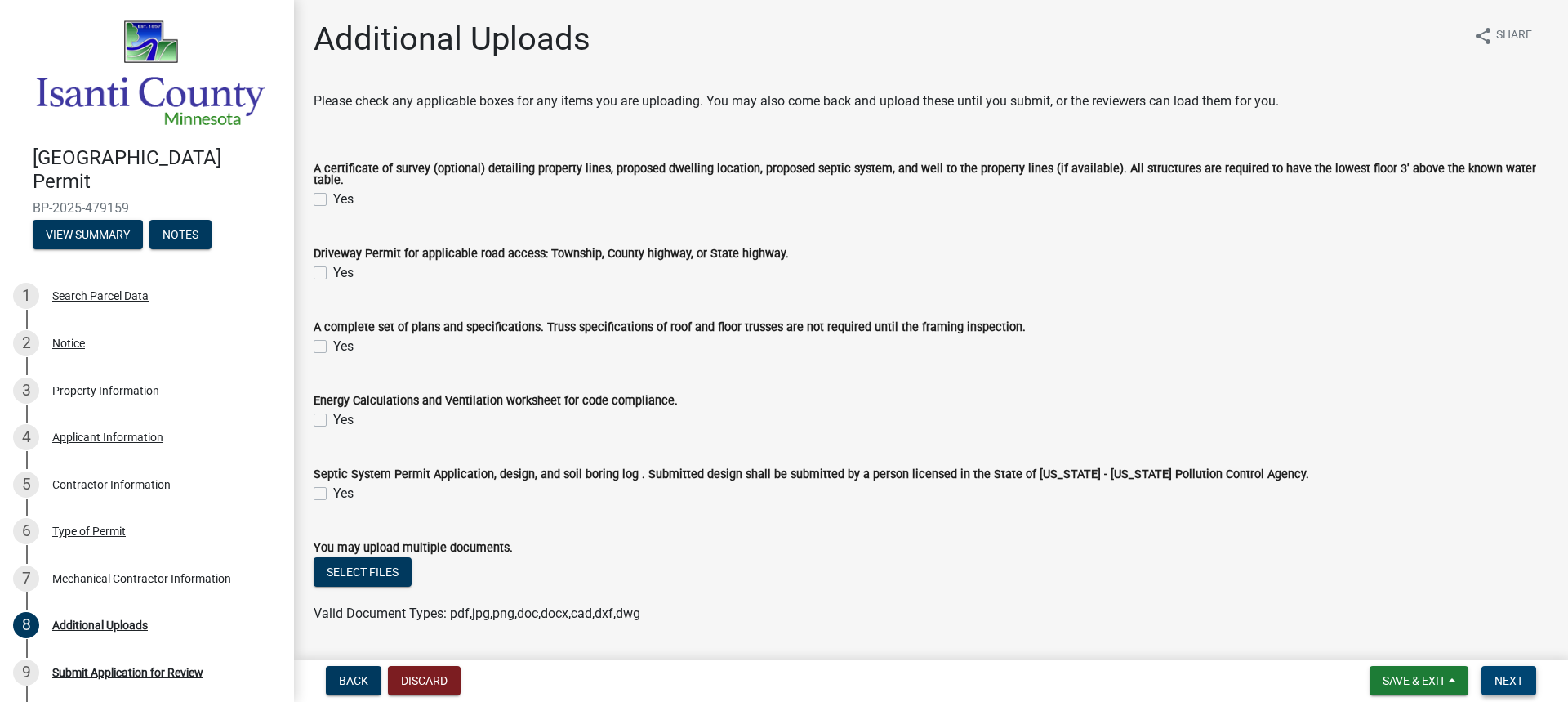
drag, startPoint x: 1512, startPoint y: 672, endPoint x: 1414, endPoint y: 634, distance: 105.1
click at [1511, 673] on button "Next" at bounding box center [1508, 680] width 55 height 30
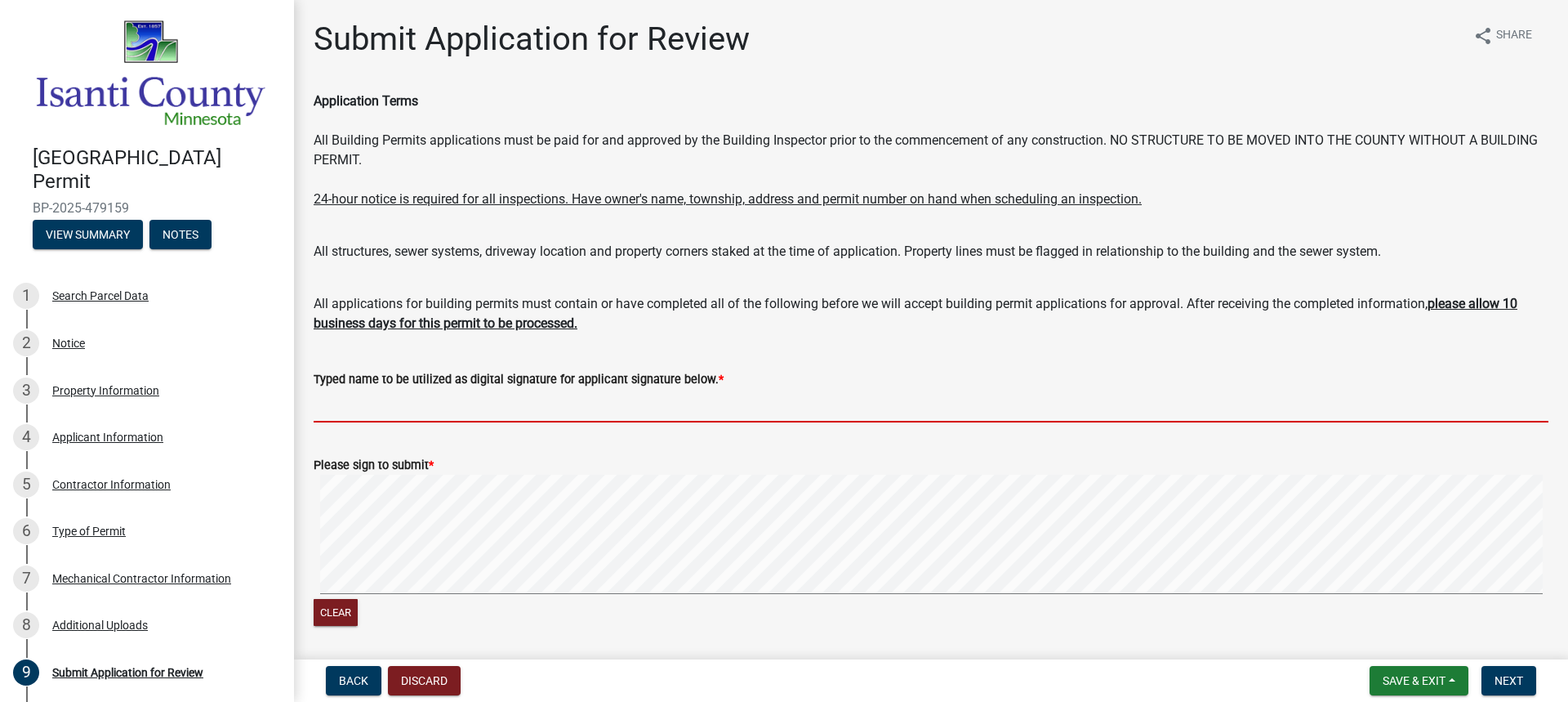
click at [356, 403] on input "Typed name to be utilized as digital signature for applicant signature below. *" at bounding box center [931, 406] width 1235 height 34
type input "j"
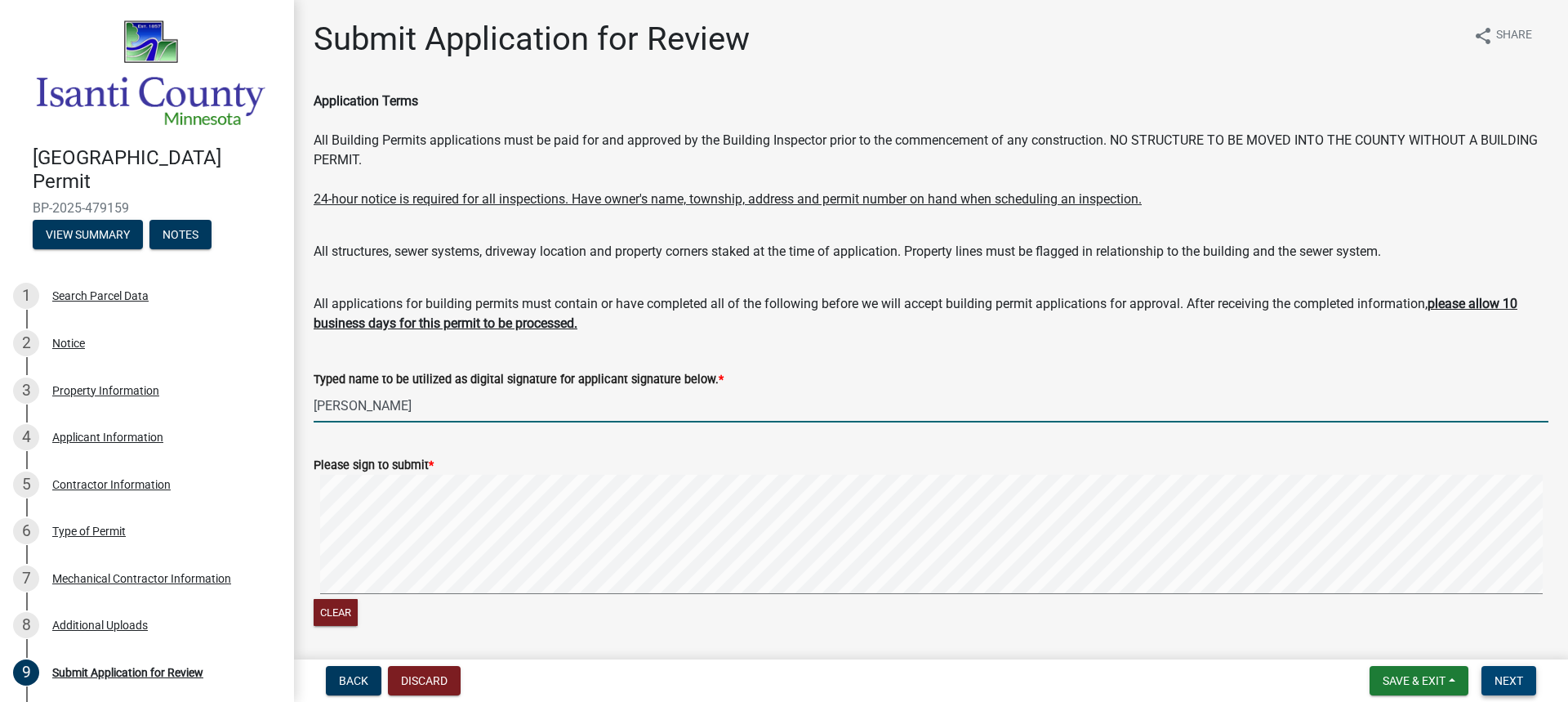
type input "[PERSON_NAME]"
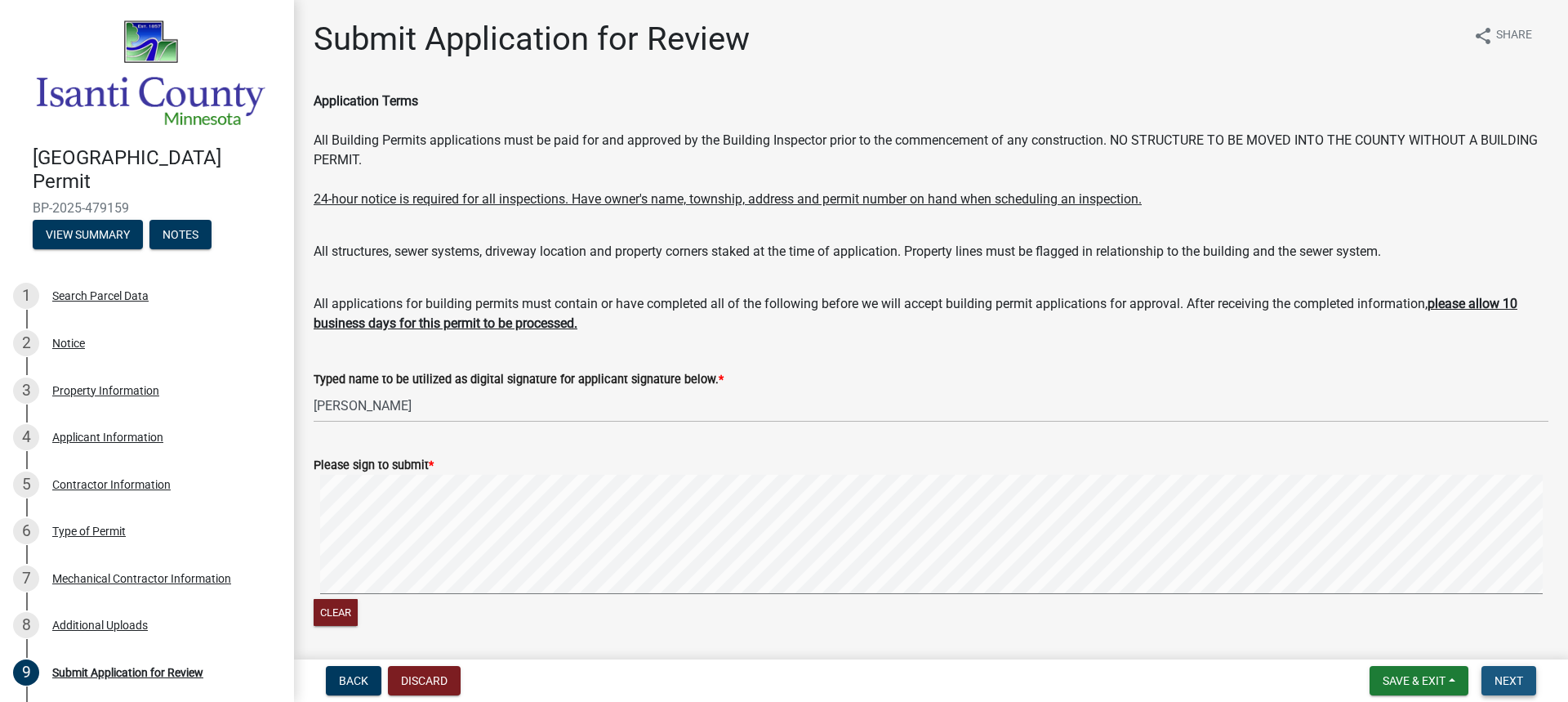
click at [1501, 678] on span "Next" at bounding box center [1509, 680] width 29 height 13
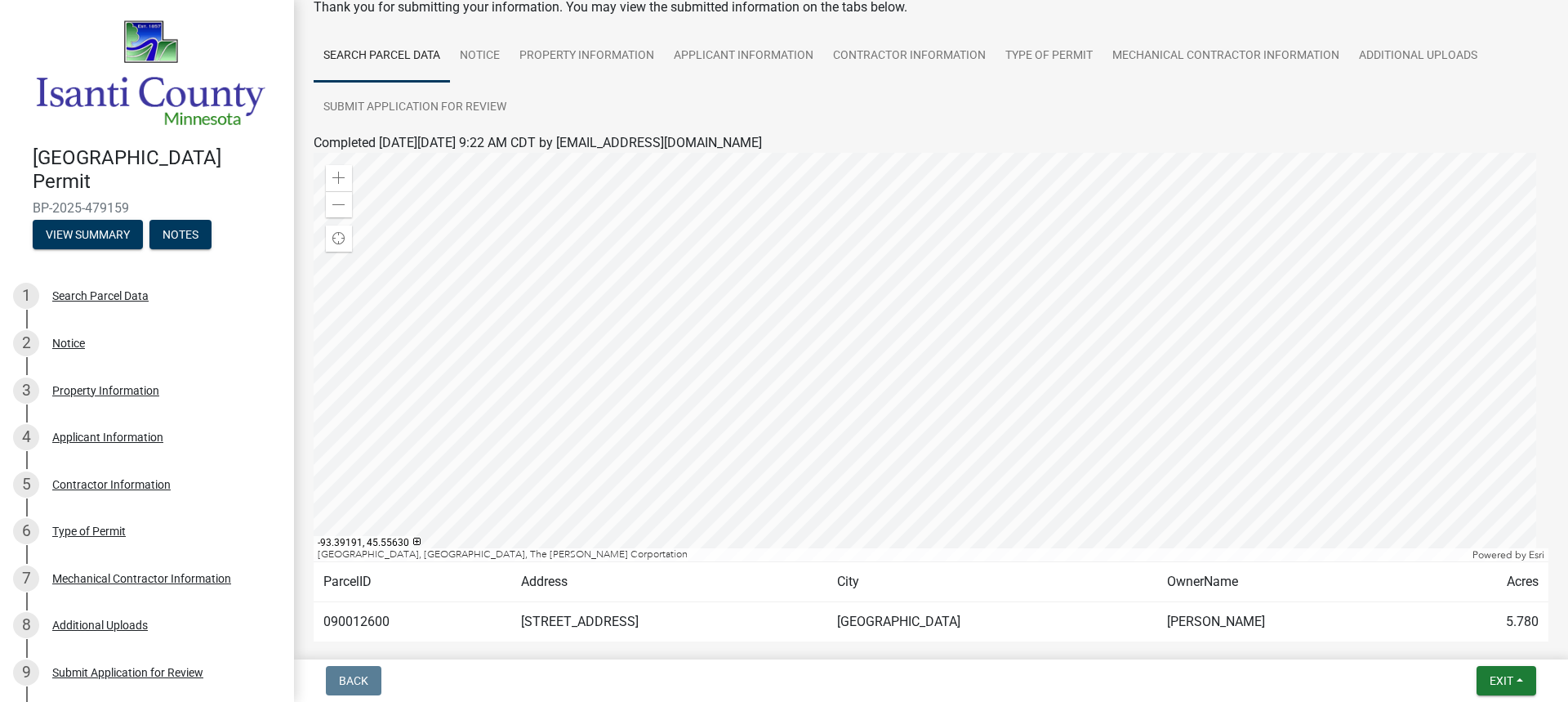
scroll to position [164, 0]
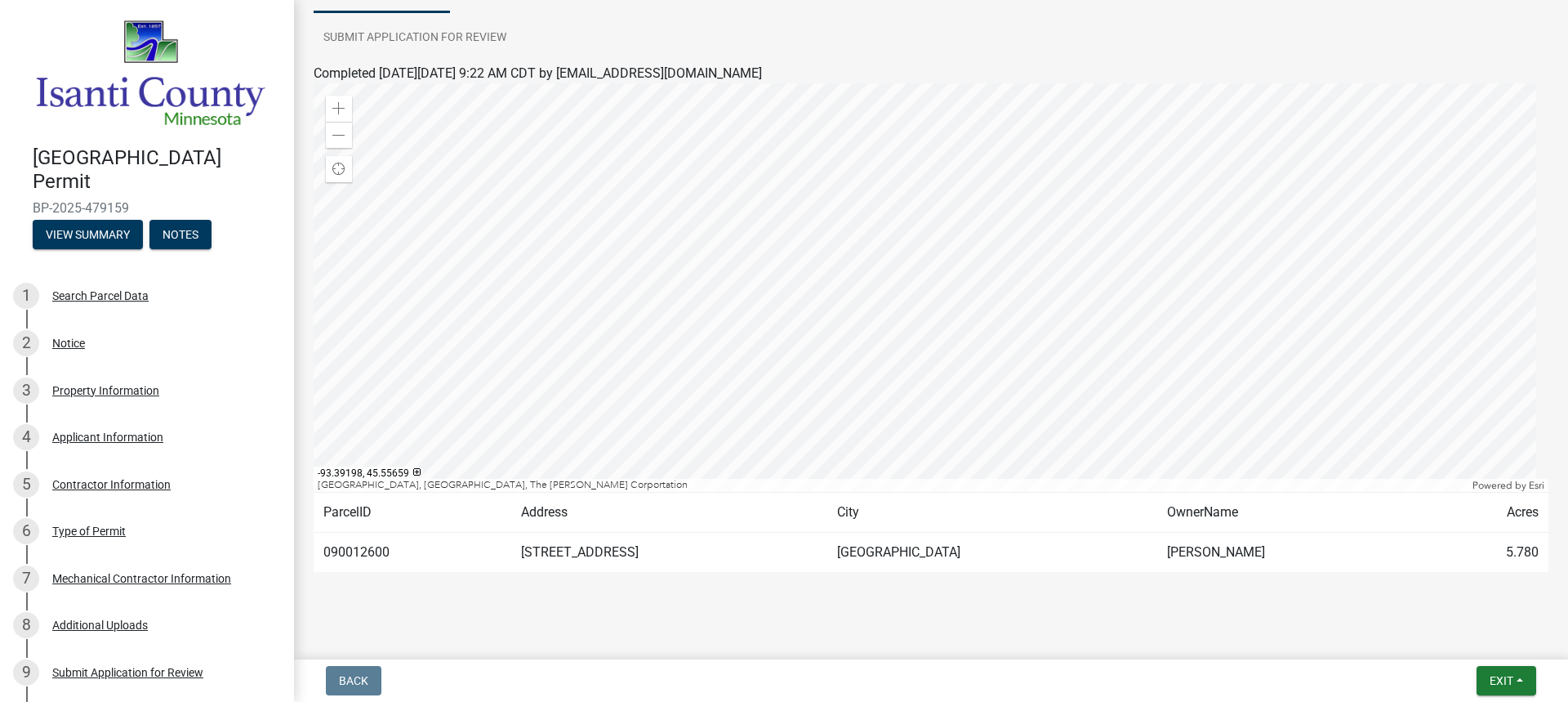
click at [838, 270] on div at bounding box center [931, 288] width 1235 height 408
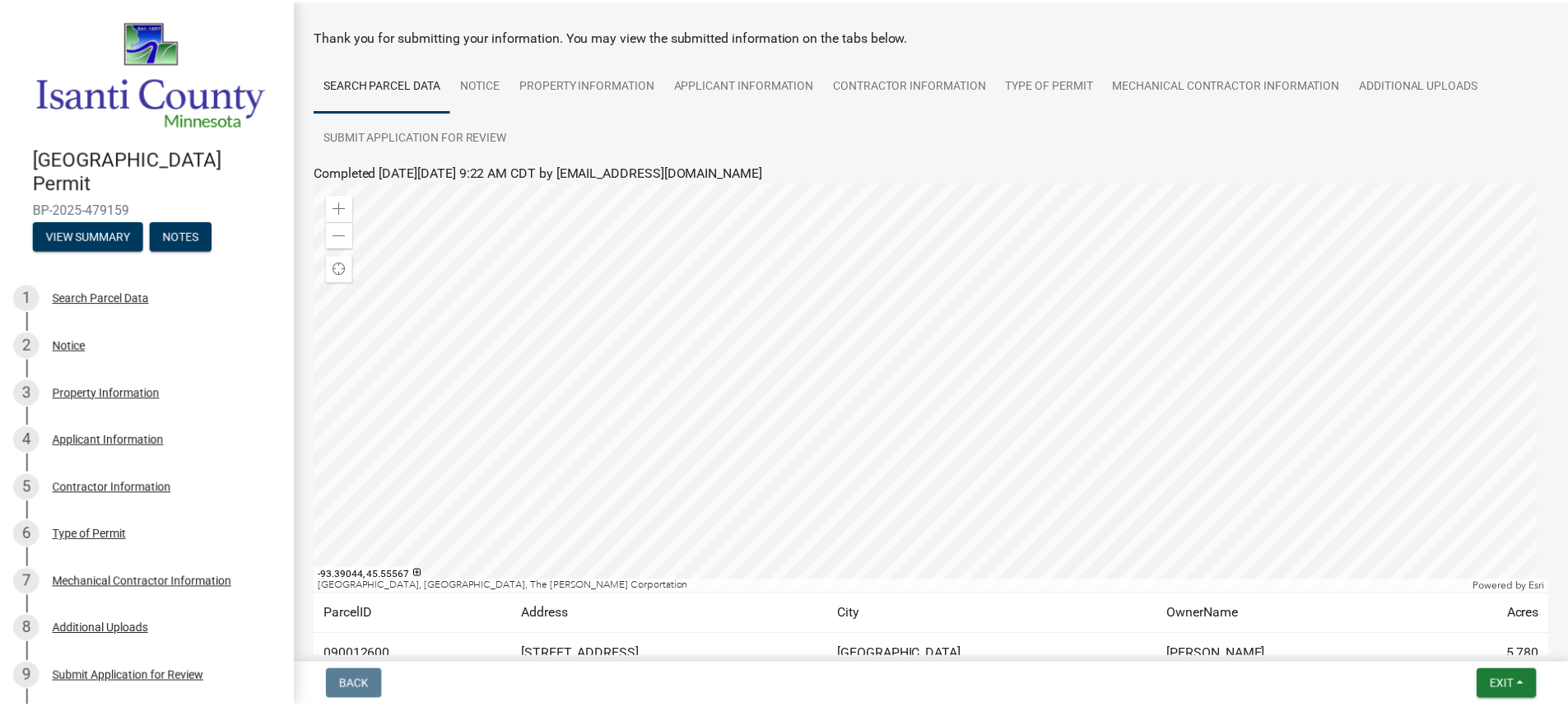
scroll to position [0, 0]
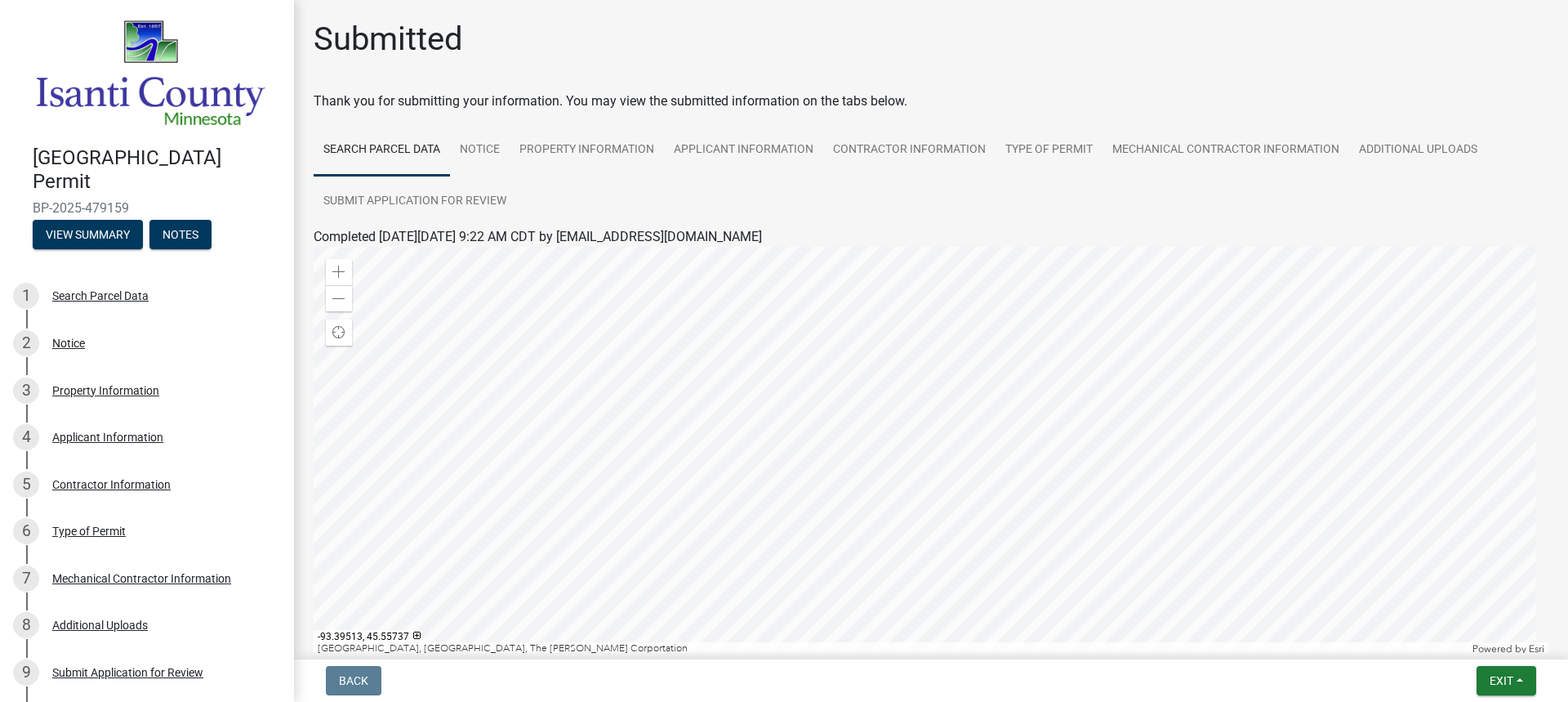
drag, startPoint x: 129, startPoint y: 195, endPoint x: 13, endPoint y: 200, distance: 116.1
click at [13, 200] on div "[GEOGRAPHIC_DATA] Permit BP-2025-479159 View Summary Notes" at bounding box center [147, 193] width 268 height 120
copy span "BP-2025-479159"
click at [1507, 680] on span "Exit" at bounding box center [1501, 680] width 24 height 13
click at [1462, 638] on button "Save & Exit" at bounding box center [1470, 638] width 131 height 39
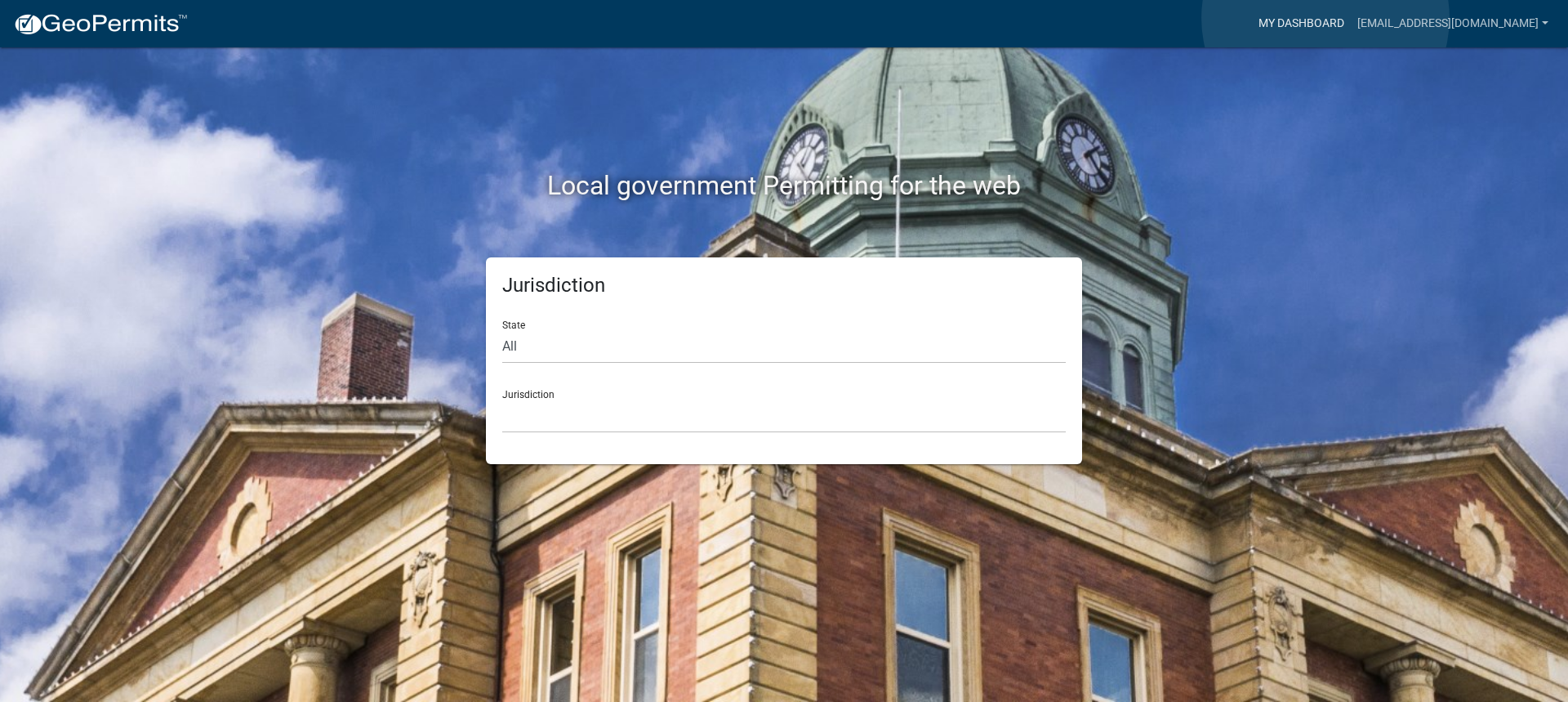
click at [1325, 18] on link "My Dashboard" at bounding box center [1301, 24] width 99 height 31
